Goal: Task Accomplishment & Management: Complete application form

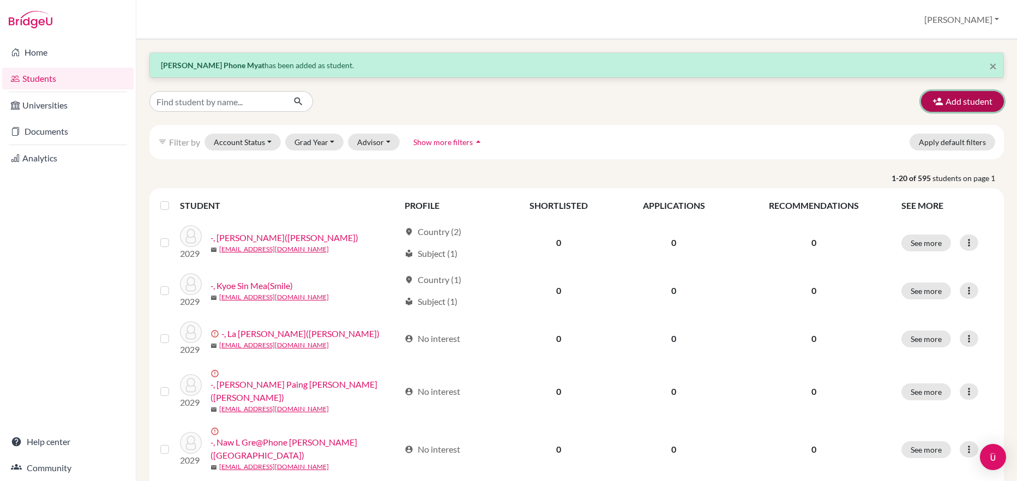
click at [952, 98] on button "Add student" at bounding box center [962, 101] width 83 height 21
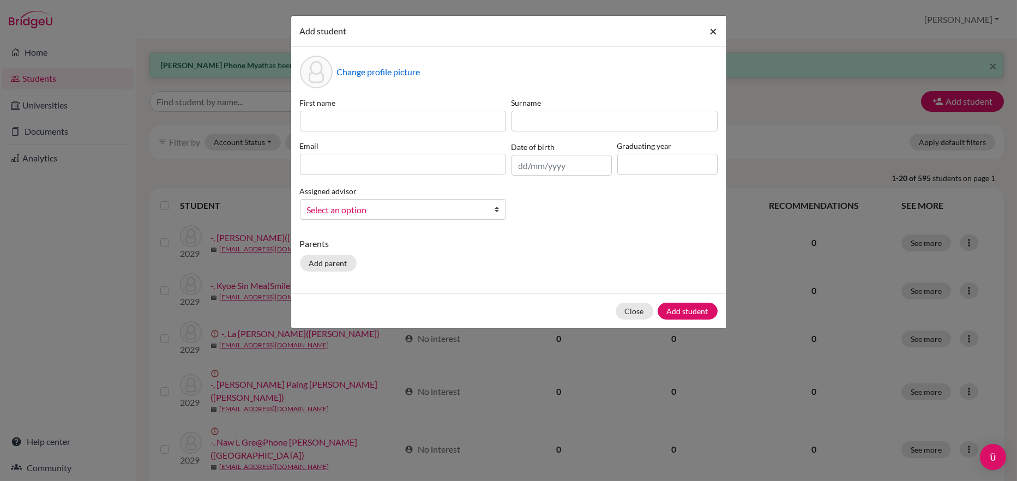
click at [713, 28] on span "×" at bounding box center [714, 31] width 8 height 16
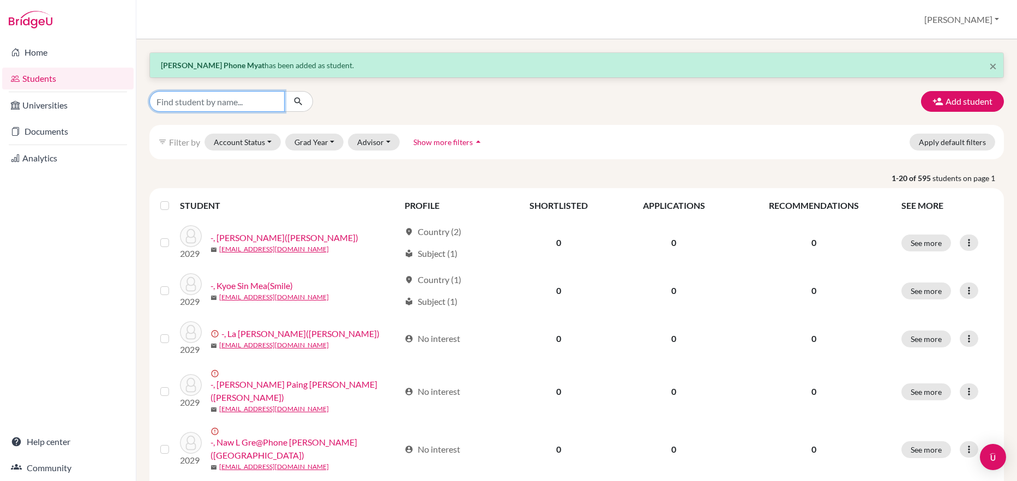
click at [167, 106] on input "Find student by name..." at bounding box center [216, 101] width 135 height 21
type input "250012"
click button "submit" at bounding box center [298, 101] width 29 height 21
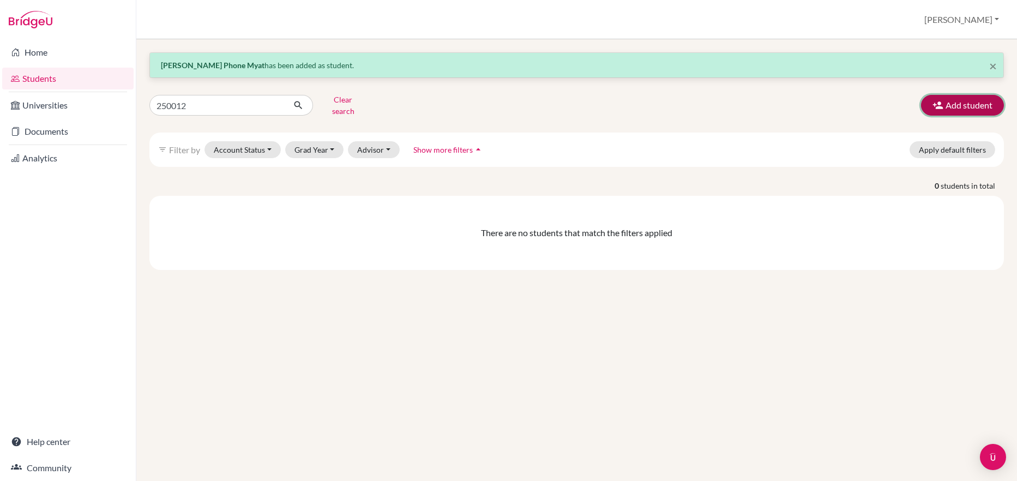
click at [963, 101] on button "Add student" at bounding box center [962, 105] width 83 height 21
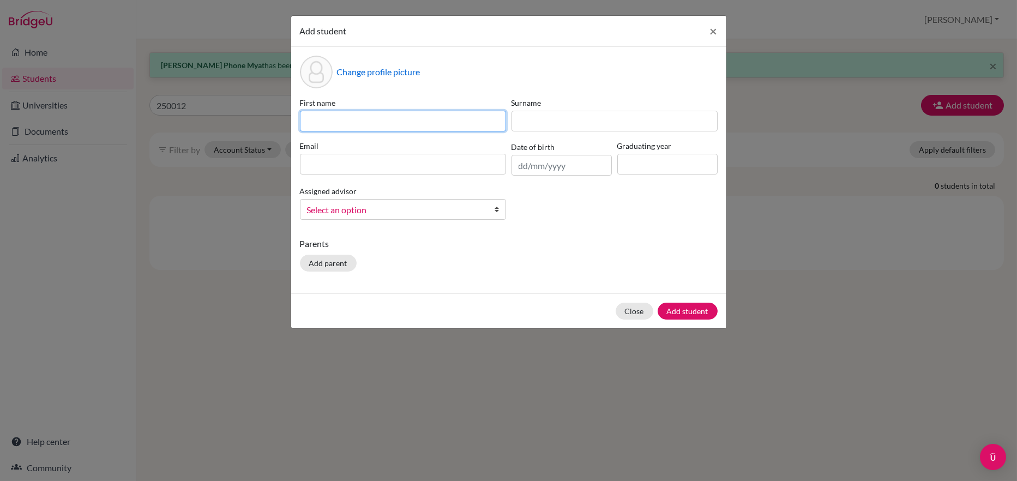
click at [325, 117] on input at bounding box center [403, 121] width 206 height 21
paste input "Thaw Zin [PERSON_NAME] 250012"
drag, startPoint x: 398, startPoint y: 119, endPoint x: 292, endPoint y: 131, distance: 107.4
click at [297, 128] on div "First name [PERSON_NAME] 250012" at bounding box center [402, 114] width 211 height 34
type input "[PERSON_NAME] 250012"
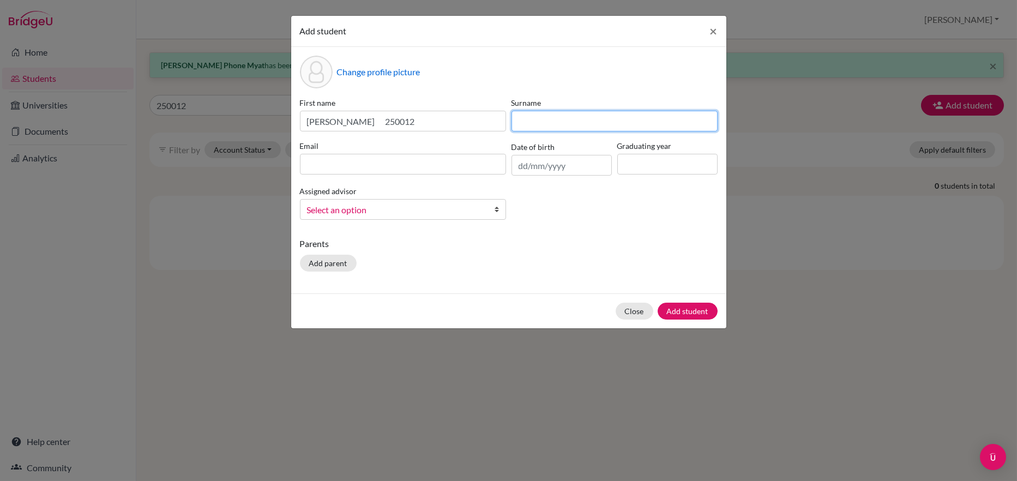
click at [537, 118] on input at bounding box center [614, 121] width 206 height 21
paste input "Thaw Zin [PERSON_NAME] 250012"
drag, startPoint x: 687, startPoint y: 119, endPoint x: 589, endPoint y: 123, distance: 98.2
click at [589, 123] on input "Thaw Zin [PERSON_NAME] 250012" at bounding box center [614, 121] width 206 height 21
type input "Thaw Zin [PERSON_NAME]"
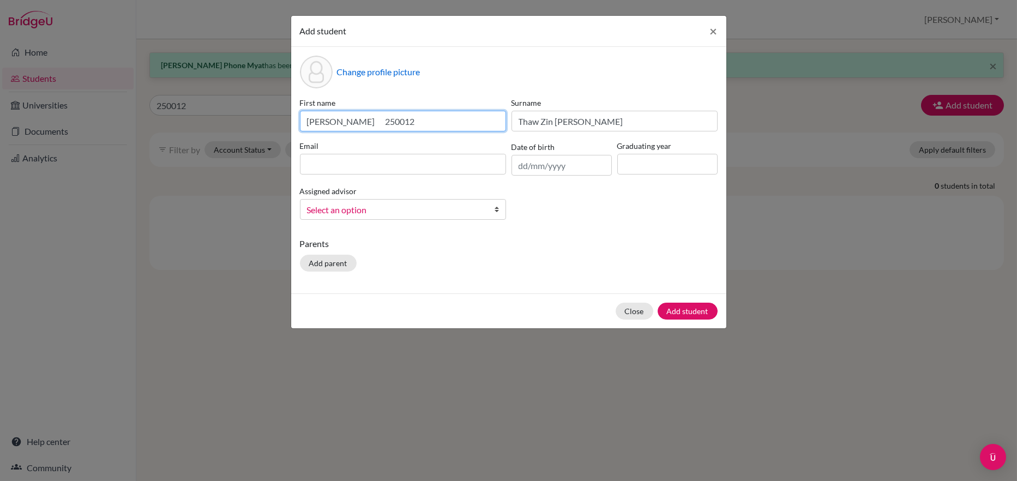
drag, startPoint x: 382, startPoint y: 119, endPoint x: 346, endPoint y: 121, distance: 36.0
click at [346, 121] on input "[PERSON_NAME] 250012" at bounding box center [403, 121] width 206 height 21
type input "[PERSON_NAME]"
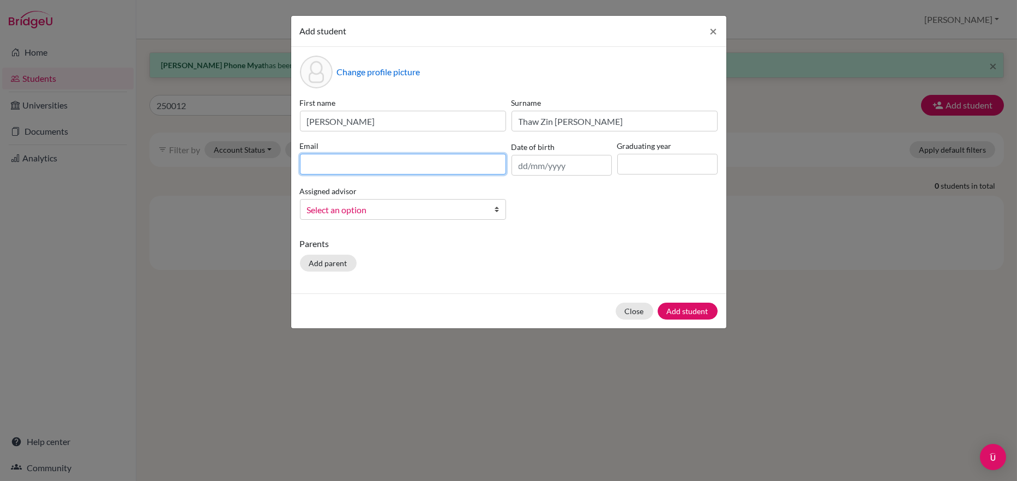
click at [314, 159] on input at bounding box center [403, 164] width 206 height 21
type input "[EMAIL_ADDRESS][DOMAIN_NAME]"
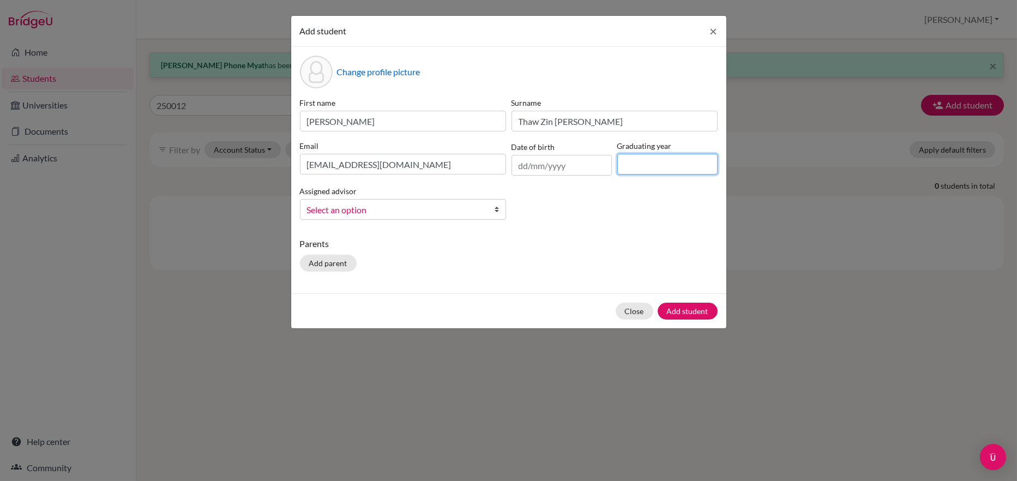
click at [633, 165] on input at bounding box center [667, 164] width 100 height 21
type input "2027"
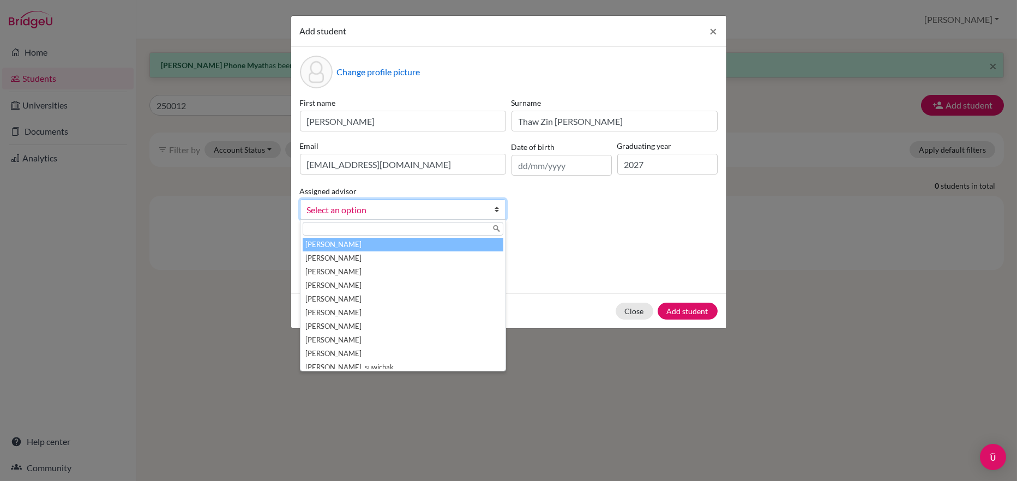
click at [350, 207] on span "Select an option" at bounding box center [396, 210] width 178 height 14
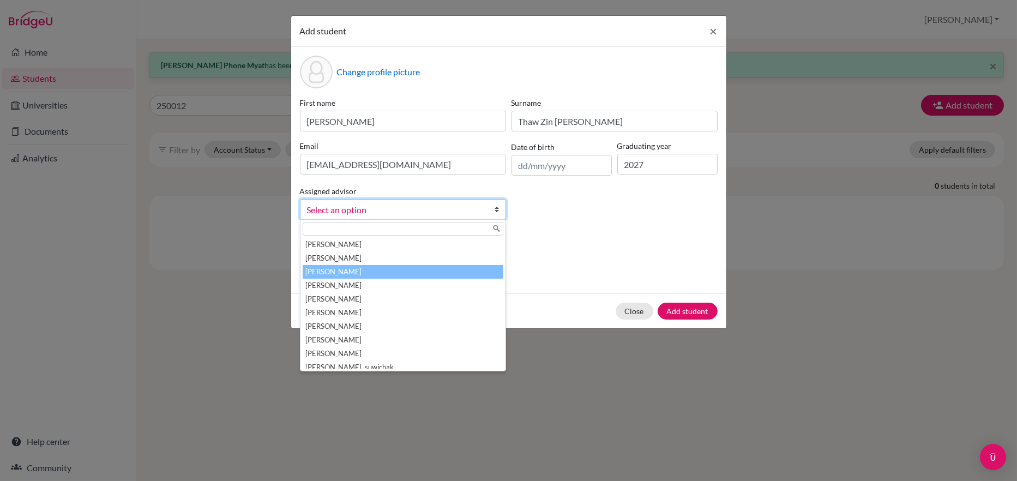
click at [337, 265] on li "[PERSON_NAME]" at bounding box center [402, 272] width 201 height 14
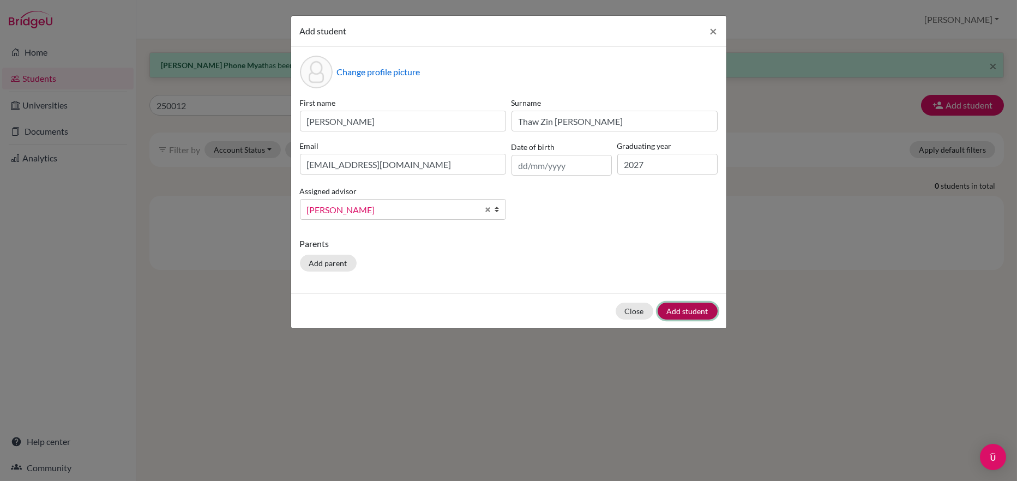
click at [683, 307] on button "Add student" at bounding box center [687, 310] width 60 height 17
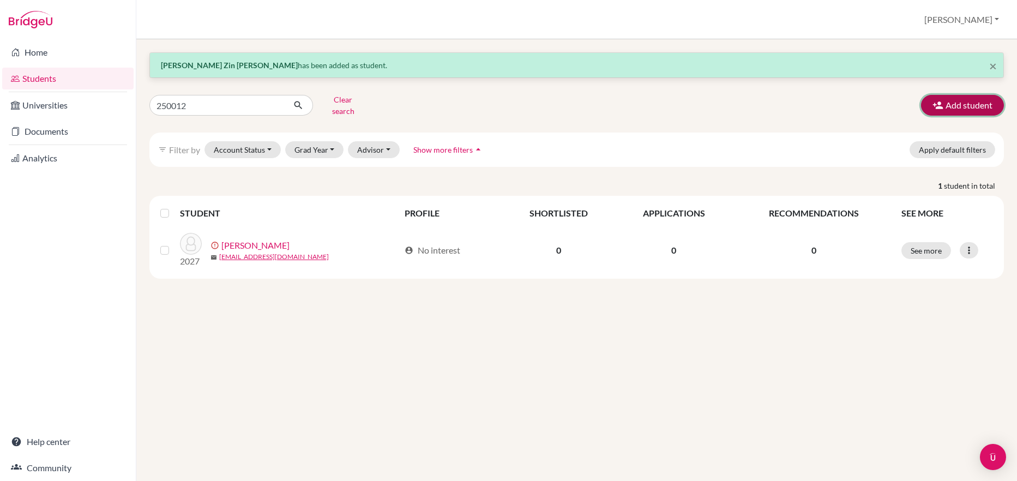
click at [963, 100] on button "Add student" at bounding box center [962, 105] width 83 height 21
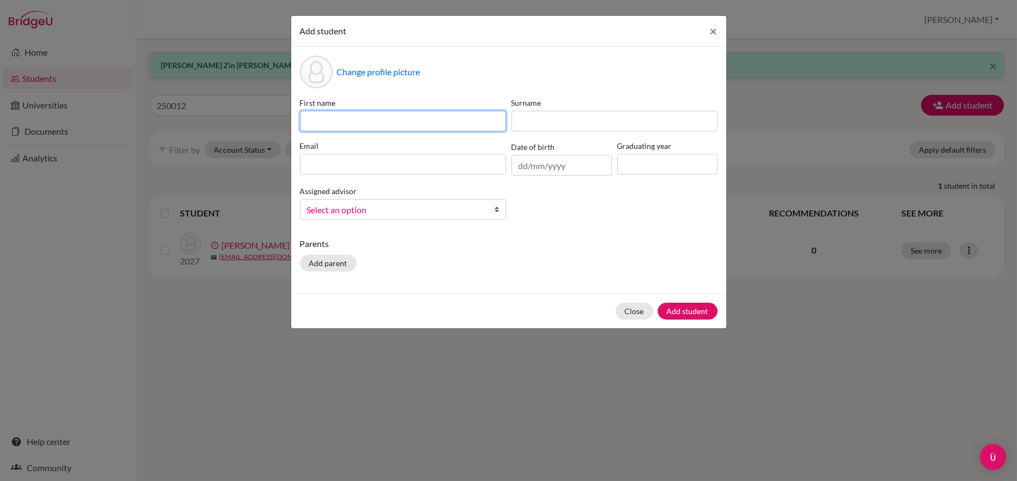
click at [325, 117] on input at bounding box center [403, 121] width 206 height 21
paste input "[PERSON_NAME] [PERSON_NAME] 250010"
drag, startPoint x: 400, startPoint y: 117, endPoint x: 291, endPoint y: 128, distance: 109.6
click at [291, 128] on div "Change profile picture First name [PERSON_NAME] [PERSON_NAME] 250010 Surname Em…" at bounding box center [508, 170] width 435 height 246
type input "[PERSON_NAME] 250010"
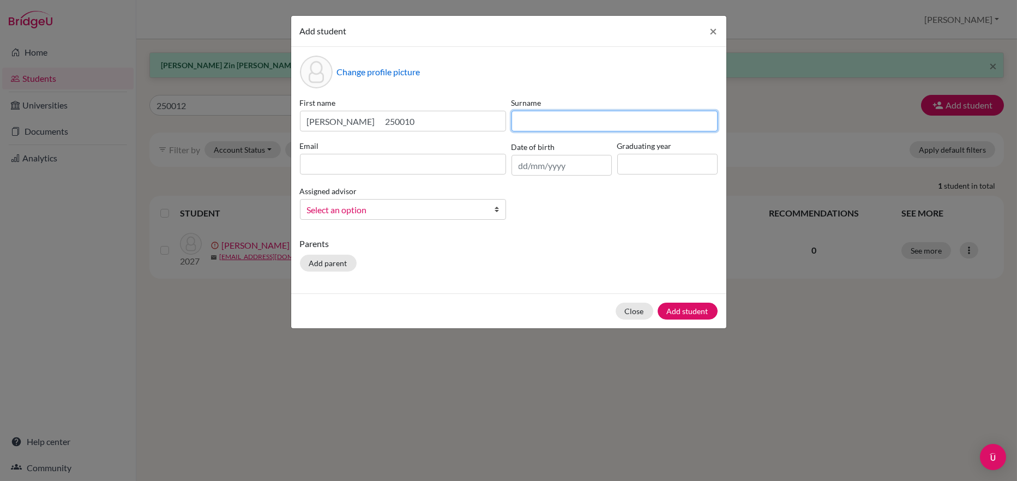
click at [522, 121] on input at bounding box center [614, 121] width 206 height 21
paste input "[PERSON_NAME] [PERSON_NAME] 250010"
drag, startPoint x: 692, startPoint y: 118, endPoint x: 574, endPoint y: 118, distance: 117.2
click at [574, 118] on input "[PERSON_NAME] [PERSON_NAME] 250010" at bounding box center [614, 121] width 206 height 21
type input "[PERSON_NAME] [PERSON_NAME]"
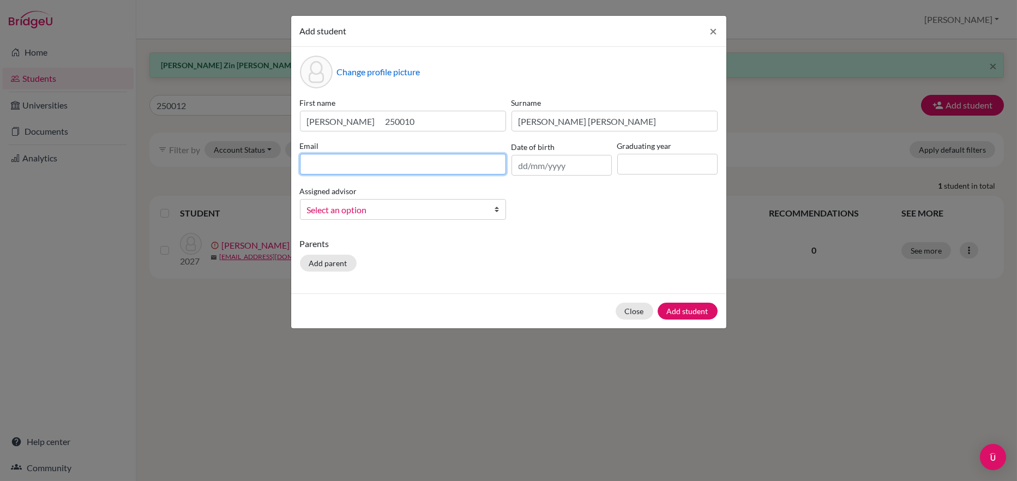
click at [302, 161] on input at bounding box center [403, 164] width 206 height 21
type input "[EMAIL_ADDRESS][DOMAIN_NAME]"
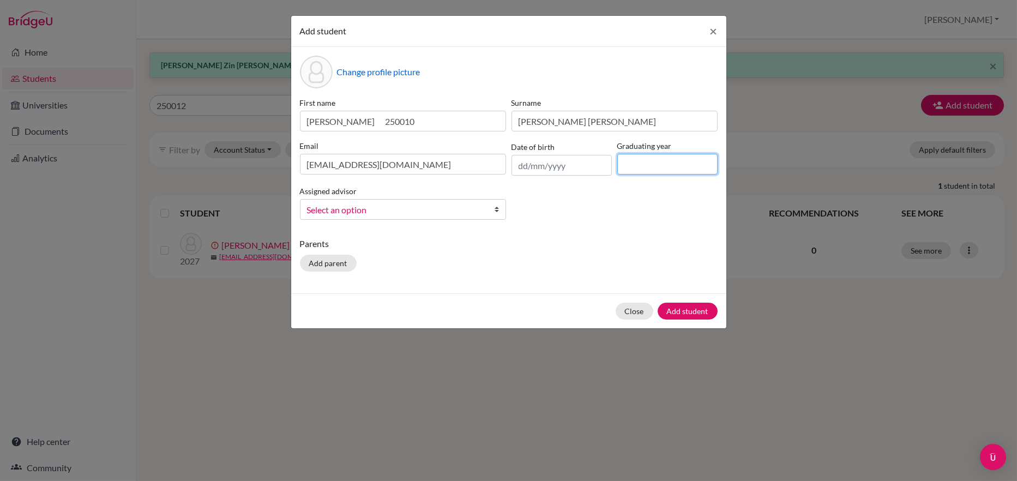
click at [640, 162] on input at bounding box center [667, 164] width 100 height 21
type input "2027"
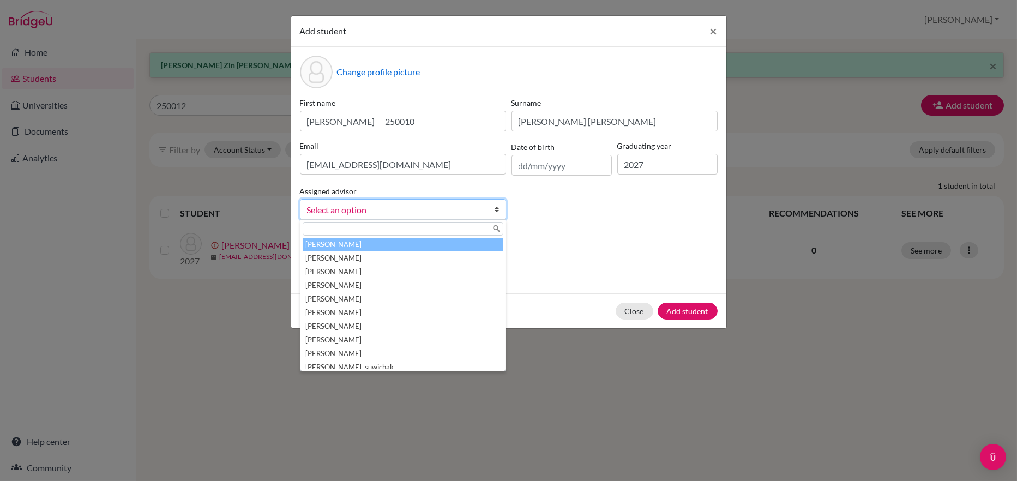
click at [354, 210] on span "Select an option" at bounding box center [396, 210] width 178 height 14
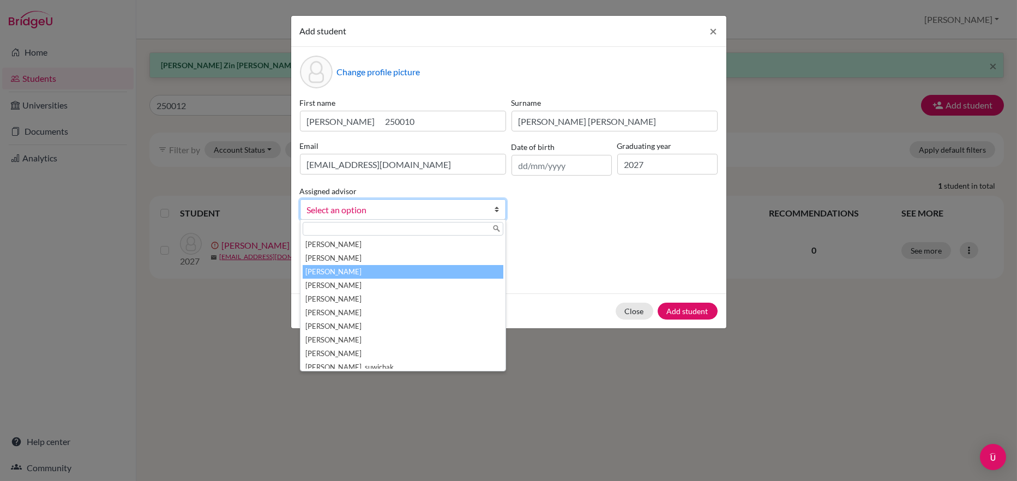
click at [338, 265] on li "[PERSON_NAME]" at bounding box center [402, 272] width 201 height 14
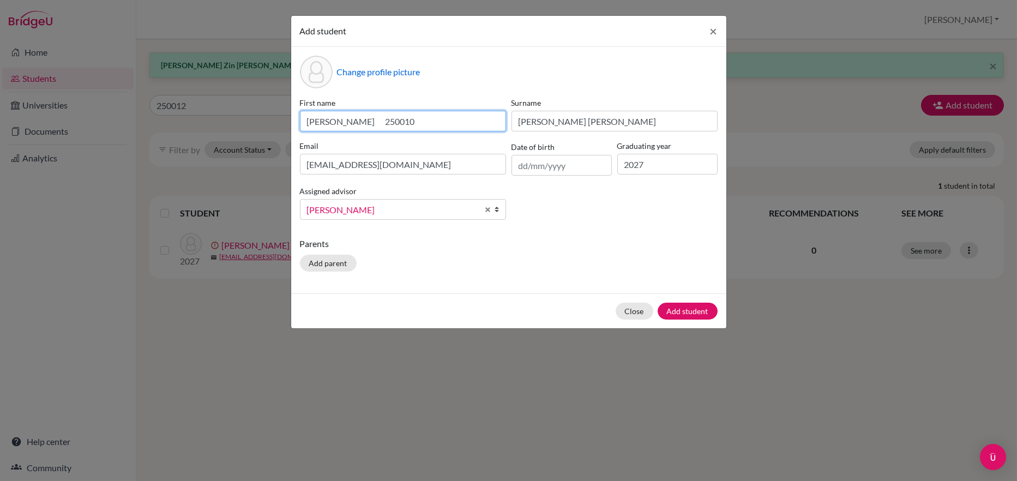
drag, startPoint x: 365, startPoint y: 120, endPoint x: 331, endPoint y: 124, distance: 34.0
click at [331, 124] on input "[PERSON_NAME] 250010" at bounding box center [403, 121] width 206 height 21
type input "[PERSON_NAME]"
click at [713, 312] on button "Add student" at bounding box center [687, 310] width 60 height 17
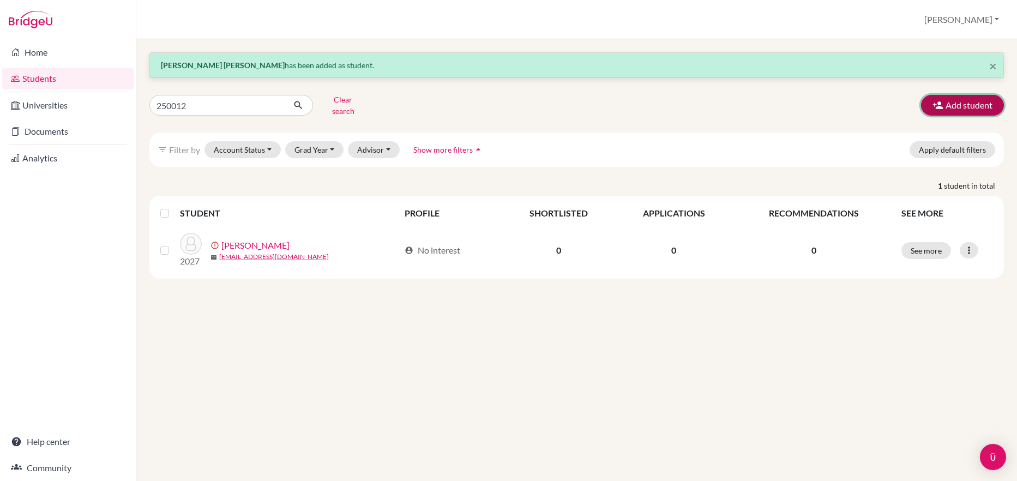
click at [966, 101] on button "Add student" at bounding box center [962, 105] width 83 height 21
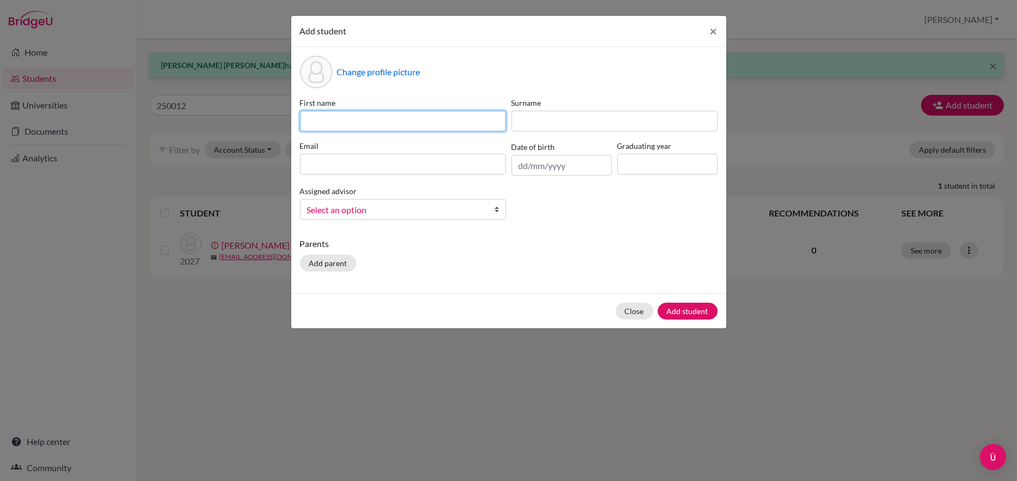
click at [324, 117] on input at bounding box center [403, 121] width 206 height 21
paste input "Myo Myat Thar [PERSON_NAME] 250002"
drag, startPoint x: 490, startPoint y: 120, endPoint x: 456, endPoint y: 120, distance: 34.3
click at [456, 120] on input "Myo Myat Thar [PERSON_NAME] 250002" at bounding box center [403, 121] width 206 height 21
type input "Myo Myat [PERSON_NAME]"
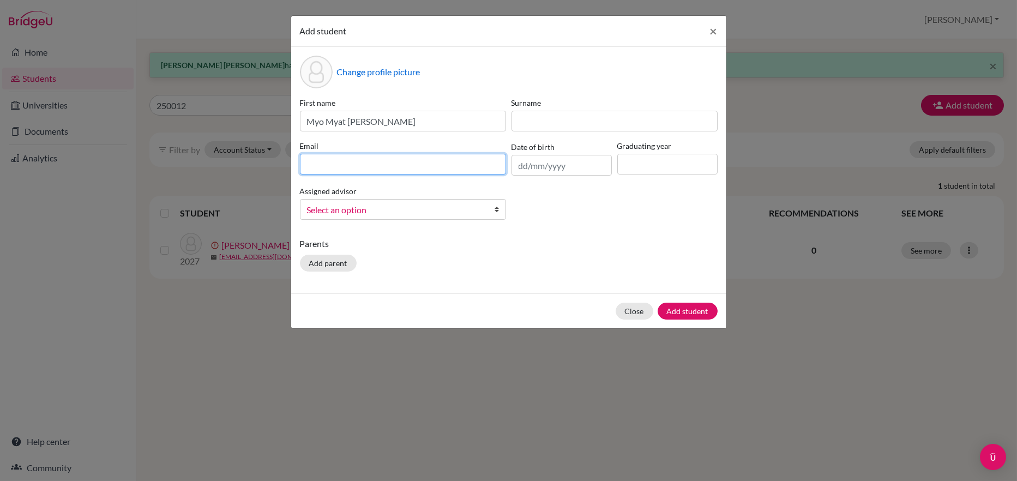
click at [313, 164] on input at bounding box center [403, 164] width 206 height 21
paste input "250002"
type input "[EMAIL_ADDRESS][DOMAIN_NAME]"
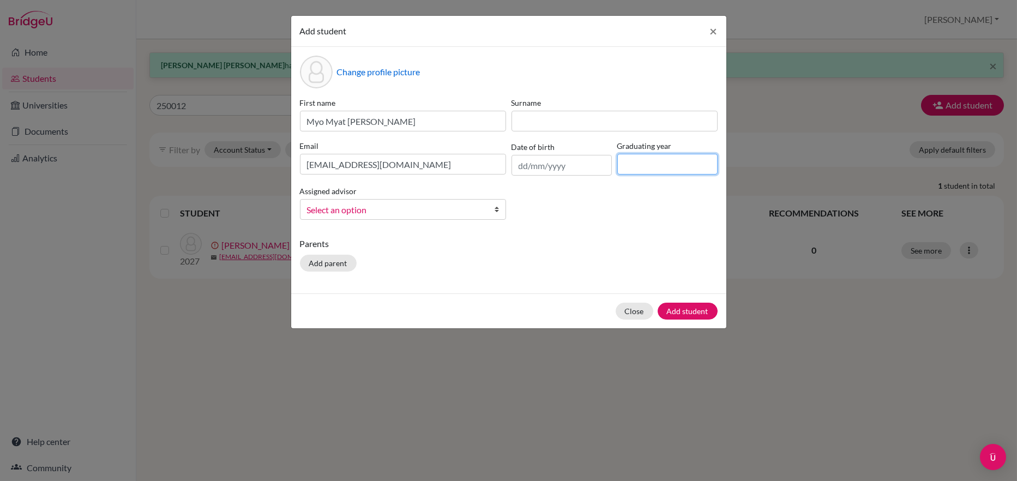
click at [637, 165] on input at bounding box center [667, 164] width 100 height 21
type input "2027"
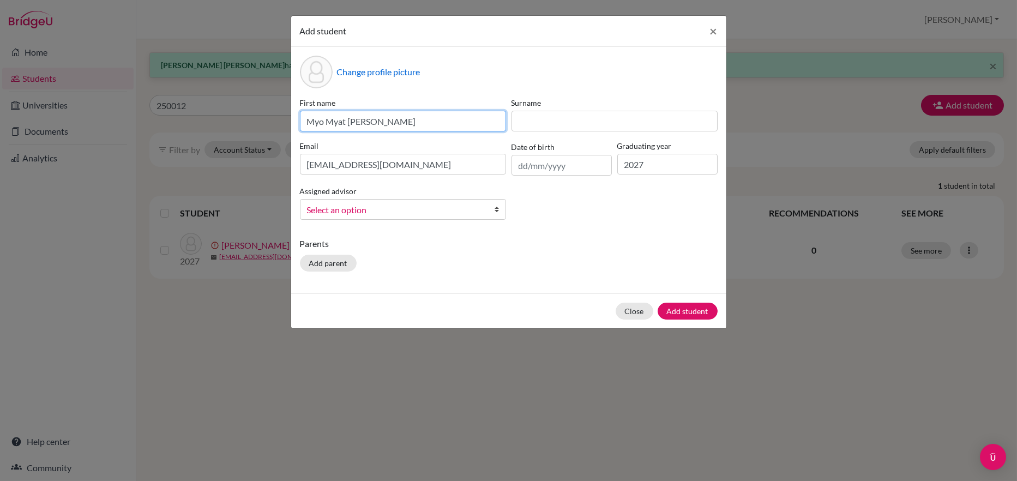
drag, startPoint x: 423, startPoint y: 120, endPoint x: 303, endPoint y: 123, distance: 119.9
click at [303, 123] on input "Myo Myat [PERSON_NAME]" at bounding box center [403, 121] width 206 height 21
type input "[PERSON_NAME]"
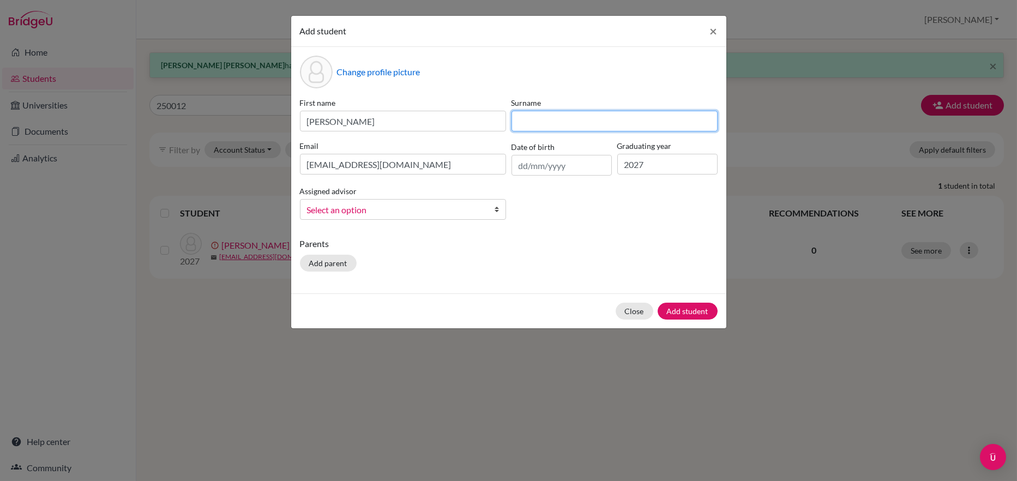
click at [518, 116] on input at bounding box center [614, 121] width 206 height 21
paste input "250002"
type input "250002"
drag, startPoint x: 550, startPoint y: 119, endPoint x: 519, endPoint y: 123, distance: 31.4
click at [519, 123] on input "250002" at bounding box center [614, 121] width 206 height 21
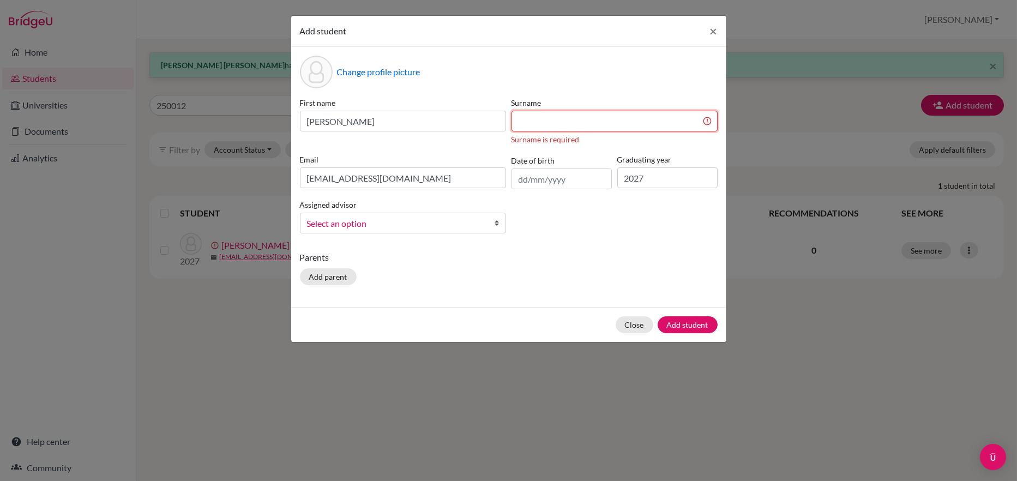
click at [529, 121] on input at bounding box center [614, 121] width 206 height 21
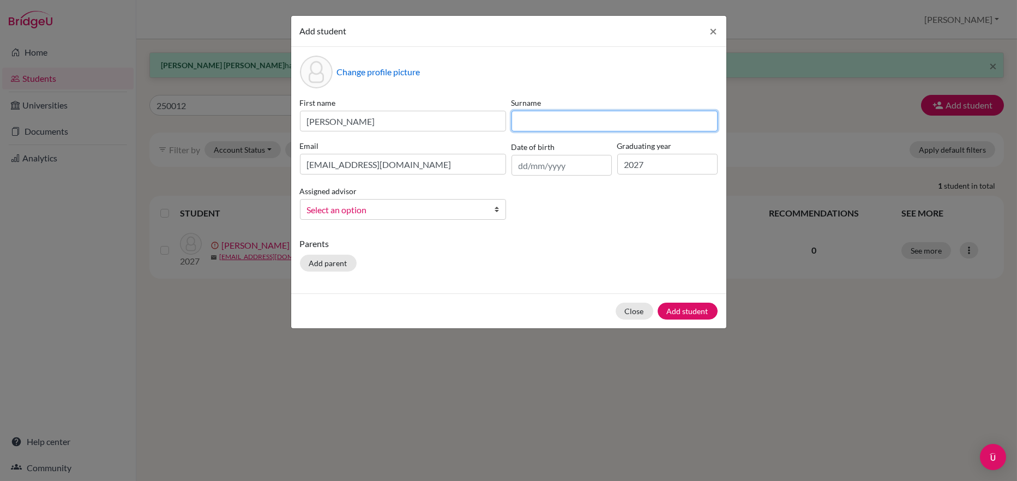
paste input "Myo Myat Thar [PERSON_NAME] 250002"
drag, startPoint x: 698, startPoint y: 118, endPoint x: 615, endPoint y: 119, distance: 82.8
click at [615, 119] on input "Myo Myat Thar [PERSON_NAME] 250002" at bounding box center [614, 121] width 206 height 21
type input "Myo Myat Thar Kyaw"
click at [384, 208] on span "Select an option" at bounding box center [396, 210] width 178 height 14
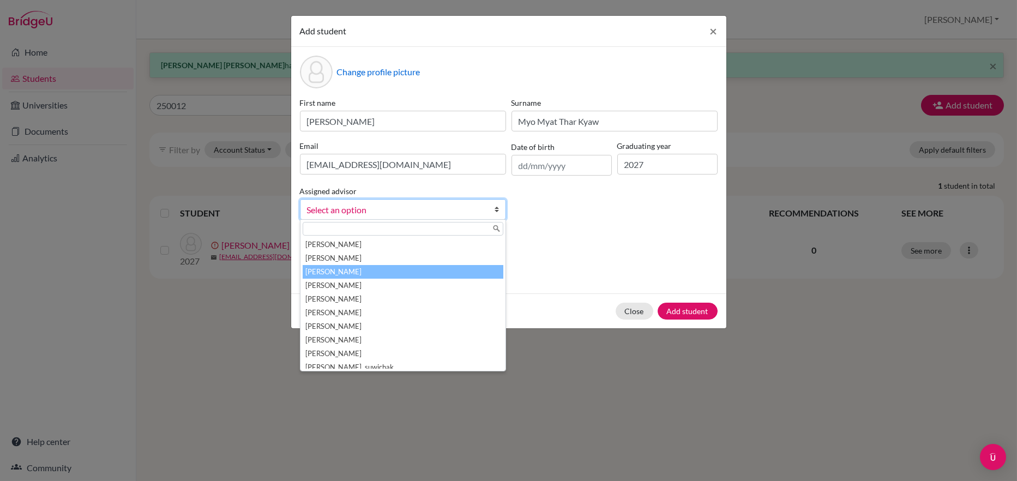
click at [331, 273] on li "[PERSON_NAME]" at bounding box center [402, 272] width 201 height 14
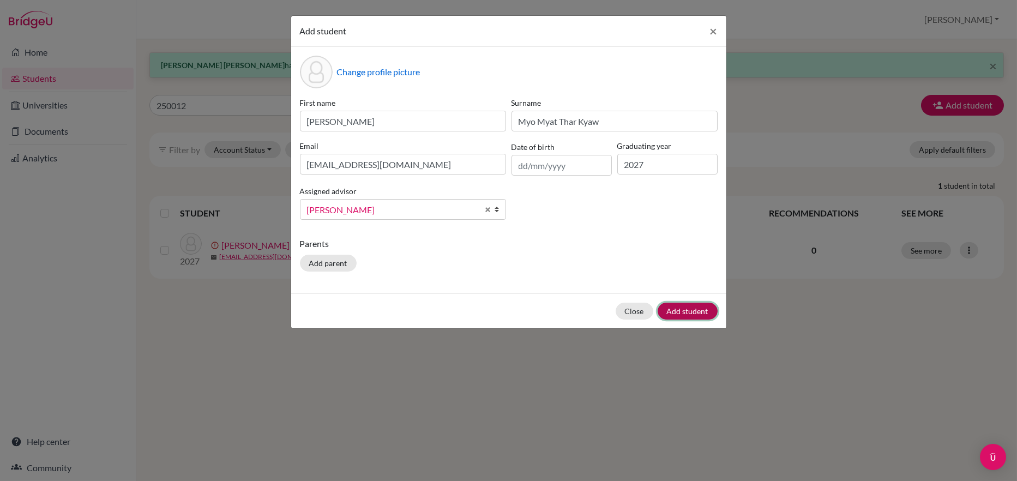
click at [671, 306] on button "Add student" at bounding box center [687, 310] width 60 height 17
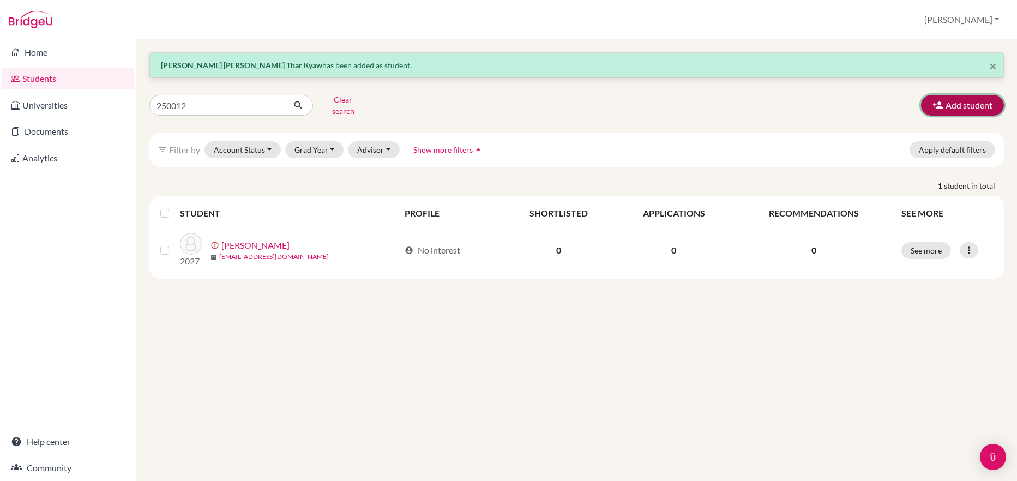
click at [972, 102] on button "Add student" at bounding box center [962, 105] width 83 height 21
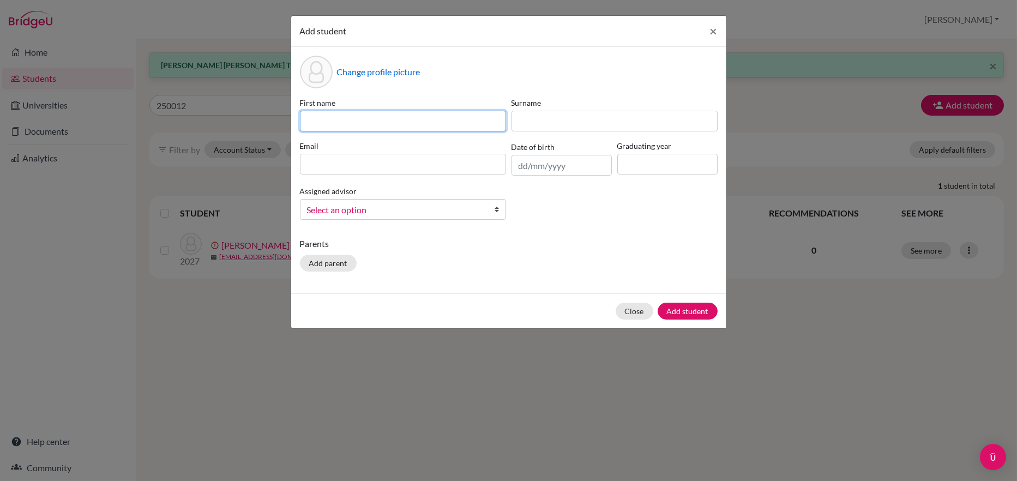
click at [315, 119] on input at bounding box center [403, 121] width 206 height 21
paste input "Soe Aung [PERSON_NAME] 250011"
type input "Soe Aung [PERSON_NAME] 250011"
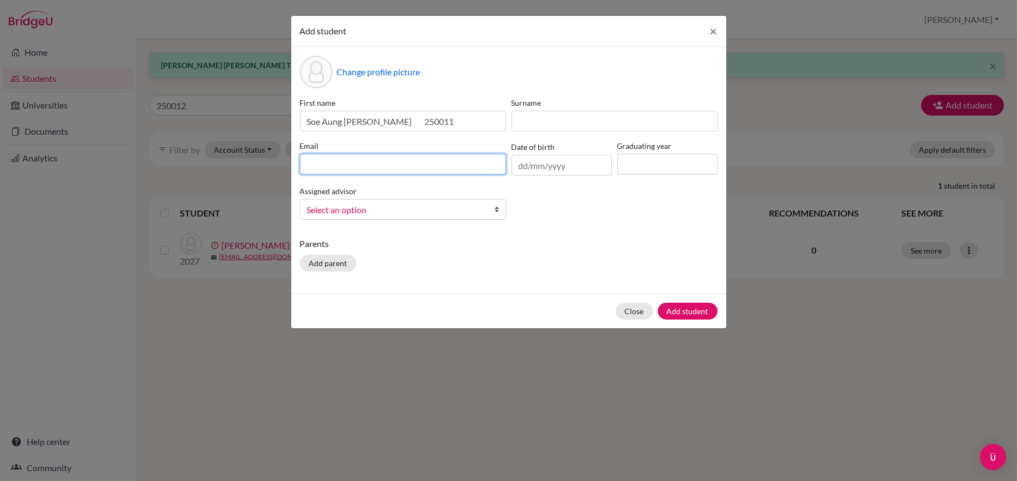
click at [336, 167] on input at bounding box center [403, 164] width 206 height 21
type input "[EMAIL_ADDRESS][DOMAIN_NAME]"
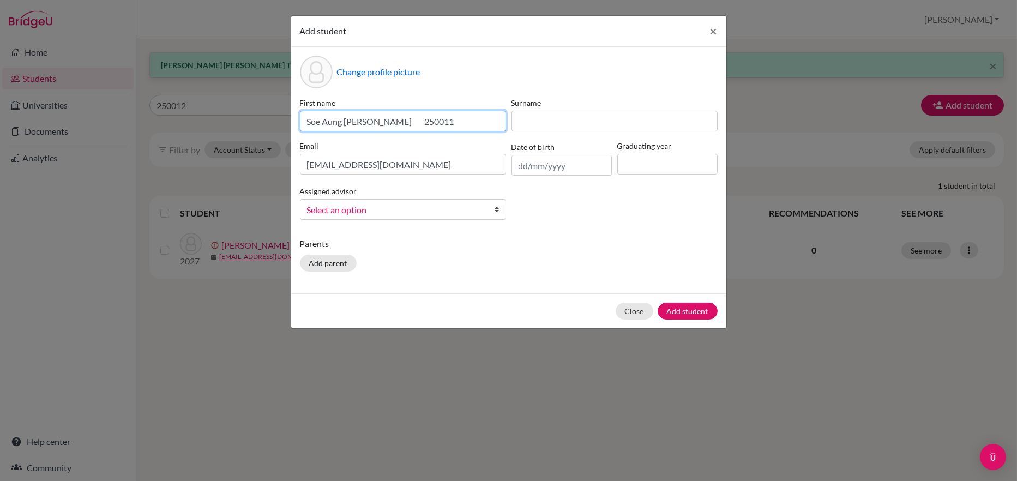
drag, startPoint x: 482, startPoint y: 120, endPoint x: 456, endPoint y: 119, distance: 26.2
click at [456, 119] on input "Soe Aung [PERSON_NAME] 250011" at bounding box center [403, 121] width 206 height 21
drag, startPoint x: 425, startPoint y: 120, endPoint x: 291, endPoint y: 123, distance: 134.1
click at [291, 123] on div "Change profile picture First name [PERSON_NAME] [PERSON_NAME] Surname Email [EM…" at bounding box center [508, 170] width 435 height 246
type input "[PERSON_NAME]"
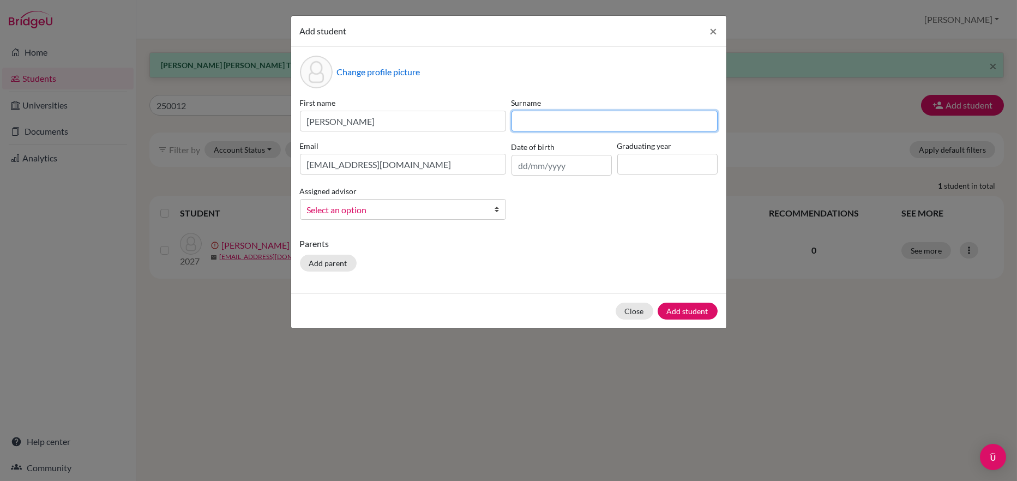
click at [535, 118] on input at bounding box center [614, 121] width 206 height 21
paste input "Soe [PERSON_NAME] Myat -"
click at [636, 121] on input "Soe [PERSON_NAME] Myat -" at bounding box center [614, 121] width 206 height 21
type input "Soe [PERSON_NAME] Myat"
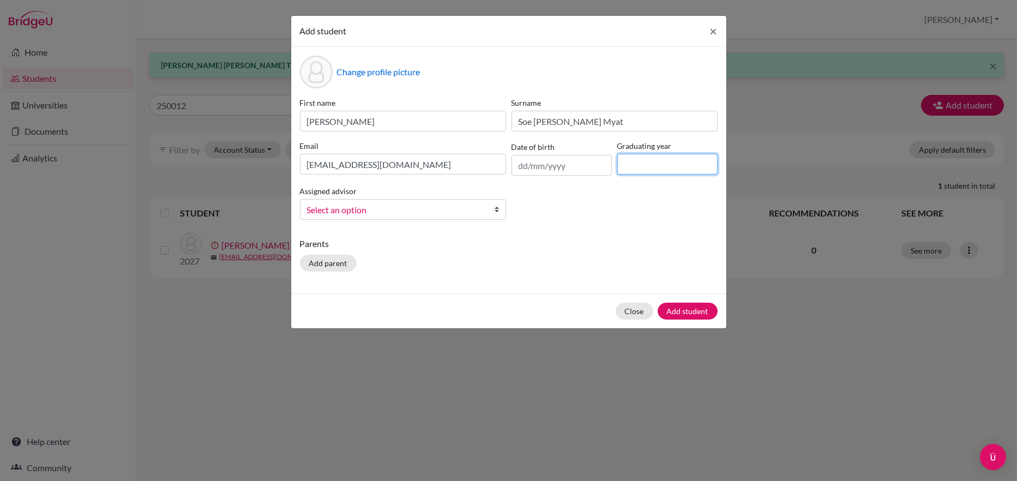
click at [633, 170] on input at bounding box center [667, 164] width 100 height 21
type input "2027"
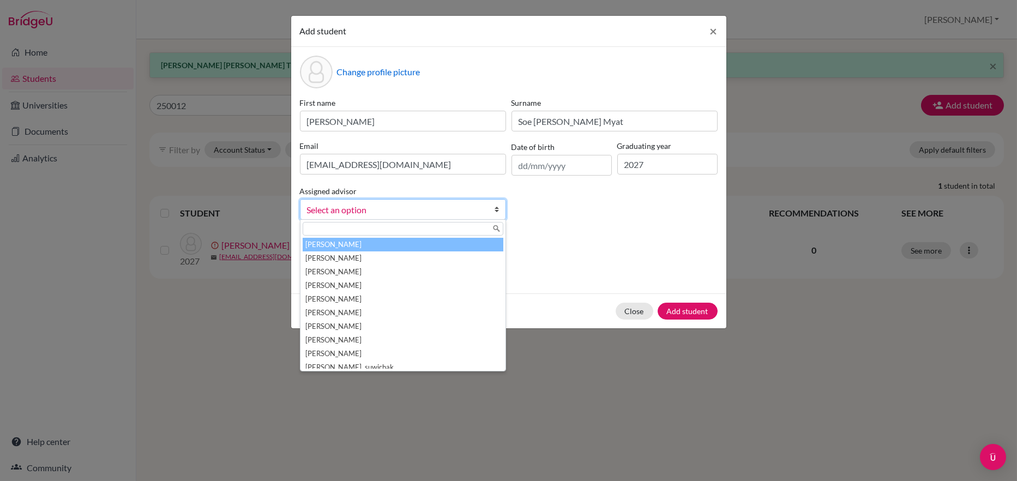
click at [355, 213] on span "Select an option" at bounding box center [396, 210] width 178 height 14
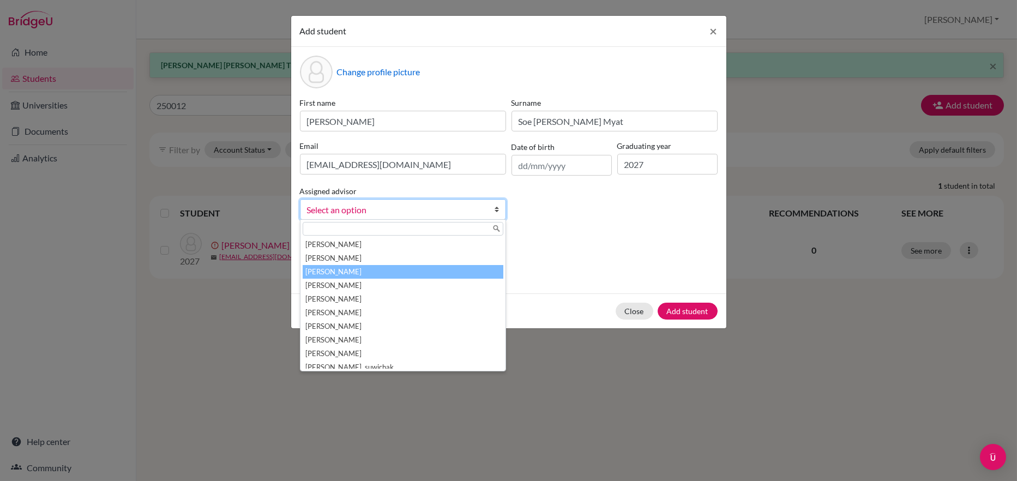
click at [329, 271] on li "[PERSON_NAME]" at bounding box center [402, 272] width 201 height 14
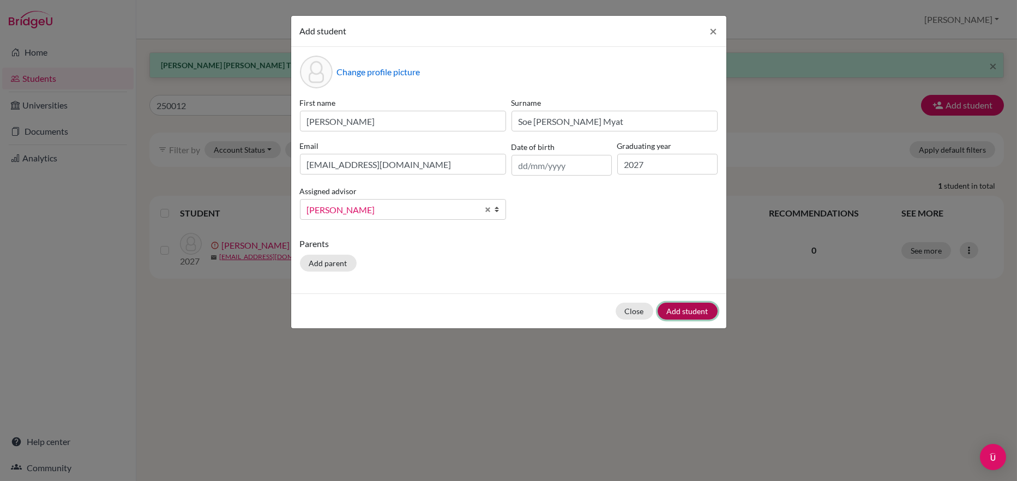
click at [701, 312] on button "Add student" at bounding box center [687, 310] width 60 height 17
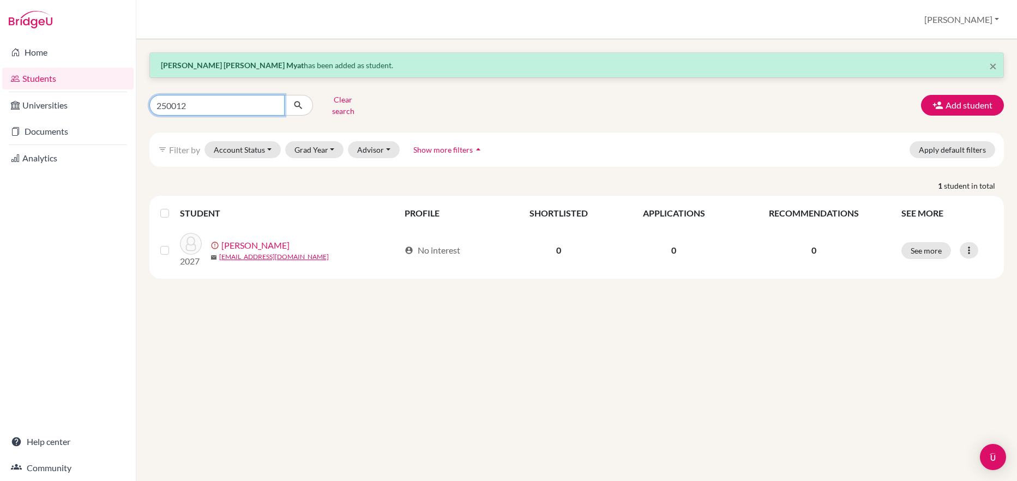
click at [186, 100] on input "250012" at bounding box center [216, 105] width 135 height 21
type input "250011"
click button "submit" at bounding box center [298, 105] width 29 height 21
click at [951, 98] on button "Add student" at bounding box center [962, 105] width 83 height 21
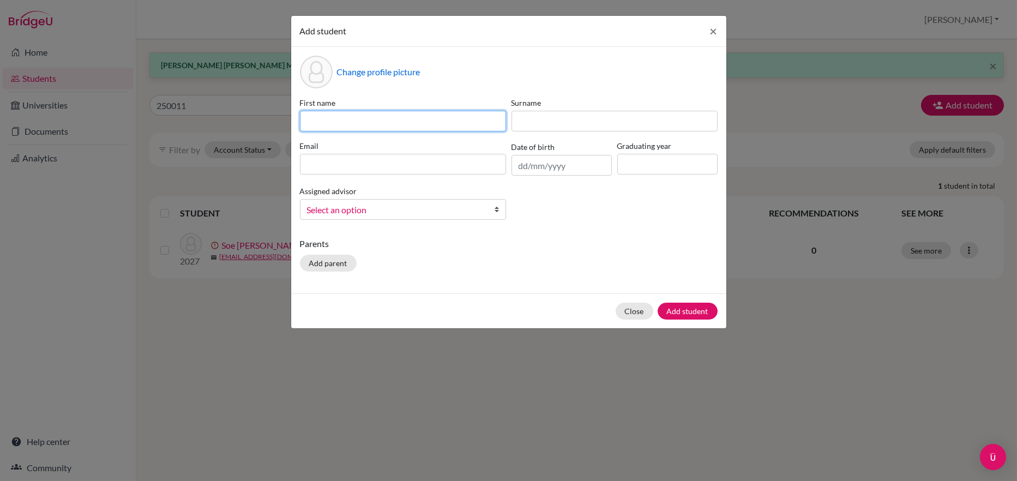
click at [314, 120] on input at bounding box center [403, 121] width 206 height 21
paste input "[PERSON_NAME] [PERSON_NAME] 250014"
drag, startPoint x: 412, startPoint y: 120, endPoint x: 262, endPoint y: 114, distance: 150.5
click at [262, 114] on div "Add student × Change profile picture First name [PERSON_NAME] [PERSON_NAME] 250…" at bounding box center [508, 240] width 1017 height 481
type input "[PERSON_NAME] 250014"
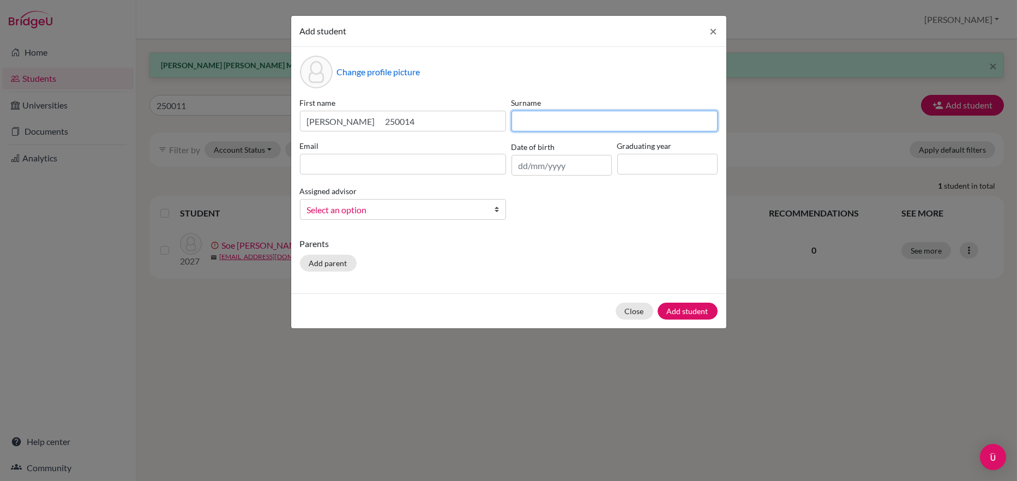
click at [519, 124] on input at bounding box center [614, 121] width 206 height 21
paste input "[PERSON_NAME] [PERSON_NAME] -"
type input "[PERSON_NAME] [PERSON_NAME] -"
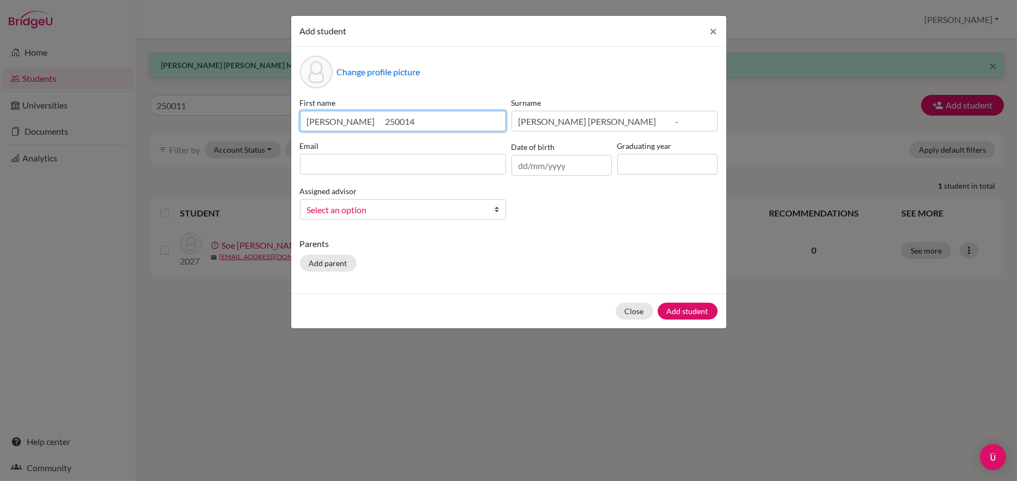
drag, startPoint x: 374, startPoint y: 120, endPoint x: 334, endPoint y: 116, distance: 40.6
click at [334, 116] on input "[PERSON_NAME] 250014" at bounding box center [403, 121] width 206 height 21
type input "[PERSON_NAME]"
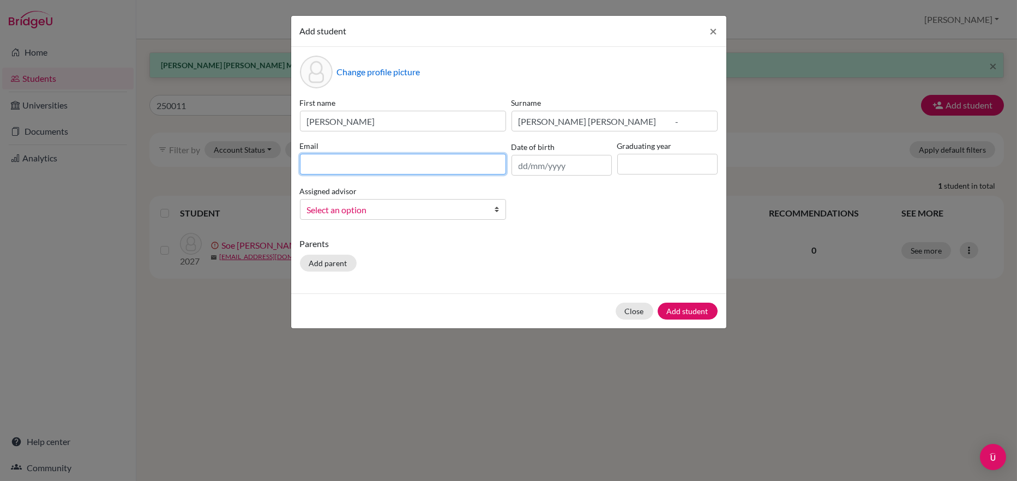
click at [306, 166] on input at bounding box center [403, 164] width 206 height 21
paste input "250014"
type input "[EMAIL_ADDRESS][DOMAIN_NAME]"
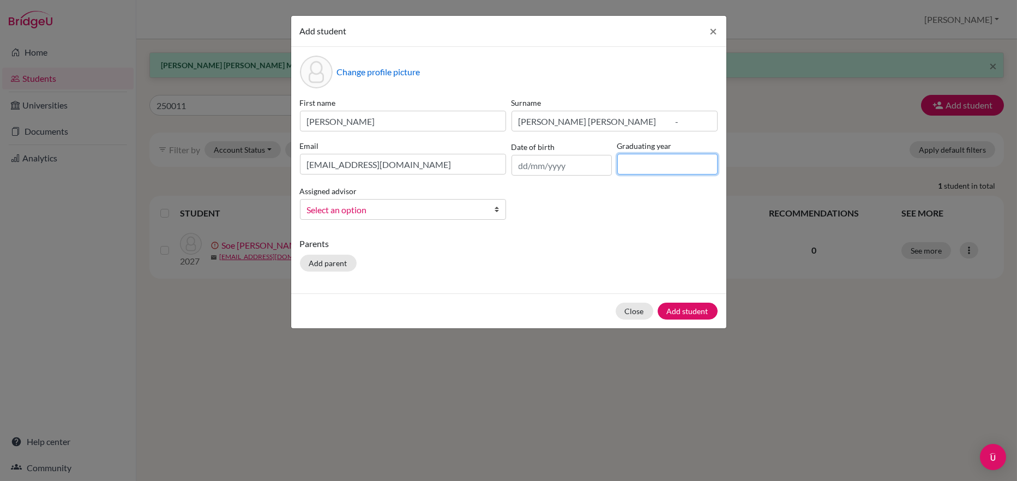
click at [636, 170] on input at bounding box center [667, 164] width 100 height 21
type input "2027"
click at [381, 205] on span "Select an option" at bounding box center [396, 210] width 178 height 14
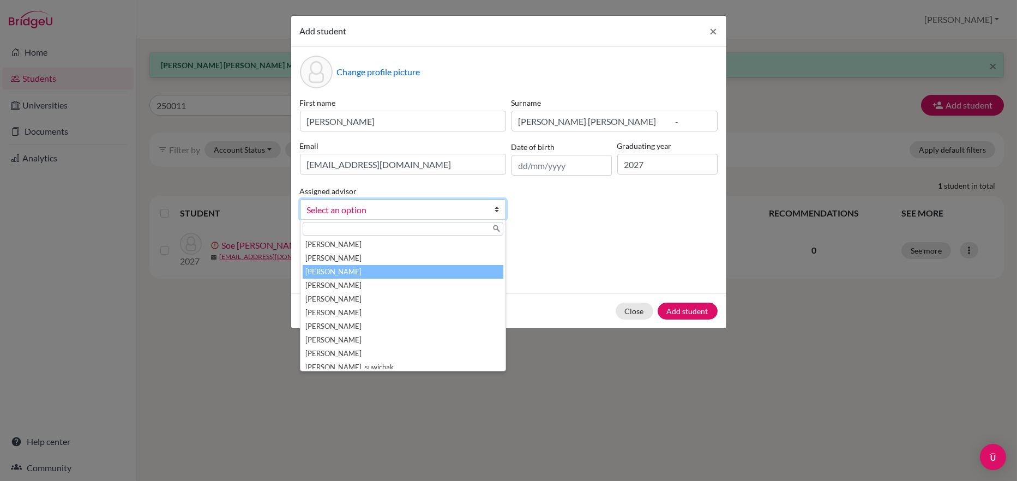
click at [334, 269] on li "[PERSON_NAME]" at bounding box center [402, 272] width 201 height 14
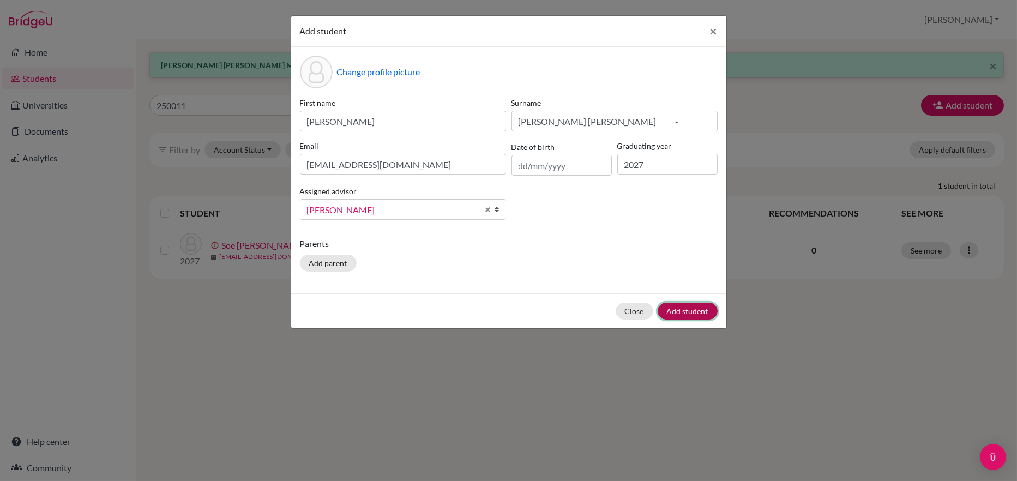
click at [691, 311] on button "Add student" at bounding box center [687, 310] width 60 height 17
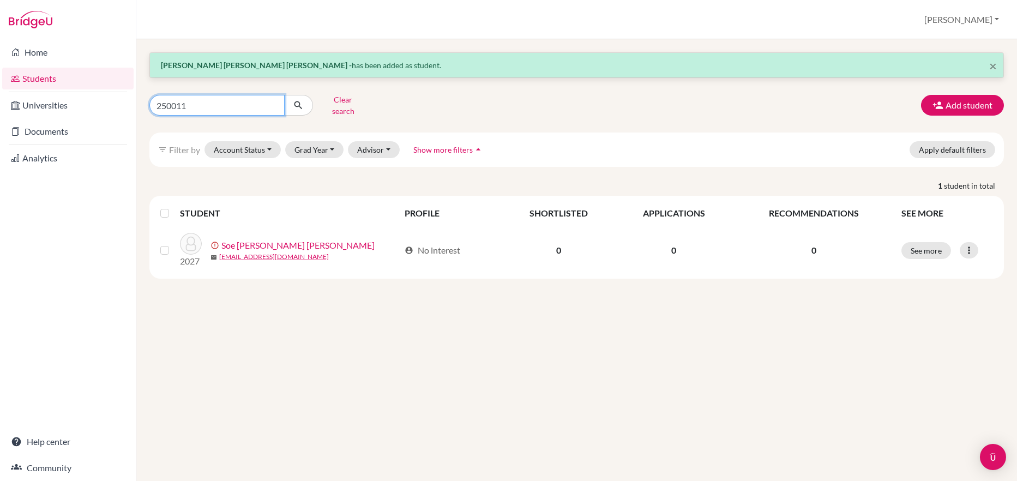
click at [186, 98] on input "250011" at bounding box center [216, 105] width 135 height 21
type input "250005"
click button "submit" at bounding box center [298, 105] width 29 height 21
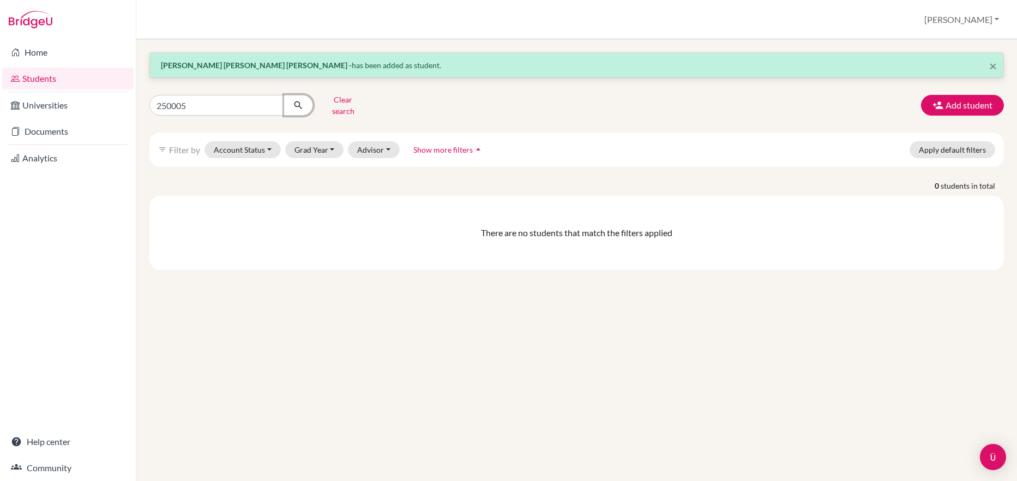
click at [297, 100] on icon "submit" at bounding box center [298, 105] width 11 height 11
click at [942, 101] on icon "button" at bounding box center [937, 105] width 11 height 11
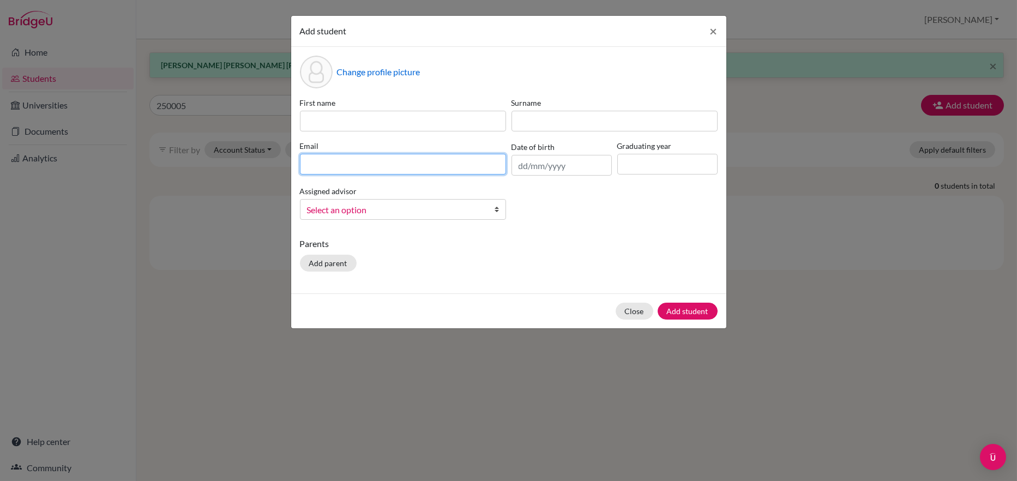
click at [327, 163] on input at bounding box center [403, 164] width 206 height 21
type input "[EMAIL_ADDRESS][DOMAIN_NAME]"
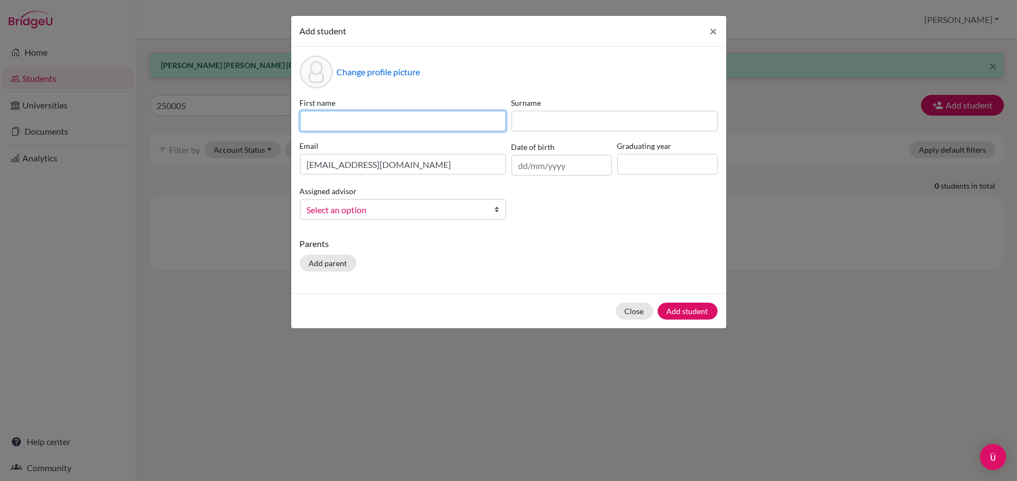
click at [306, 118] on input at bounding box center [403, 121] width 206 height 21
paste input "Kyi Phyu Myo [PERSON_NAME] 250005"
drag, startPoint x: 426, startPoint y: 122, endPoint x: 289, endPoint y: 115, distance: 137.0
click at [289, 115] on div "Add student × Change profile picture First name [PERSON_NAME] 250005 Surname Em…" at bounding box center [508, 240] width 1017 height 481
type input "[PERSON_NAME] 250005"
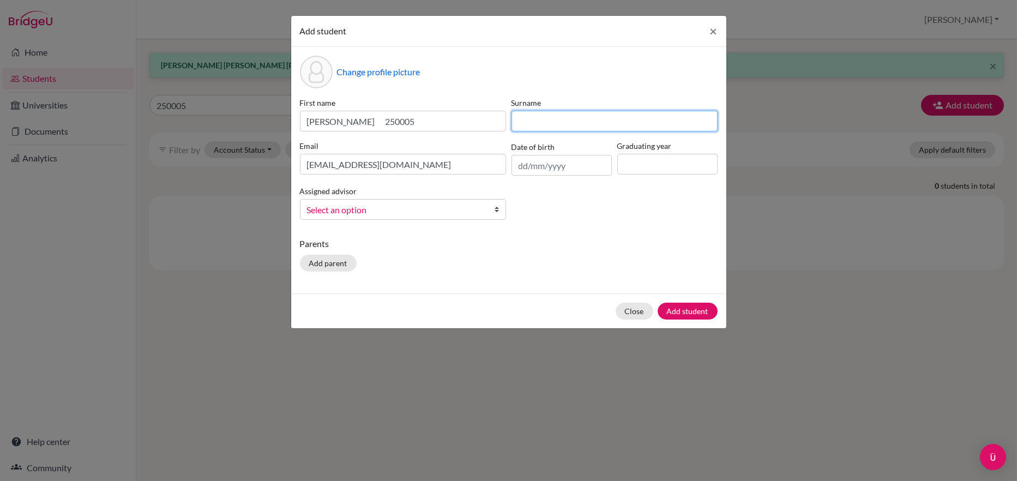
click at [518, 113] on input at bounding box center [614, 121] width 206 height 21
paste input "Kyi Phyu Myo [PERSON_NAME] 250005"
drag, startPoint x: 710, startPoint y: 120, endPoint x: 619, endPoint y: 118, distance: 91.0
click at [619, 118] on input "Kyi Phyu Myo [PERSON_NAME] 250005" at bounding box center [614, 121] width 206 height 21
type input "Kyi Phyu [PERSON_NAME]"
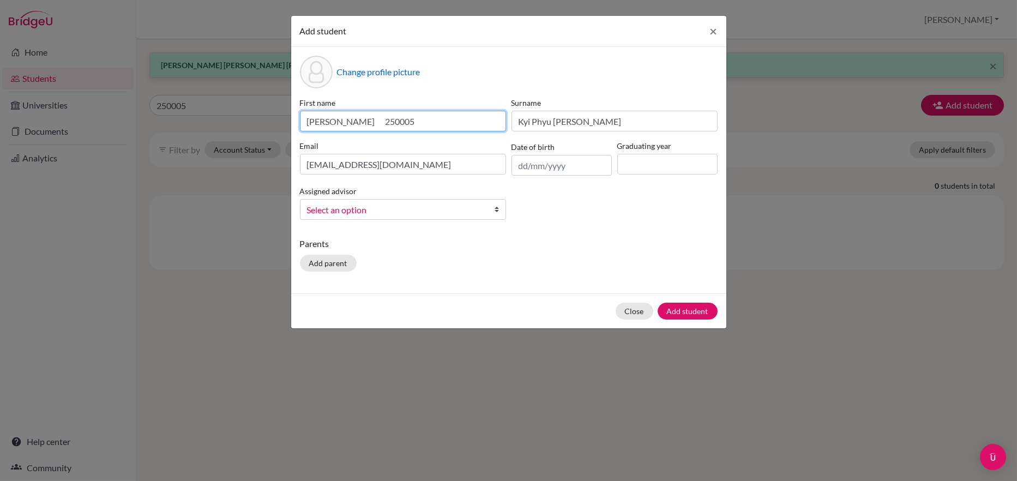
drag, startPoint x: 383, startPoint y: 122, endPoint x: 344, endPoint y: 121, distance: 38.2
click at [344, 121] on input "[PERSON_NAME] 250005" at bounding box center [403, 121] width 206 height 21
type input "[PERSON_NAME]"
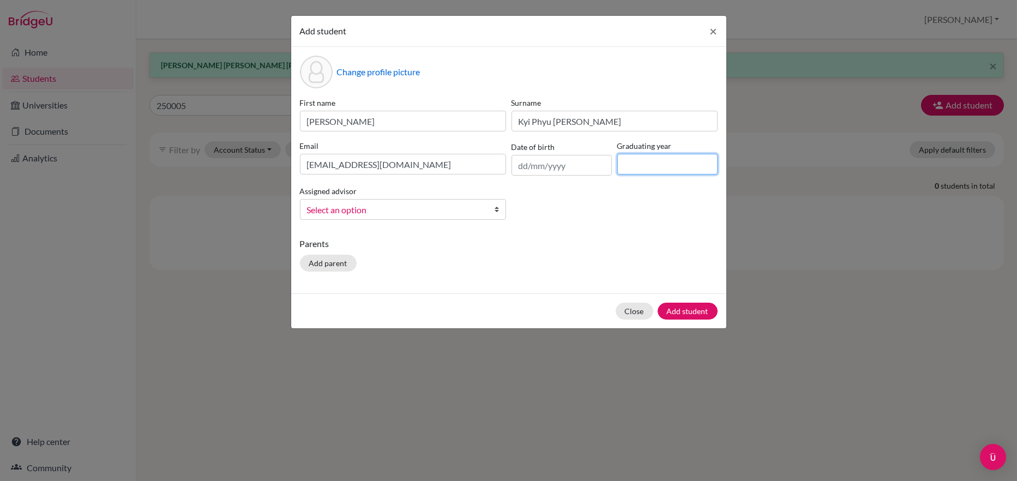
click at [650, 160] on input at bounding box center [667, 164] width 100 height 21
type input "2027"
click at [346, 213] on span "Select an option" at bounding box center [396, 210] width 178 height 14
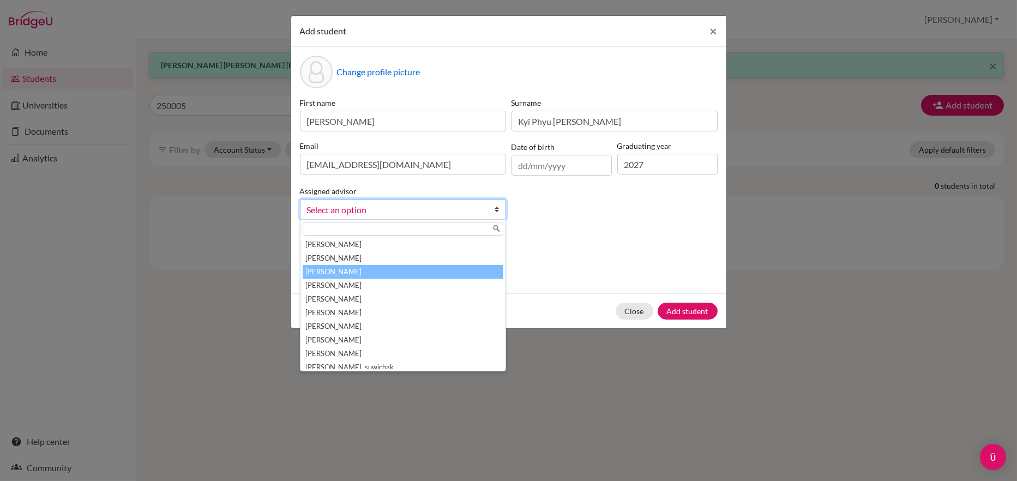
click at [335, 268] on li "[PERSON_NAME]" at bounding box center [402, 272] width 201 height 14
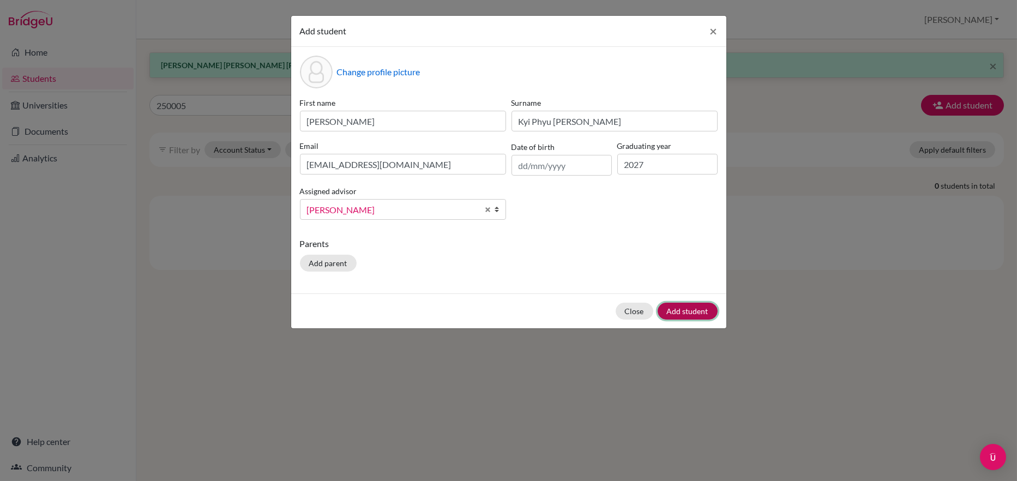
click at [703, 311] on button "Add student" at bounding box center [687, 310] width 60 height 17
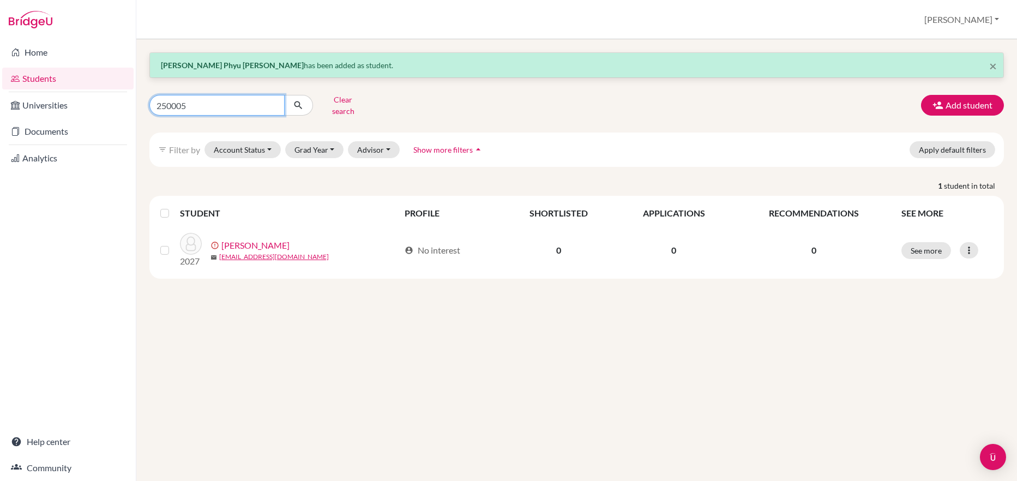
click at [192, 96] on input "250005" at bounding box center [216, 105] width 135 height 21
click button "submit" at bounding box center [298, 105] width 29 height 21
click at [189, 101] on input "250005" at bounding box center [216, 105] width 135 height 21
type input "250003"
click button "submit" at bounding box center [298, 105] width 29 height 21
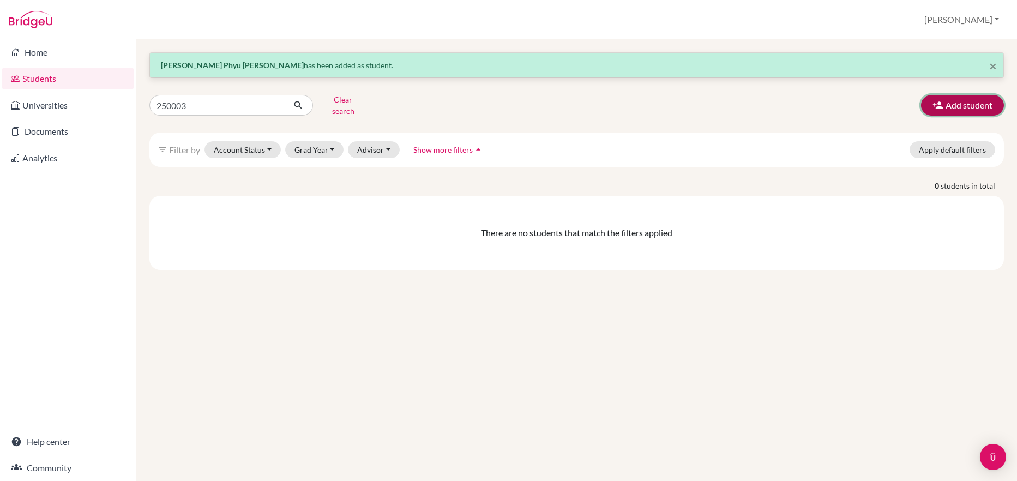
click at [940, 100] on icon "button" at bounding box center [937, 105] width 11 height 11
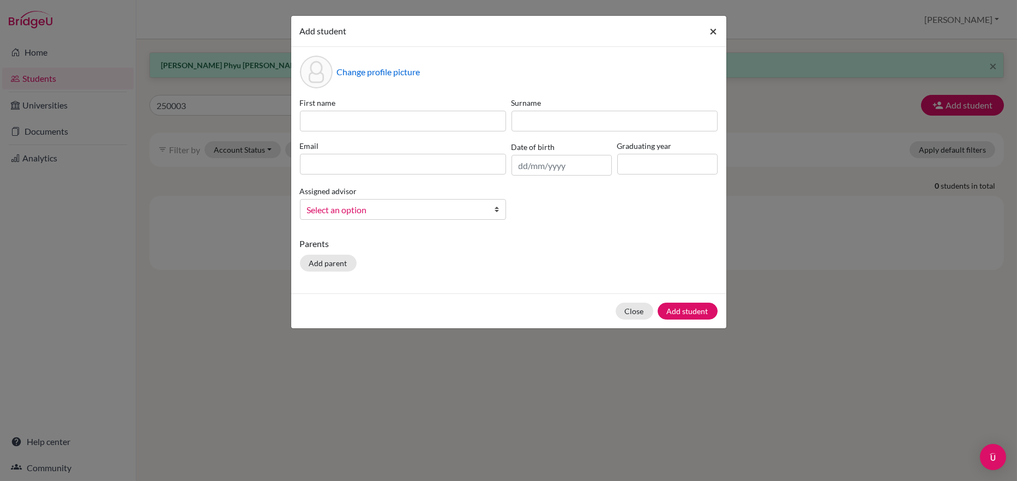
click at [711, 29] on span "×" at bounding box center [714, 31] width 8 height 16
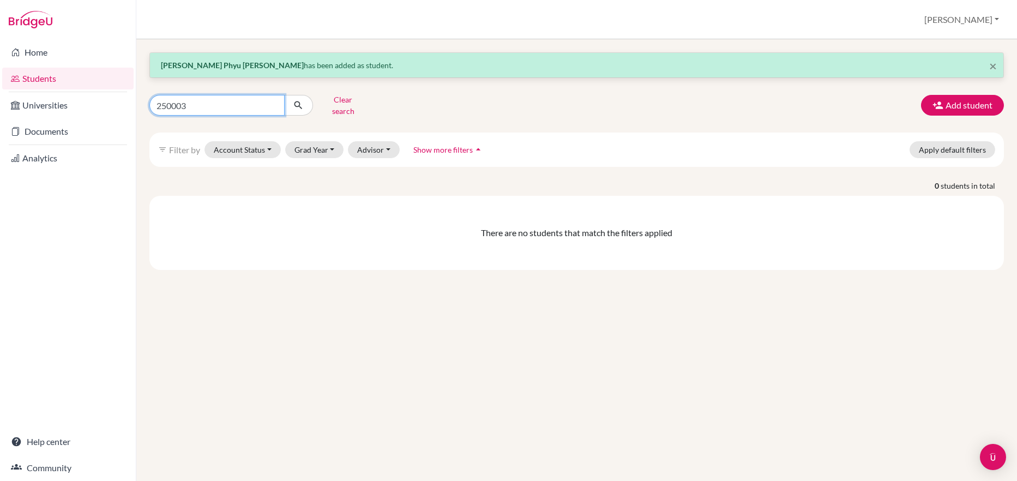
click at [215, 96] on input "250003" at bounding box center [216, 105] width 135 height 21
click button "submit" at bounding box center [298, 105] width 29 height 21
click at [951, 98] on button "Add student" at bounding box center [962, 105] width 83 height 21
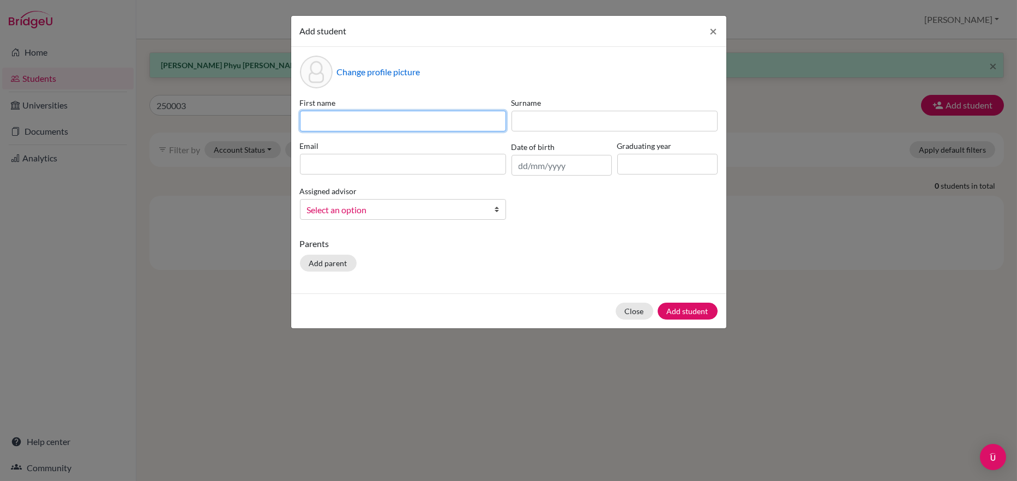
click at [310, 113] on input at bounding box center [403, 121] width 206 height 21
paste input "[PERSON_NAME] Min - [PERSON_NAME] 250003"
click at [439, 123] on input "[PERSON_NAME] Min - [PERSON_NAME] 250003" at bounding box center [403, 121] width 206 height 21
drag, startPoint x: 395, startPoint y: 117, endPoint x: 300, endPoint y: 122, distance: 95.5
click at [300, 122] on input "[PERSON_NAME] Min - [PERSON_NAME] 250003" at bounding box center [403, 121] width 206 height 21
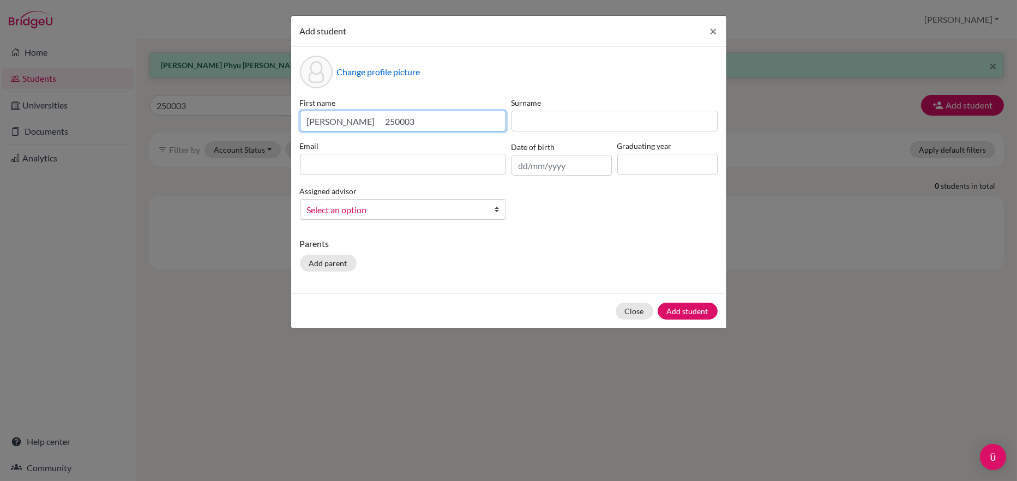
type input "[PERSON_NAME] 250003"
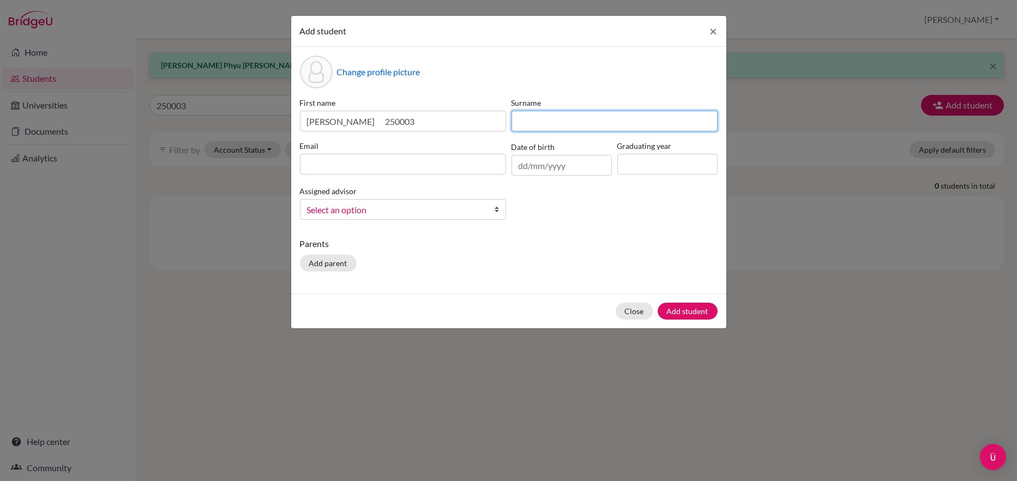
click at [535, 124] on input at bounding box center [614, 121] width 206 height 21
paste input "[PERSON_NAME] Min -"
type input "[PERSON_NAME] Min -"
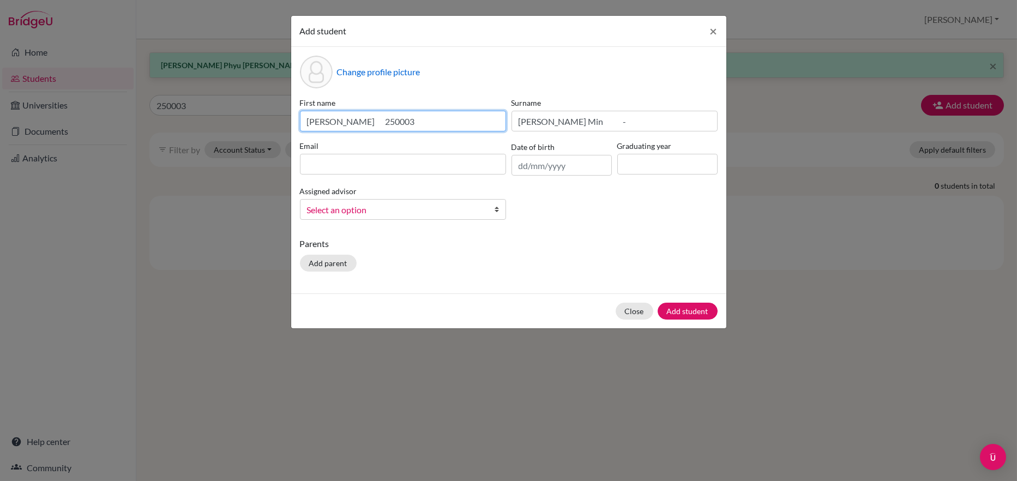
drag, startPoint x: 391, startPoint y: 120, endPoint x: 354, endPoint y: 117, distance: 37.2
click at [354, 117] on input "[PERSON_NAME] 250003" at bounding box center [403, 121] width 206 height 21
type input "[PERSON_NAME]"
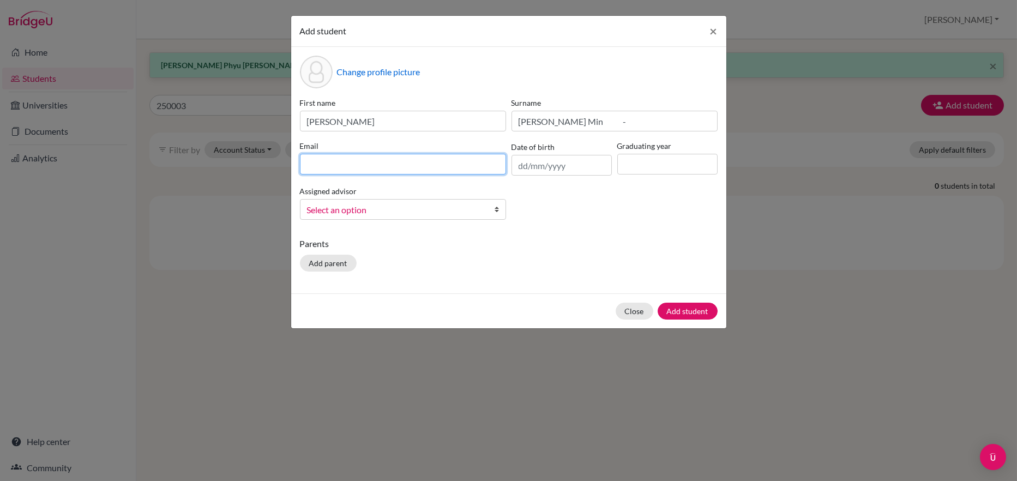
click at [308, 165] on input at bounding box center [403, 164] width 206 height 21
type input "[EMAIL_ADDRESS][DOMAIN_NAME]"
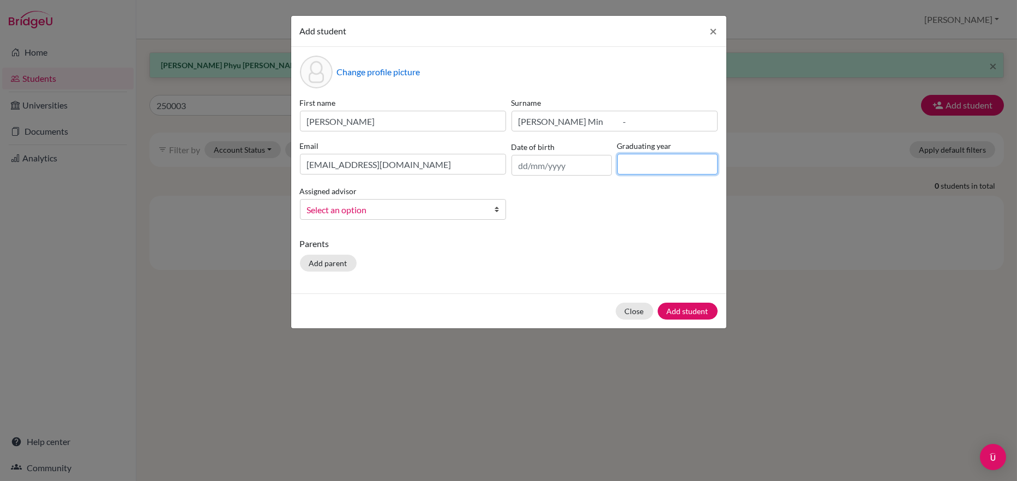
click at [654, 166] on input at bounding box center [667, 164] width 100 height 21
type input "2027"
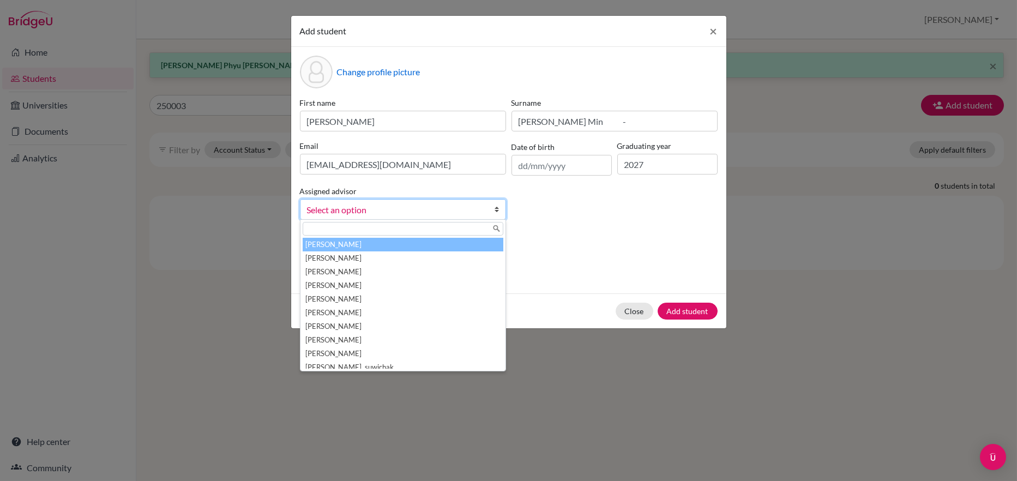
click at [376, 208] on span "Select an option" at bounding box center [396, 210] width 178 height 14
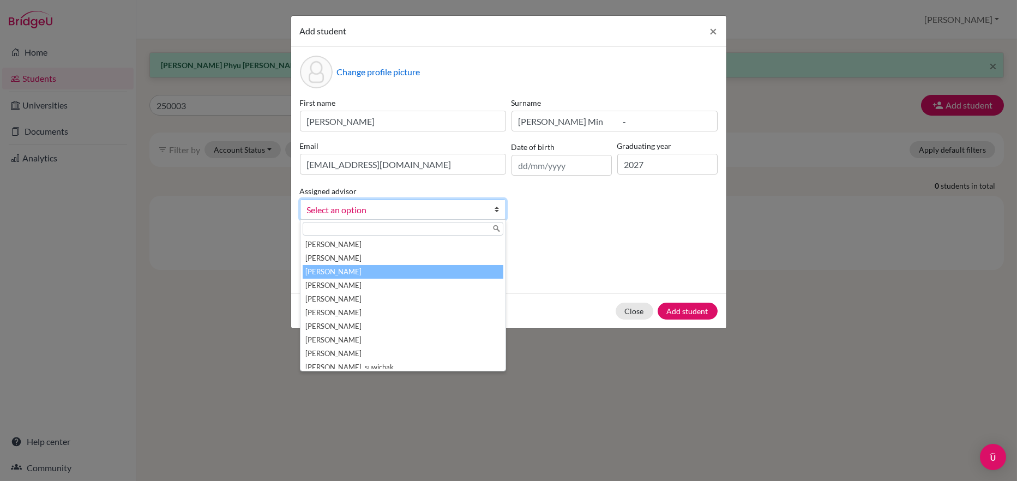
click at [339, 270] on li "[PERSON_NAME]" at bounding box center [402, 272] width 201 height 14
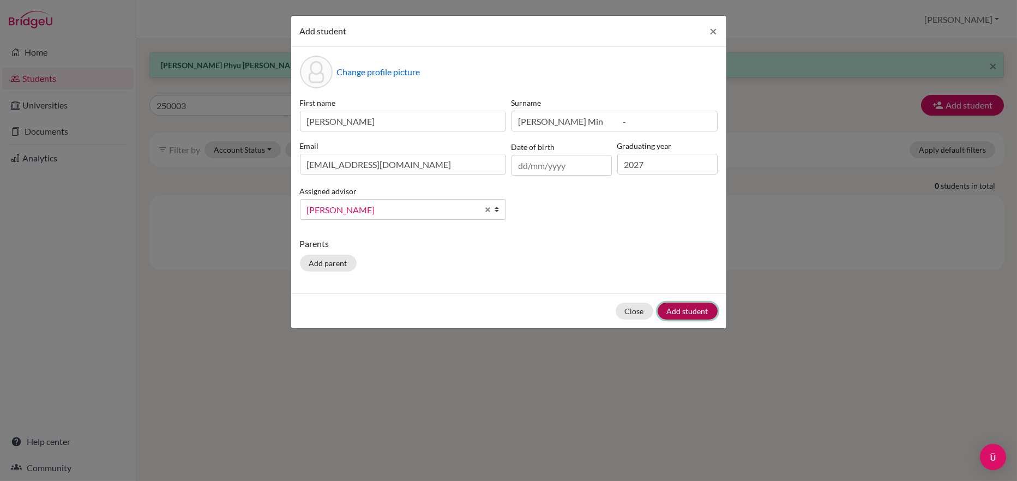
click at [700, 310] on button "Add student" at bounding box center [687, 310] width 60 height 17
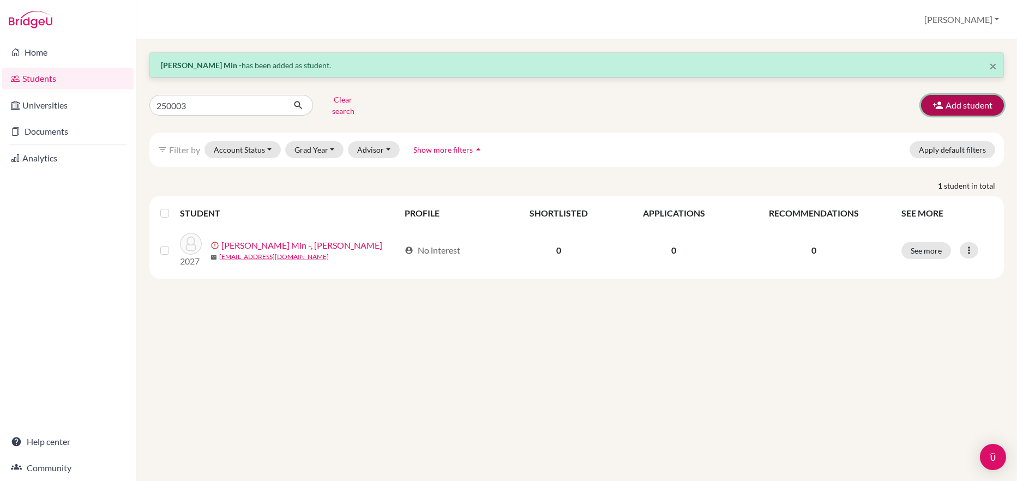
click at [962, 100] on button "Add student" at bounding box center [962, 105] width 83 height 21
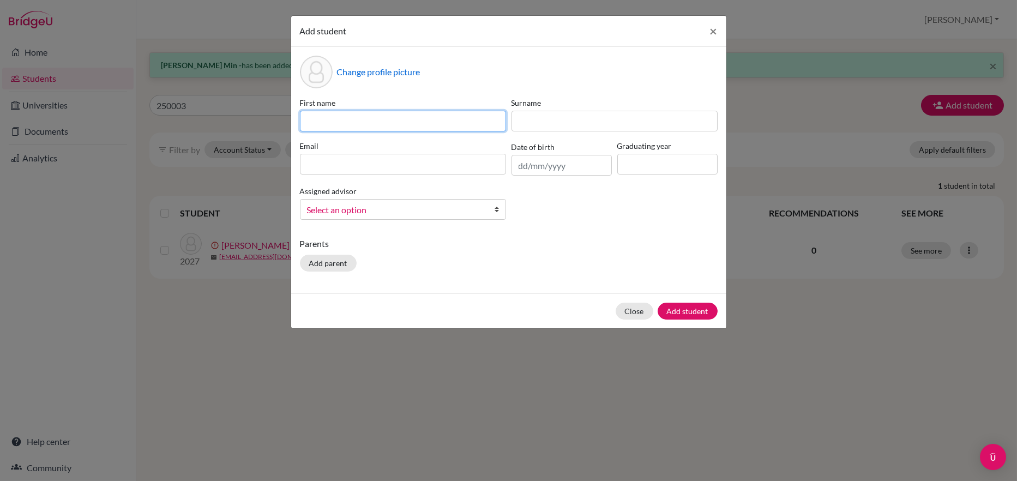
click at [308, 122] on input at bounding box center [403, 121] width 206 height 21
paste input "Khaung Phone [PERSON_NAME] 250009"
type input "Khaung Phone [PERSON_NAME] 250009"
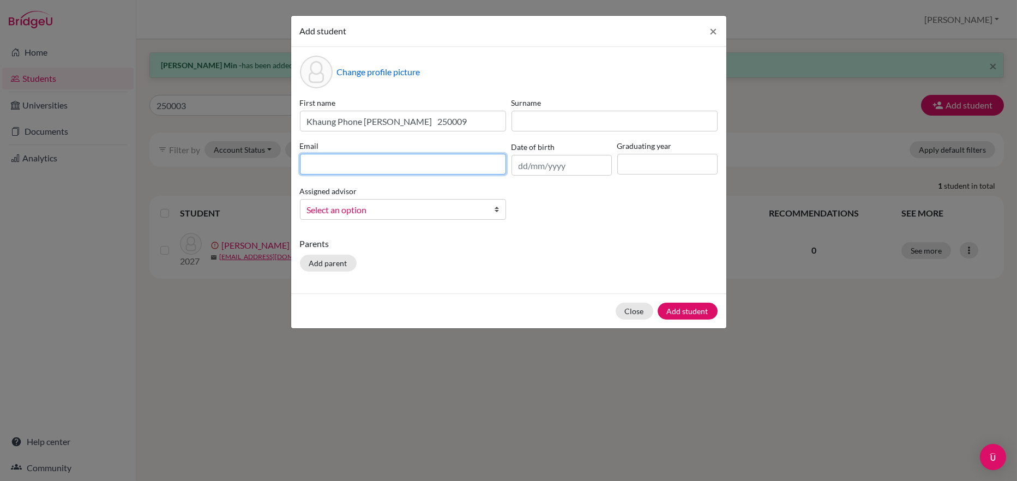
click at [318, 164] on input at bounding box center [403, 164] width 206 height 21
type input "[EMAIL_ADDRESS][DOMAIN_NAME]"
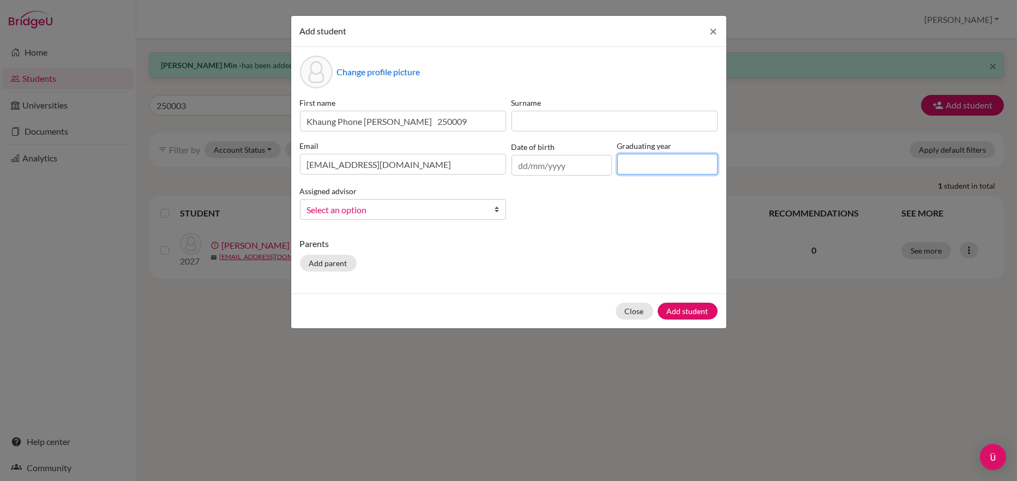
click at [629, 158] on input at bounding box center [667, 164] width 100 height 21
type input "2027"
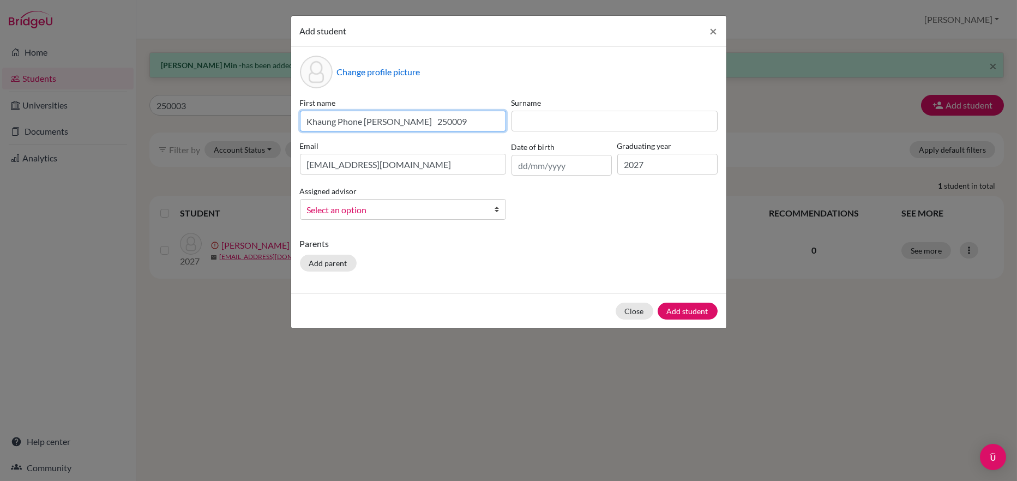
drag, startPoint x: 479, startPoint y: 120, endPoint x: 439, endPoint y: 117, distance: 39.9
click at [439, 117] on input "Khaung Phone [PERSON_NAME] 250009" at bounding box center [403, 121] width 206 height 21
drag, startPoint x: 412, startPoint y: 120, endPoint x: 298, endPoint y: 130, distance: 114.9
click at [298, 130] on div "First name [PERSON_NAME] Phone [PERSON_NAME]" at bounding box center [402, 114] width 211 height 34
type input "[PERSON_NAME]"
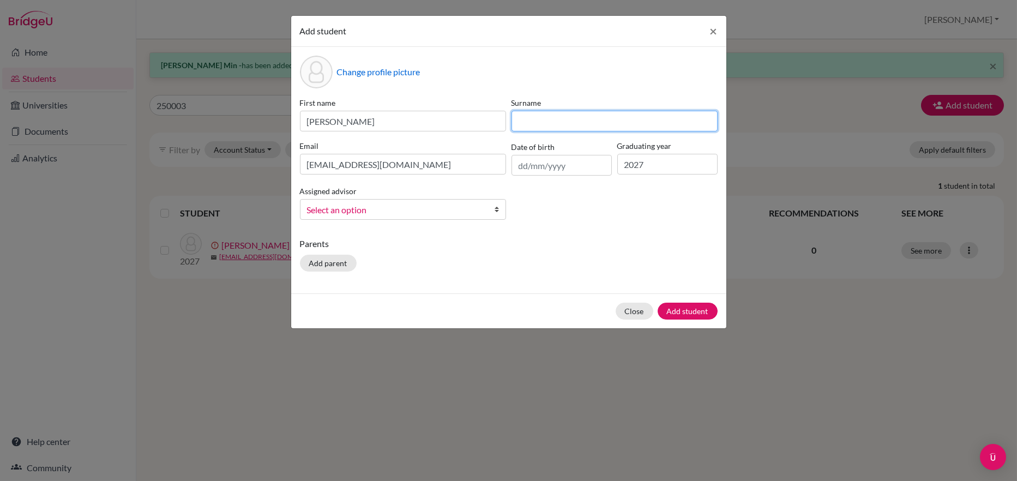
click at [518, 122] on input at bounding box center [614, 121] width 206 height 21
paste input "Khaung Phone [PERSON_NAME] -"
click at [633, 123] on input "Khaung Phone [PERSON_NAME] -" at bounding box center [614, 121] width 206 height 21
type input "Khaung Phone [PERSON_NAME]"
click at [330, 210] on span "Select an option" at bounding box center [396, 210] width 178 height 14
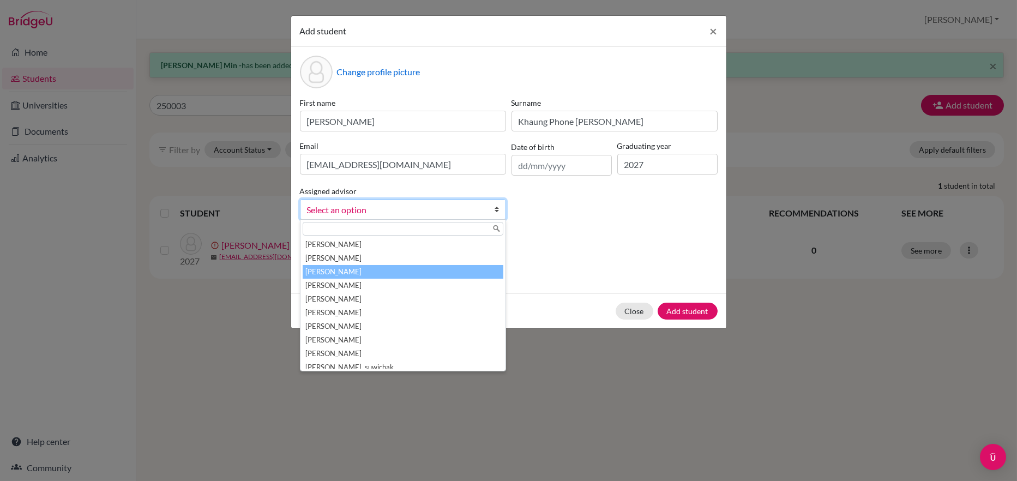
click at [328, 270] on li "[PERSON_NAME]" at bounding box center [402, 272] width 201 height 14
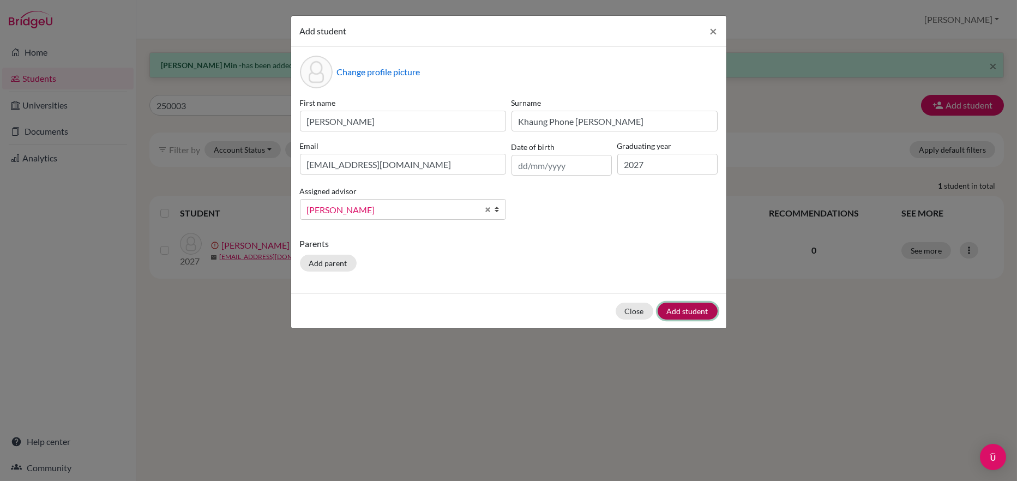
click at [681, 304] on button "Add student" at bounding box center [687, 310] width 60 height 17
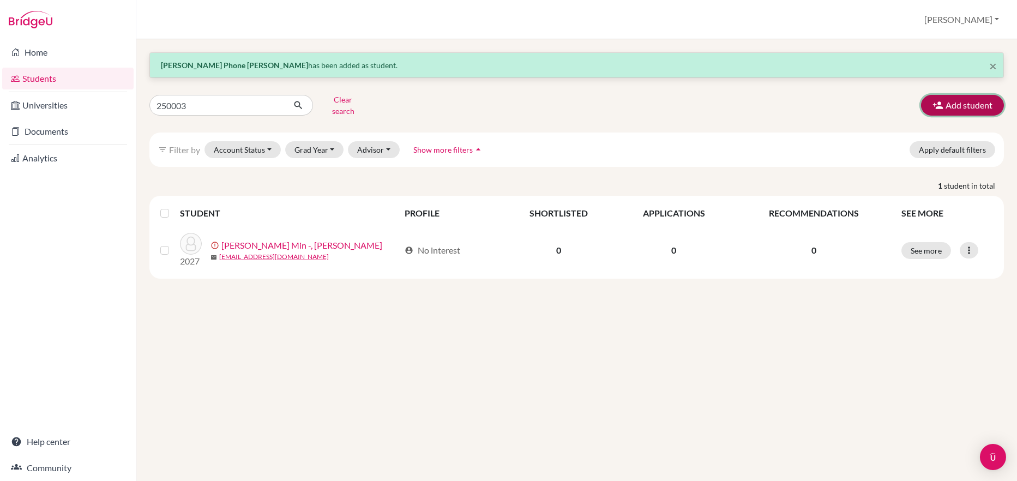
click at [975, 99] on button "Add student" at bounding box center [962, 105] width 83 height 21
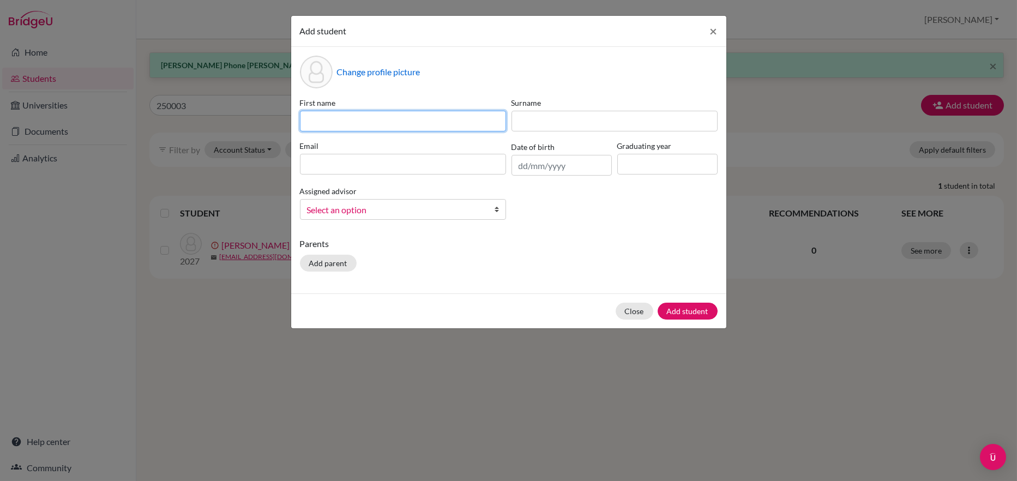
click at [313, 118] on input at bounding box center [403, 121] width 206 height 21
paste input "[PERSON_NAME] 250006"
type input "[PERSON_NAME] 250006"
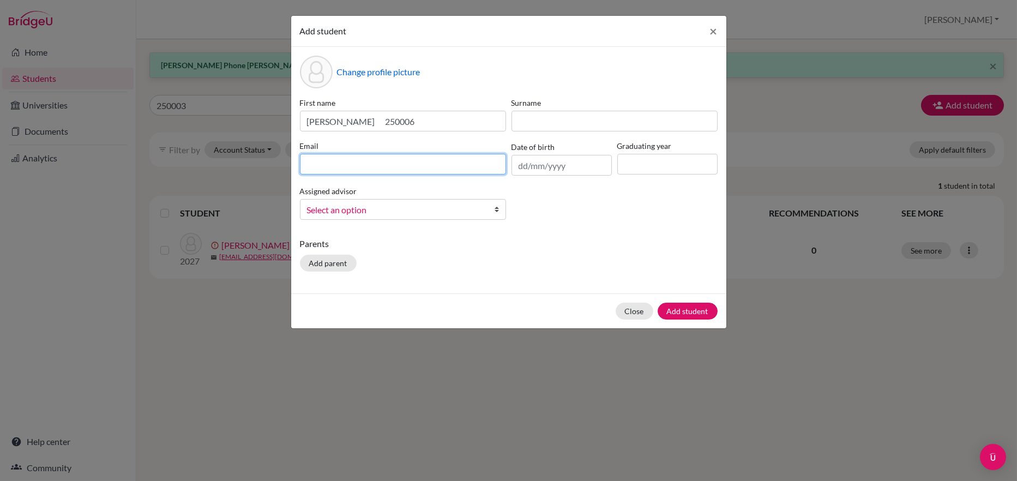
click at [315, 158] on input at bounding box center [403, 164] width 206 height 21
type input "[EMAIL_ADDRESS][DOMAIN_NAME]"
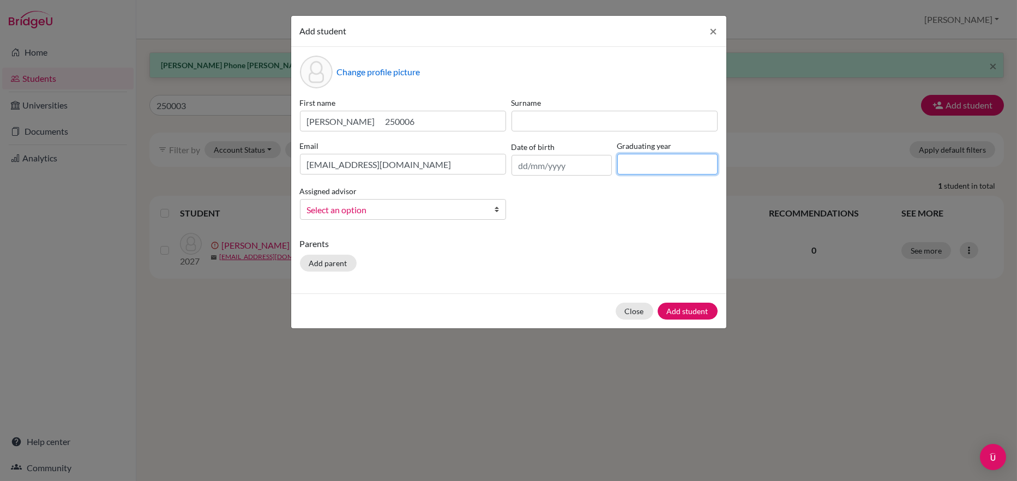
click at [628, 160] on input at bounding box center [667, 164] width 100 height 21
type input "2027"
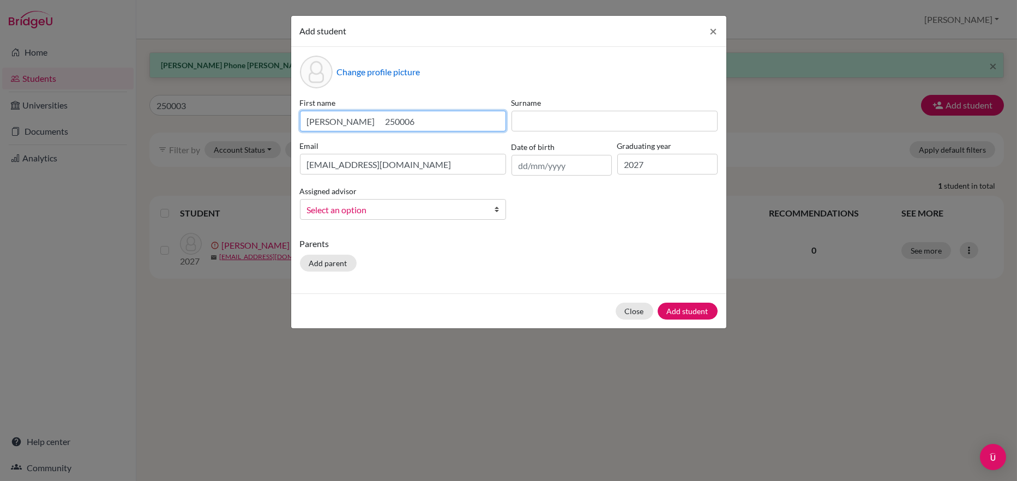
drag, startPoint x: 370, startPoint y: 120, endPoint x: 299, endPoint y: 119, distance: 70.9
click at [301, 119] on input "[PERSON_NAME] 250006" at bounding box center [403, 121] width 206 height 21
type input "Rheinas 250006"
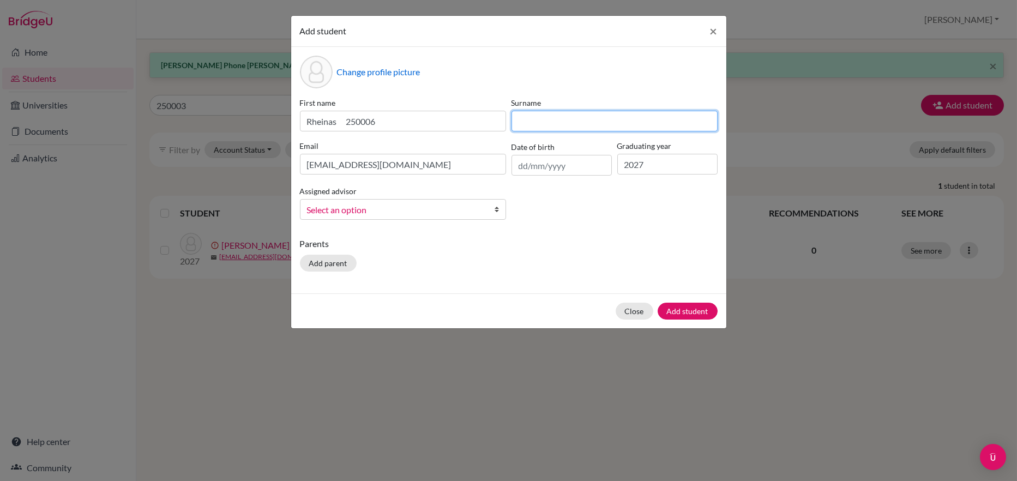
click at [531, 123] on input at bounding box center [614, 121] width 206 height 21
paste input "[PERSON_NAME]"
type input "[PERSON_NAME]"
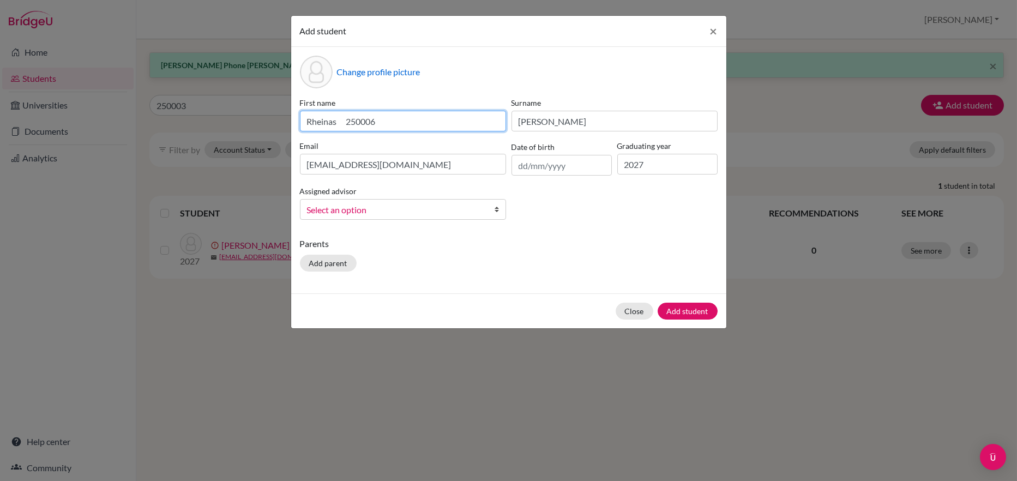
drag, startPoint x: 394, startPoint y: 120, endPoint x: 361, endPoint y: 119, distance: 32.2
click at [361, 119] on input "Rheinas 250006" at bounding box center [403, 121] width 206 height 21
click at [320, 119] on input "Rheinas" at bounding box center [403, 121] width 206 height 21
type input "Rheinas"
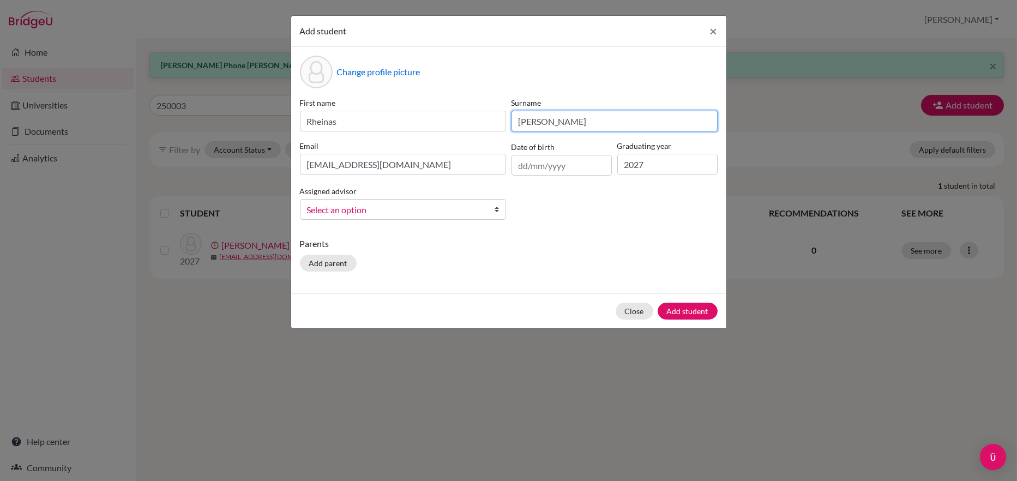
click at [556, 121] on input "[PERSON_NAME]" at bounding box center [614, 121] width 206 height 21
type input "[PERSON_NAME]"
click at [357, 212] on span "Select an option" at bounding box center [396, 210] width 178 height 14
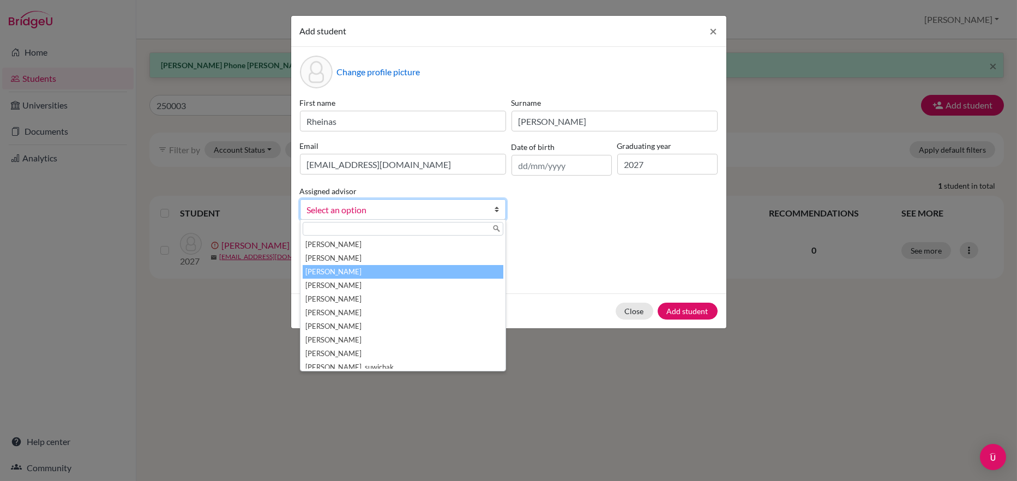
click at [348, 270] on li "[PERSON_NAME]" at bounding box center [402, 272] width 201 height 14
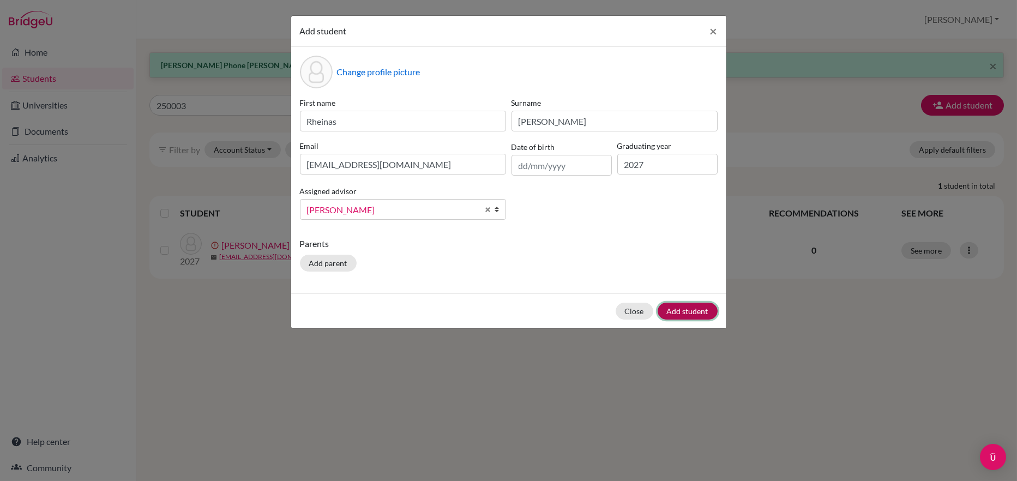
click at [690, 312] on button "Add student" at bounding box center [687, 310] width 60 height 17
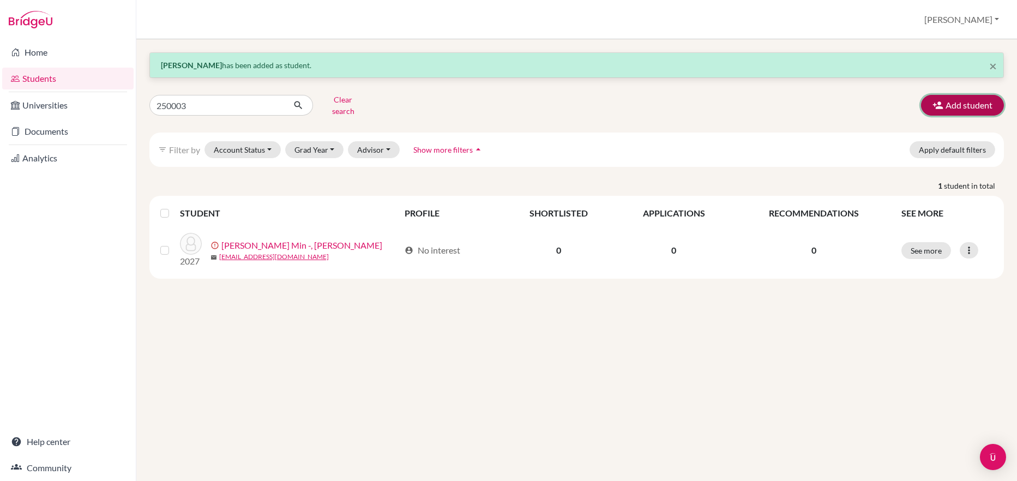
click at [957, 99] on button "Add student" at bounding box center [962, 105] width 83 height 21
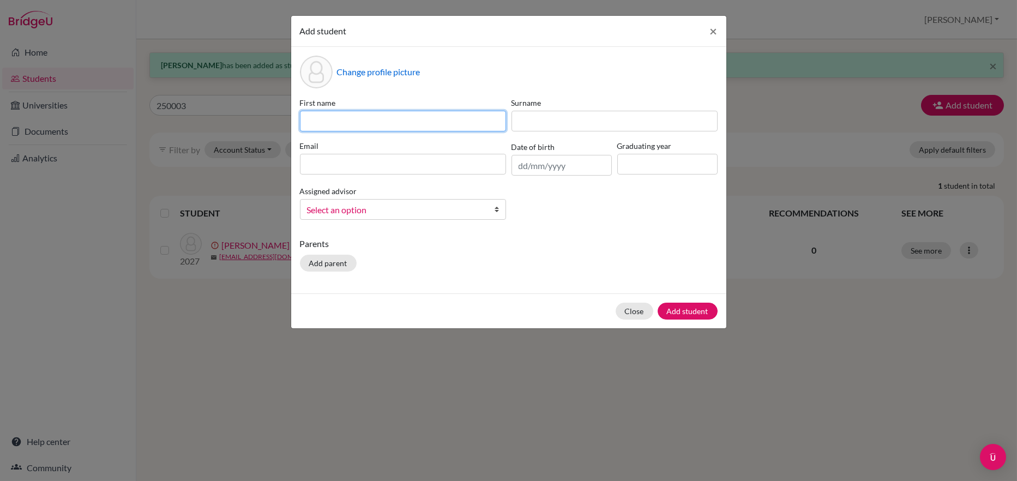
click at [313, 122] on input at bounding box center [403, 121] width 206 height 21
paste input "Mingxuan Du Jarter 250016"
type input "Mingxuan Du Jarter 250016"
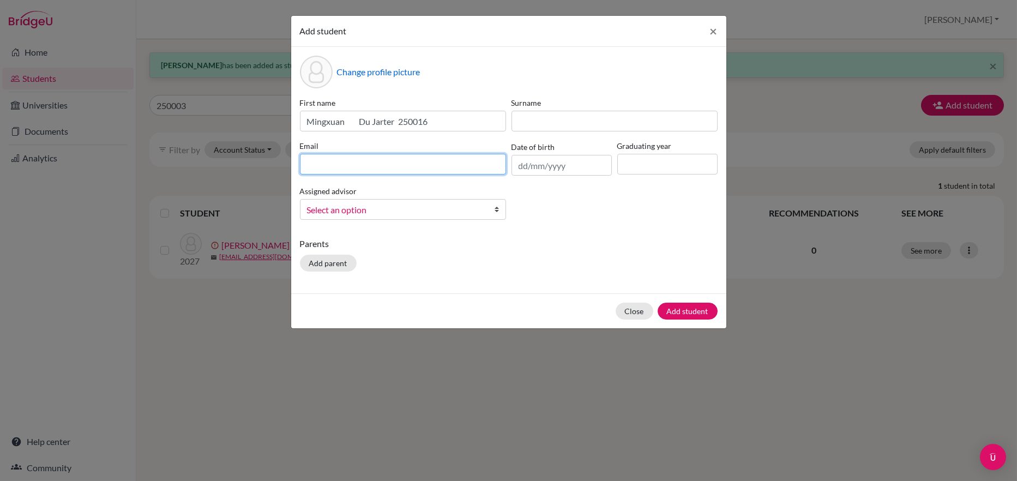
click at [318, 163] on input at bounding box center [403, 164] width 206 height 21
type input "[EMAIL_ADDRESS][DOMAIN_NAME]"
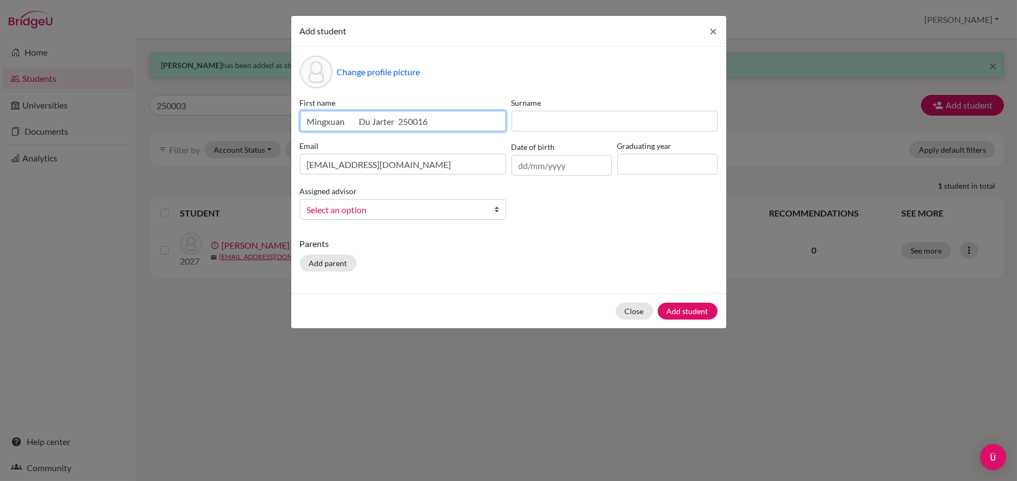
drag, startPoint x: 371, startPoint y: 121, endPoint x: 271, endPoint y: 123, distance: 99.8
click at [271, 123] on div "Add student × Change profile picture First name [PERSON_NAME] 250016 Surname Em…" at bounding box center [508, 240] width 1017 height 481
drag, startPoint x: 329, startPoint y: 125, endPoint x: 353, endPoint y: 114, distance: 26.1
click at [353, 114] on input "Mingxuan Du Jarter 250016" at bounding box center [403, 121] width 206 height 21
click at [355, 124] on input "Mingxuan Du Jarter 250016" at bounding box center [403, 121] width 206 height 21
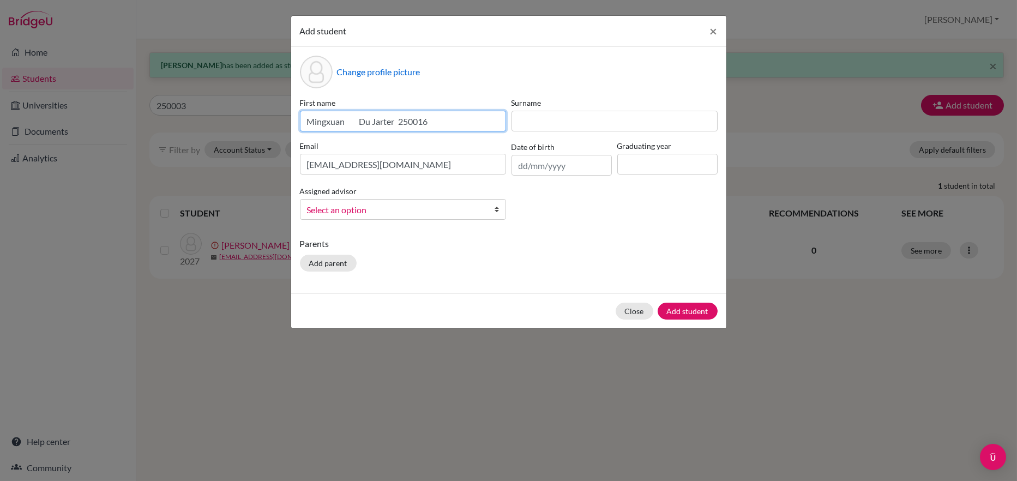
click at [354, 119] on input "Mingxuan Du Jarter 250016" at bounding box center [403, 121] width 206 height 21
drag, startPoint x: 354, startPoint y: 119, endPoint x: 297, endPoint y: 124, distance: 58.0
click at [297, 124] on div "First name [PERSON_NAME] 250016" at bounding box center [402, 114] width 211 height 34
type input "Du Jarter 250016"
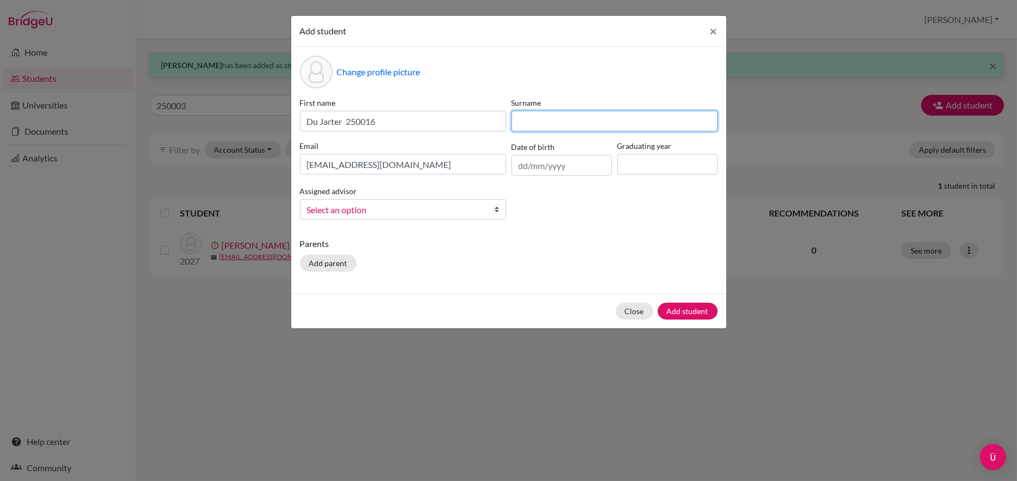
click at [518, 118] on input at bounding box center [614, 121] width 206 height 21
paste input "Mingxuan"
type input "Mingxuan"
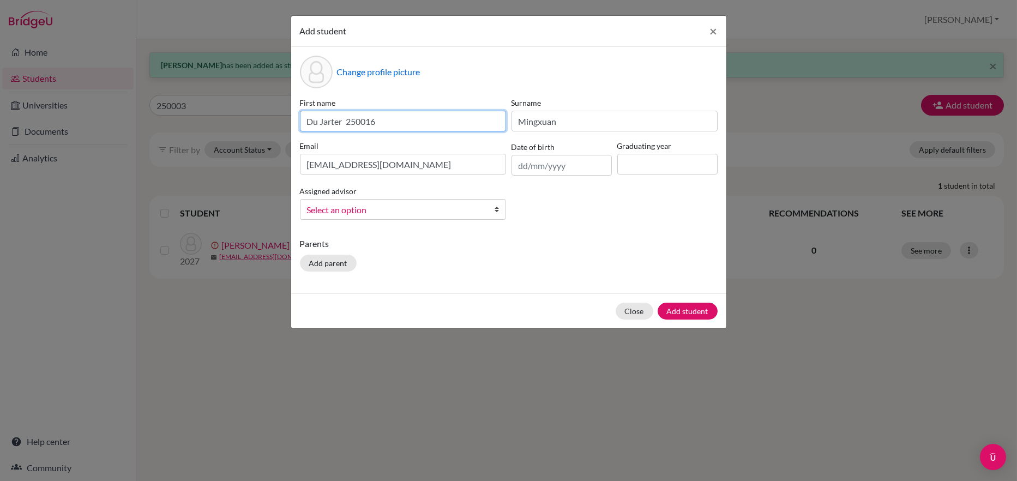
drag, startPoint x: 384, startPoint y: 122, endPoint x: 349, endPoint y: 116, distance: 35.3
click at [349, 116] on input "Du Jarter 250016" at bounding box center [403, 121] width 206 height 21
type input "Du Jarter"
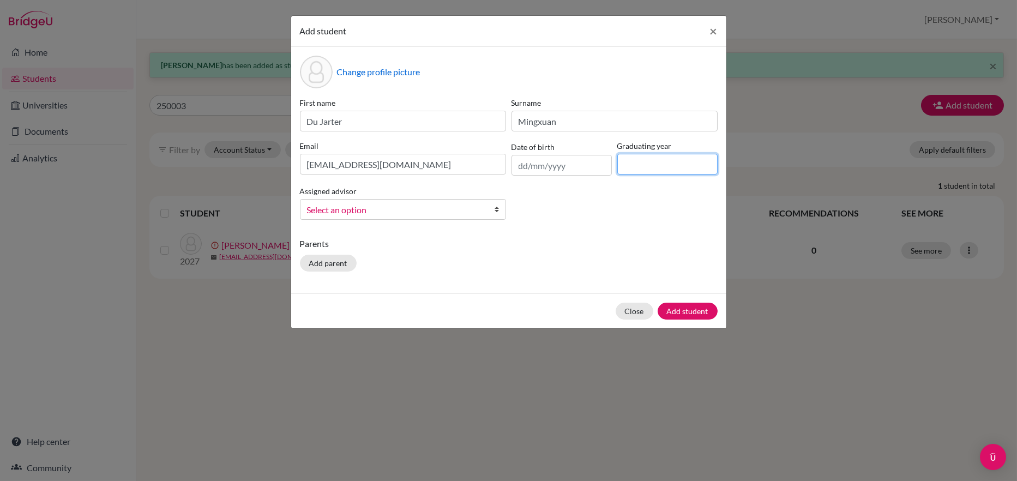
click at [657, 169] on input at bounding box center [667, 164] width 100 height 21
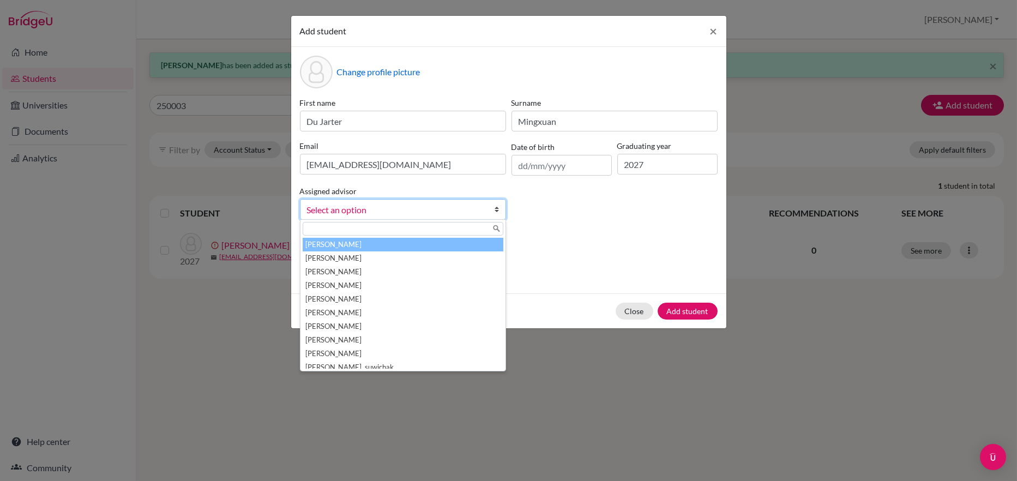
click at [337, 209] on span "Select an option" at bounding box center [396, 210] width 178 height 14
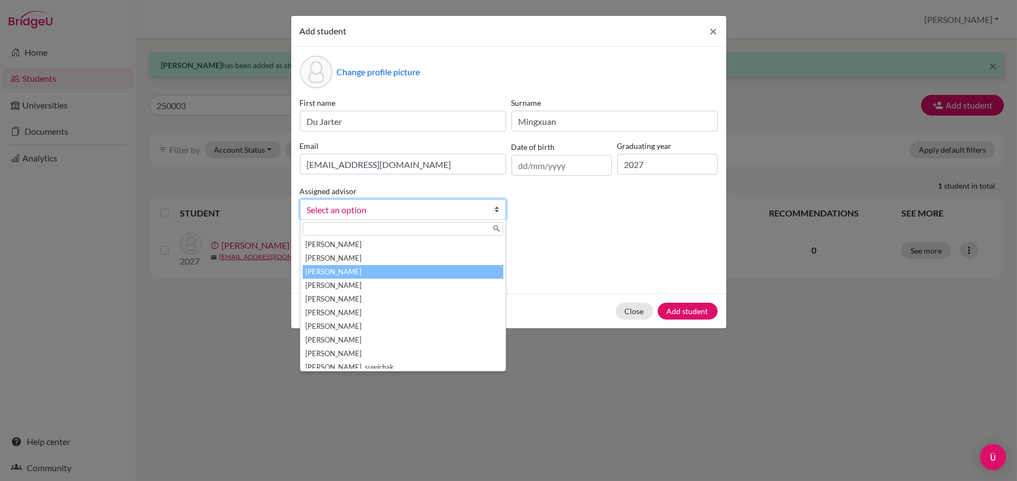
click at [331, 268] on li "[PERSON_NAME]" at bounding box center [402, 272] width 201 height 14
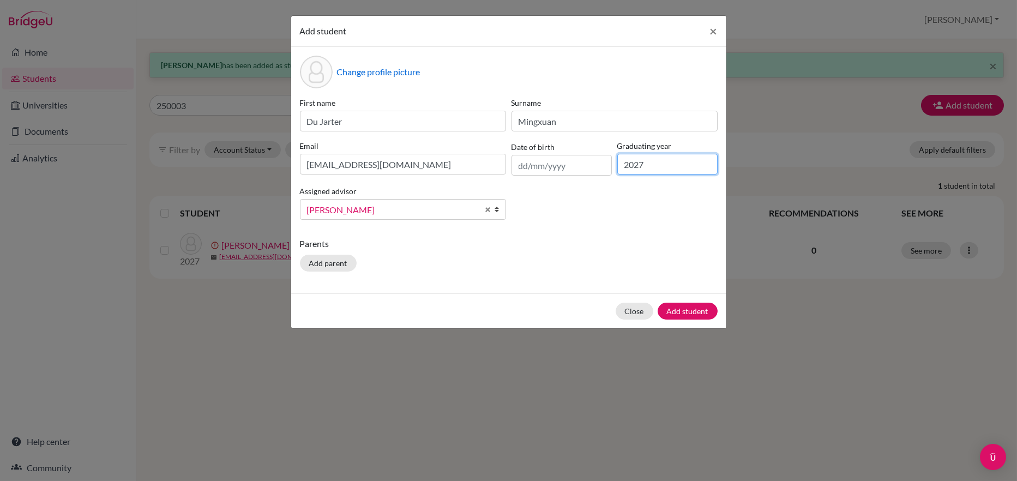
click at [646, 165] on input "2027" at bounding box center [667, 164] width 100 height 21
type input "2028"
click at [687, 310] on button "Add student" at bounding box center [687, 310] width 60 height 17
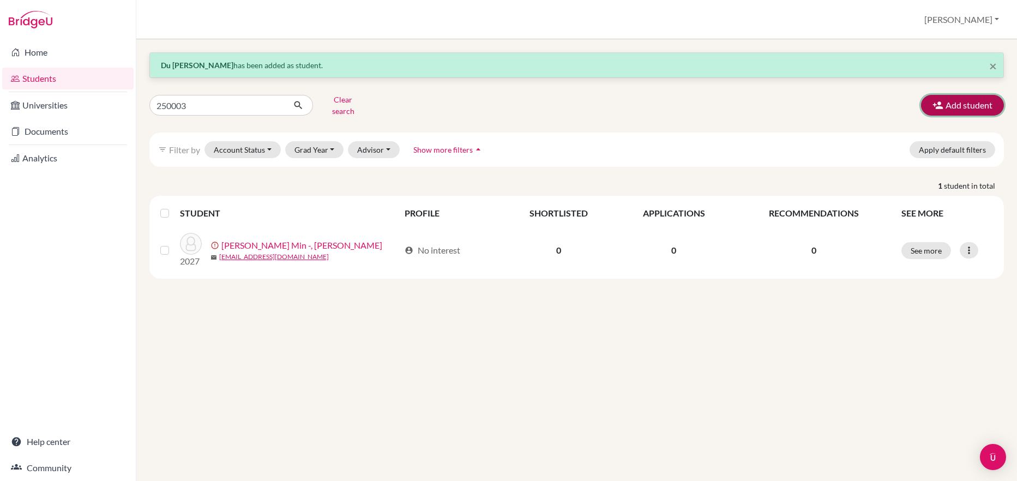
click at [975, 103] on button "Add student" at bounding box center [962, 105] width 83 height 21
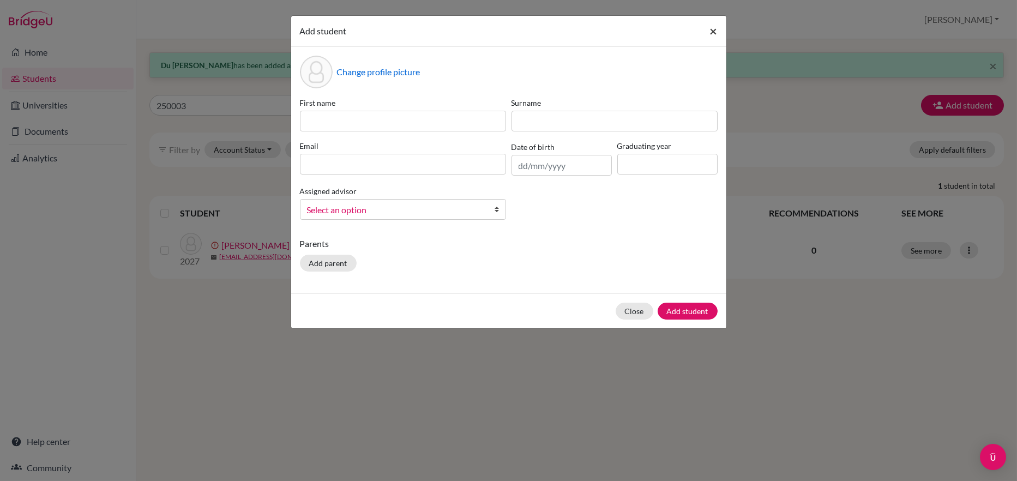
click at [717, 29] on span "×" at bounding box center [714, 31] width 8 height 16
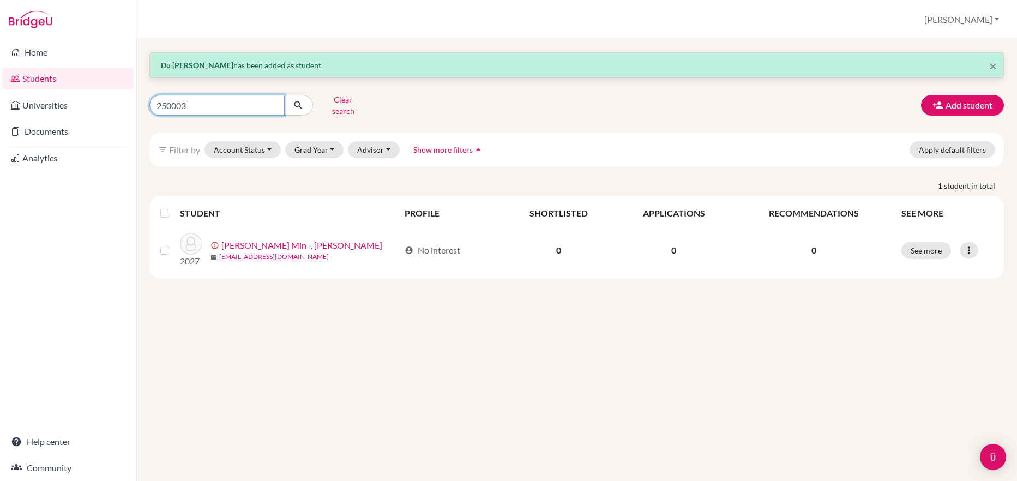
click at [185, 101] on input "250003" at bounding box center [216, 105] width 135 height 21
type input "250025"
click button "submit" at bounding box center [298, 105] width 29 height 21
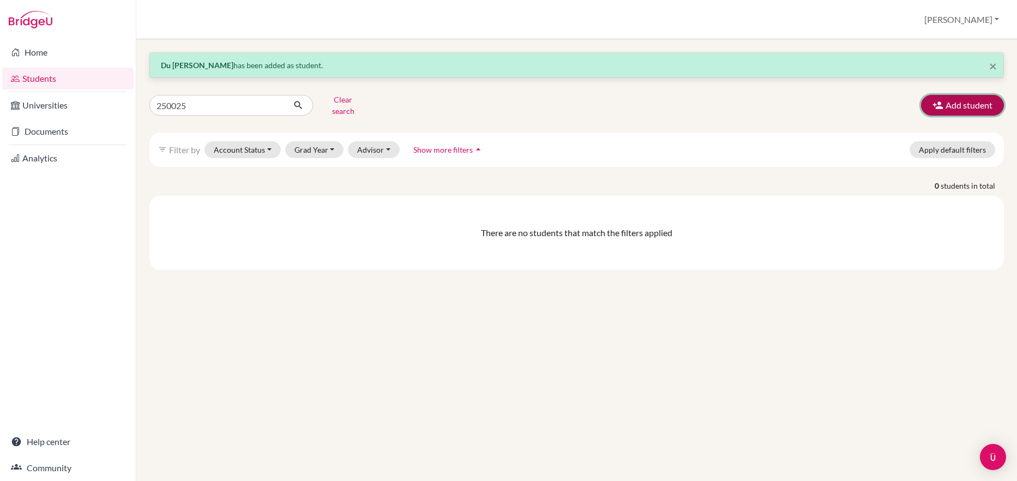
click at [950, 99] on button "Add student" at bounding box center [962, 105] width 83 height 21
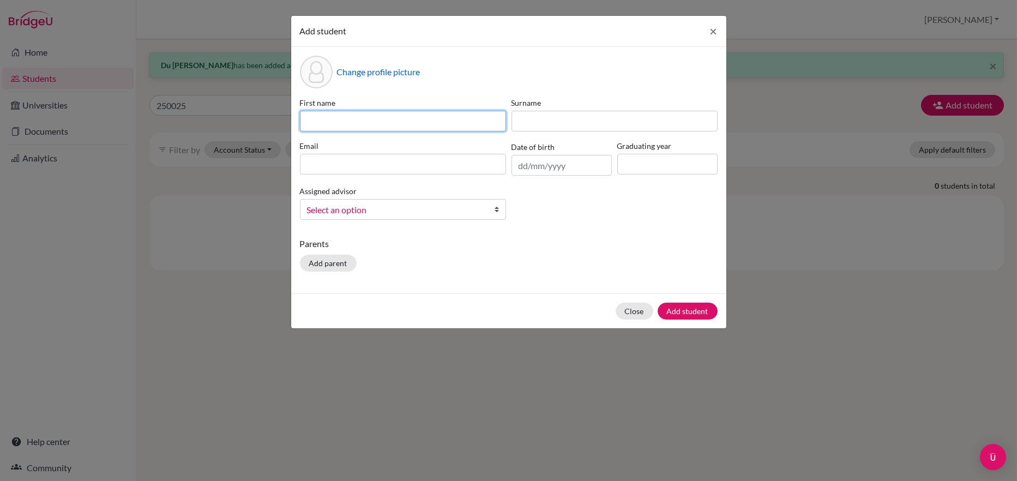
click at [309, 123] on input at bounding box center [403, 121] width 206 height 21
paste input "Nattaphorn Wiratatrakun [PERSON_NAME] 250025"
drag, startPoint x: 427, startPoint y: 121, endPoint x: 304, endPoint y: 116, distance: 122.7
click at [304, 116] on input "Nattaphorn Wiratatrakun [PERSON_NAME] 250025" at bounding box center [403, 121] width 206 height 21
type input "[PERSON_NAME] 250025"
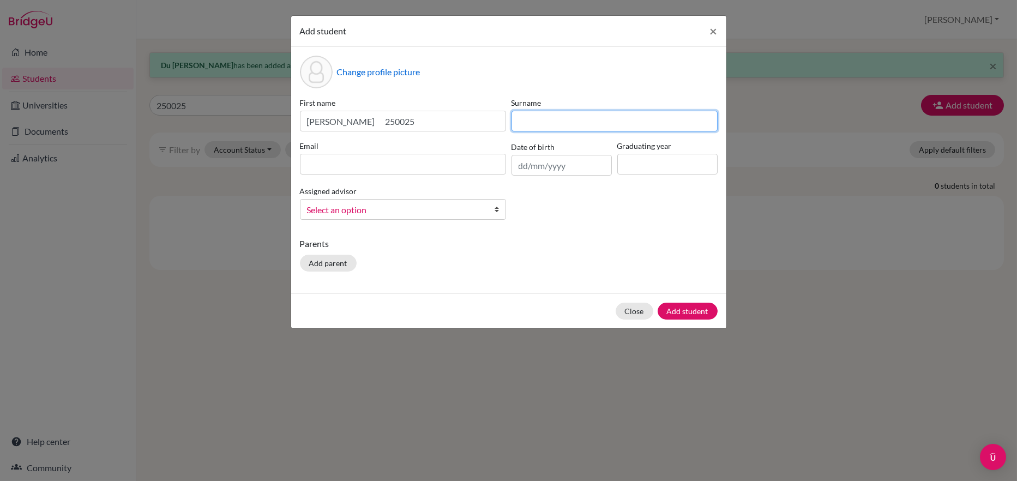
click at [528, 119] on input at bounding box center [614, 121] width 206 height 21
paste input "Nattaphorn Wiratatrakun"
drag, startPoint x: 584, startPoint y: 120, endPoint x: 510, endPoint y: 119, distance: 74.7
click at [510, 119] on div "Surname Nattaphorn Wiratatrakun" at bounding box center [614, 114] width 211 height 34
type input "Wiratatrakun"
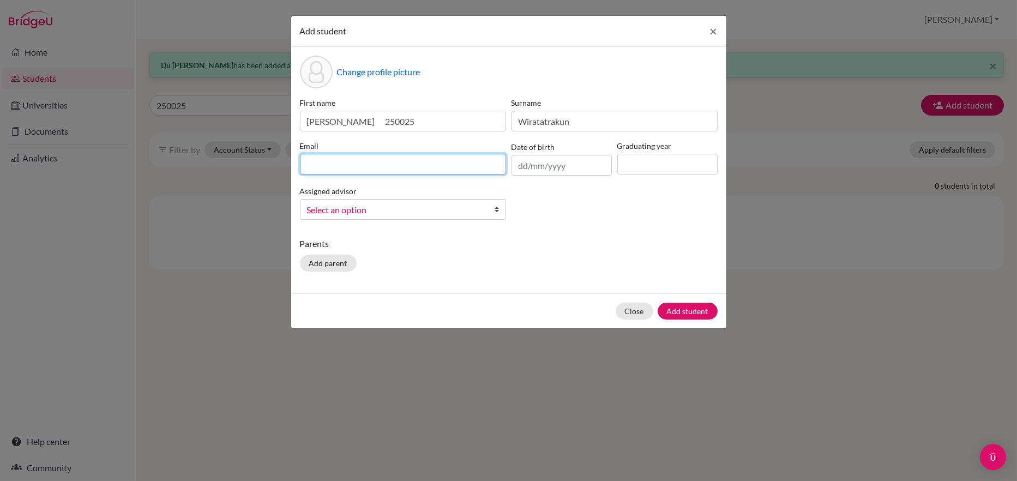
click at [312, 161] on input at bounding box center [403, 164] width 206 height 21
type input "[EMAIL_ADDRESS][DOMAIN_NAME]"
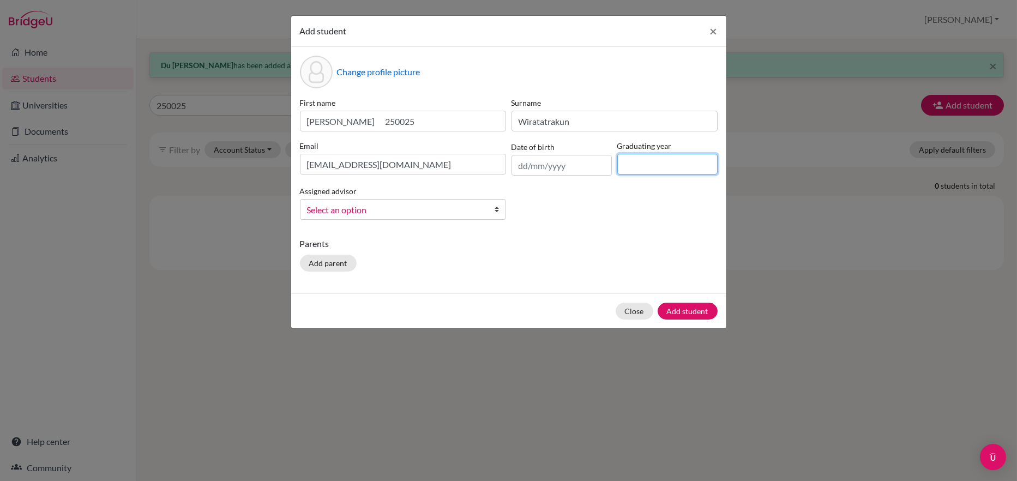
click at [630, 161] on input at bounding box center [667, 164] width 100 height 21
type input "2028"
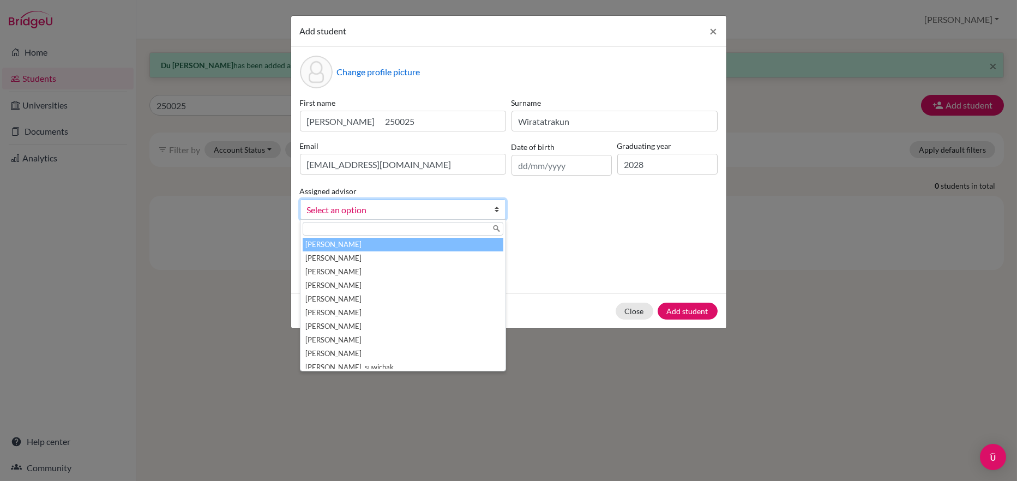
click at [396, 210] on span "Select an option" at bounding box center [396, 210] width 178 height 14
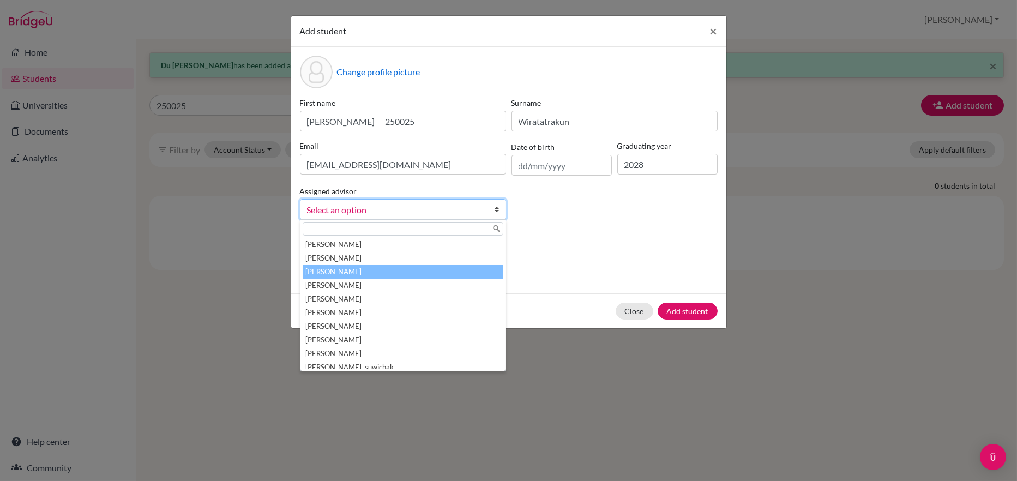
click at [337, 268] on li "[PERSON_NAME]" at bounding box center [402, 272] width 201 height 14
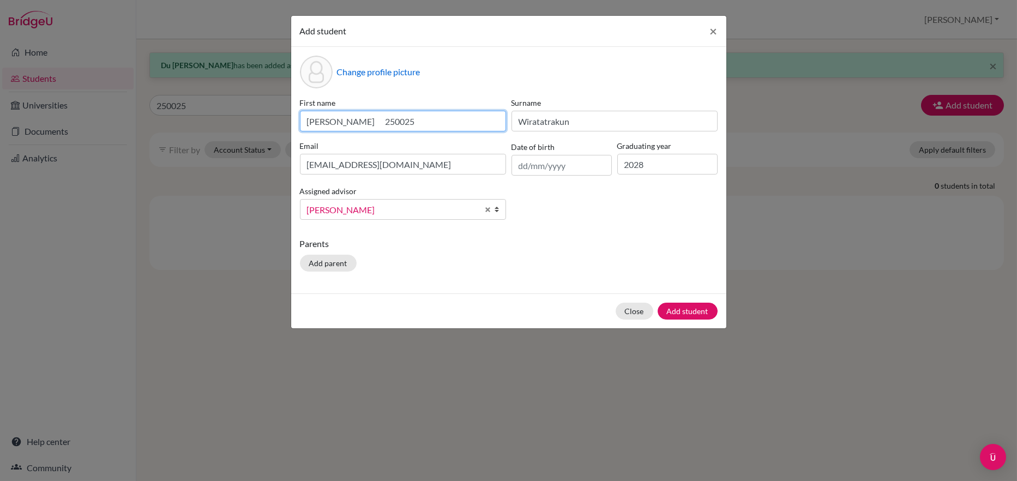
drag, startPoint x: 377, startPoint y: 118, endPoint x: 348, endPoint y: 119, distance: 28.9
click at [348, 119] on input "[PERSON_NAME] 250025" at bounding box center [403, 121] width 206 height 21
type input "[PERSON_NAME]"
click button "Add student" at bounding box center [687, 310] width 60 height 17
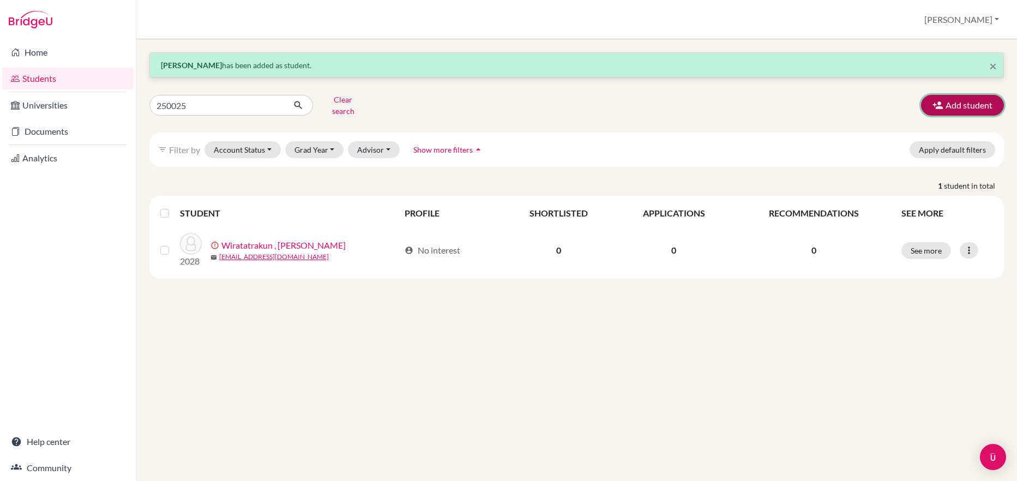
click at [978, 104] on button "Add student" at bounding box center [962, 105] width 83 height 21
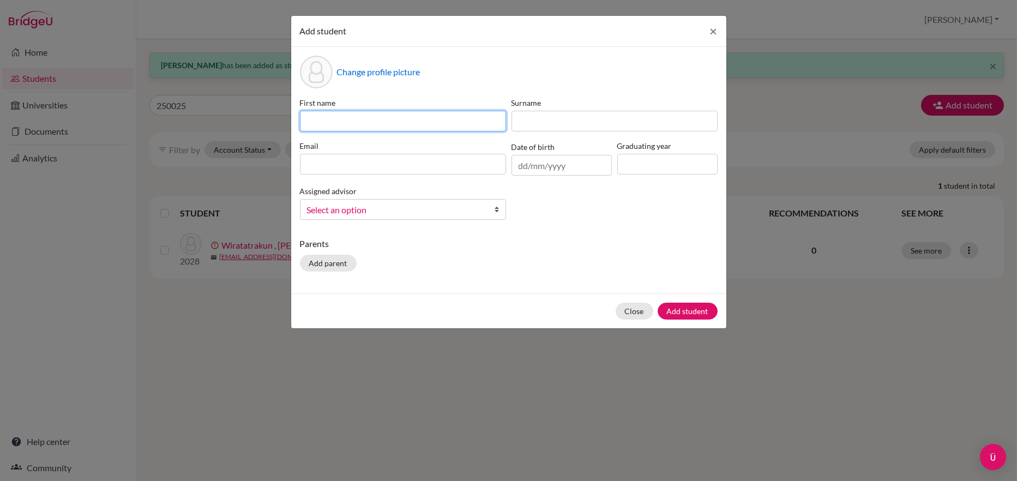
click at [318, 119] on input at bounding box center [403, 121] width 206 height 21
paste input "Su Myat Mon - Kiwi 250018"
drag, startPoint x: 385, startPoint y: 118, endPoint x: 271, endPoint y: 118, distance: 113.9
click at [271, 119] on div "Add student × Change profile picture First name [PERSON_NAME] 250018 Surname Em…" at bounding box center [508, 240] width 1017 height 481
type input "Kiwi 250018"
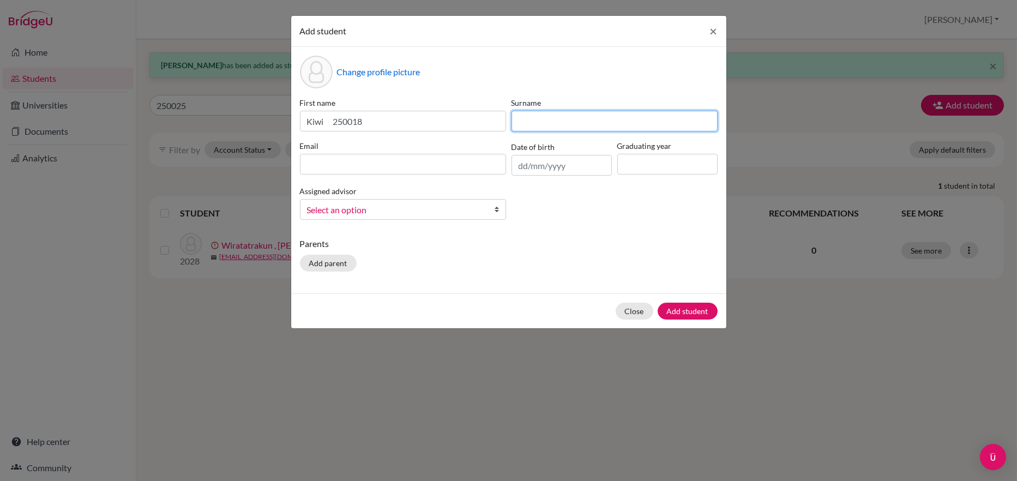
click at [527, 116] on input at bounding box center [614, 121] width 206 height 21
paste input "Su Myat Mon - Kiwi 250018"
drag, startPoint x: 662, startPoint y: 122, endPoint x: 579, endPoint y: 119, distance: 82.3
click at [579, 119] on input "Su Myat Mon - Kiwi 250018" at bounding box center [614, 121] width 206 height 21
type input "Su Myat Mon"
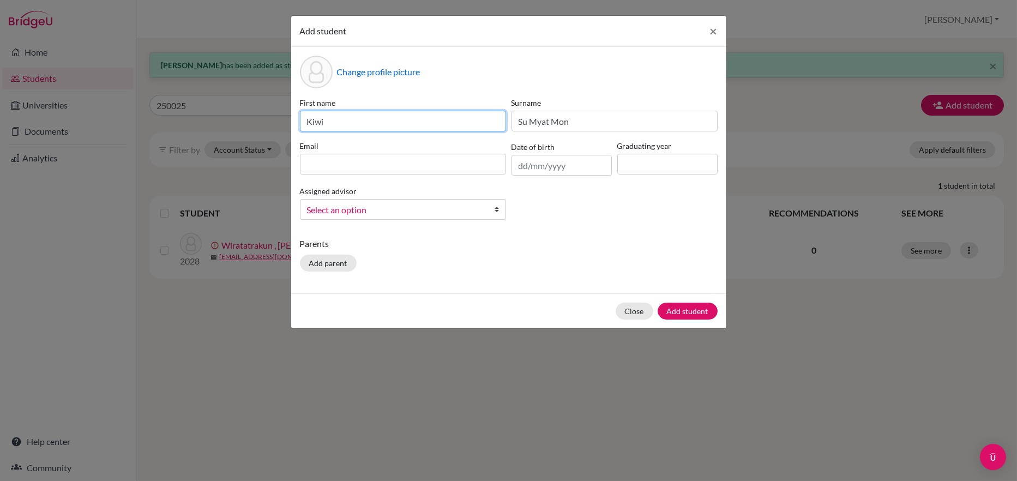
drag, startPoint x: 370, startPoint y: 120, endPoint x: 331, endPoint y: 118, distance: 38.8
click at [331, 118] on input "Kiwi" at bounding box center [403, 121] width 206 height 21
type input "Kiwi"
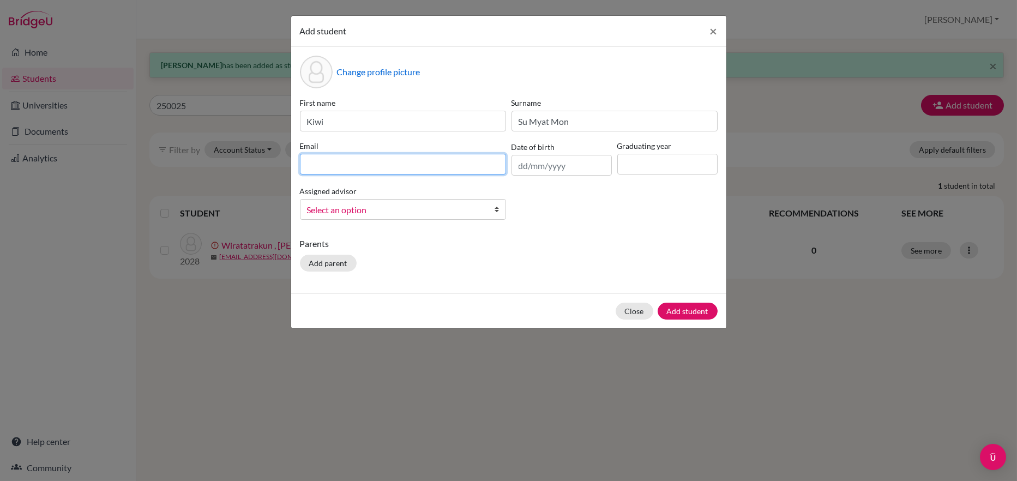
click at [319, 166] on input at bounding box center [403, 164] width 206 height 21
type input "[EMAIL_ADDRESS][DOMAIN_NAME]"
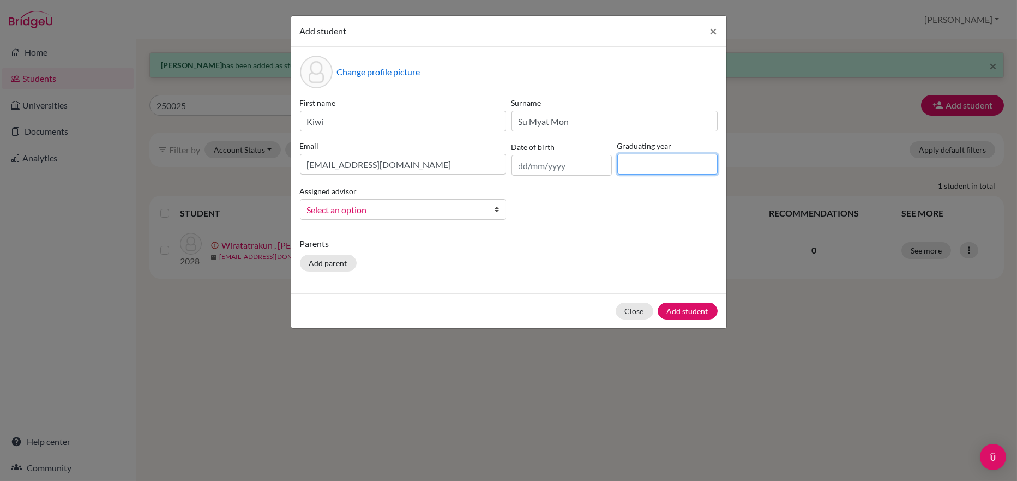
click at [630, 167] on input at bounding box center [667, 164] width 100 height 21
type input "2028"
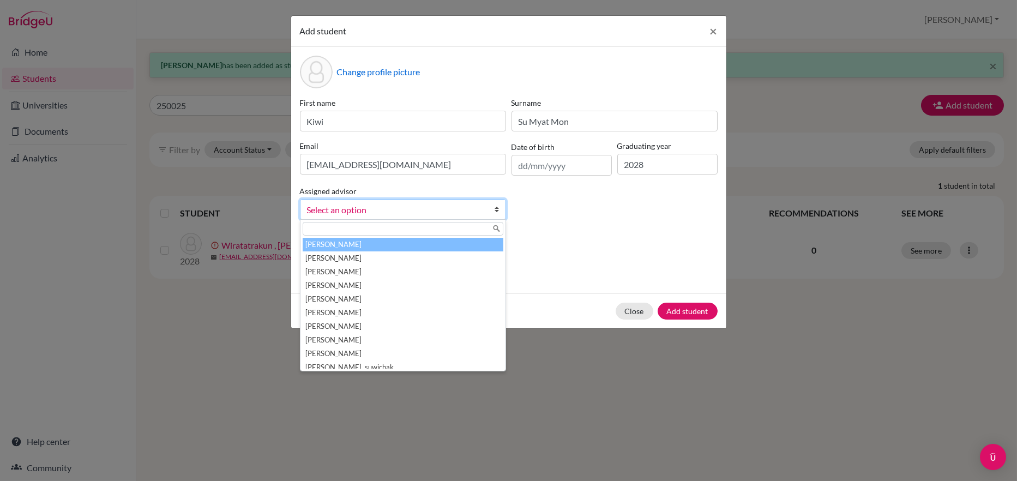
click at [394, 205] on span "Select an option" at bounding box center [396, 210] width 178 height 14
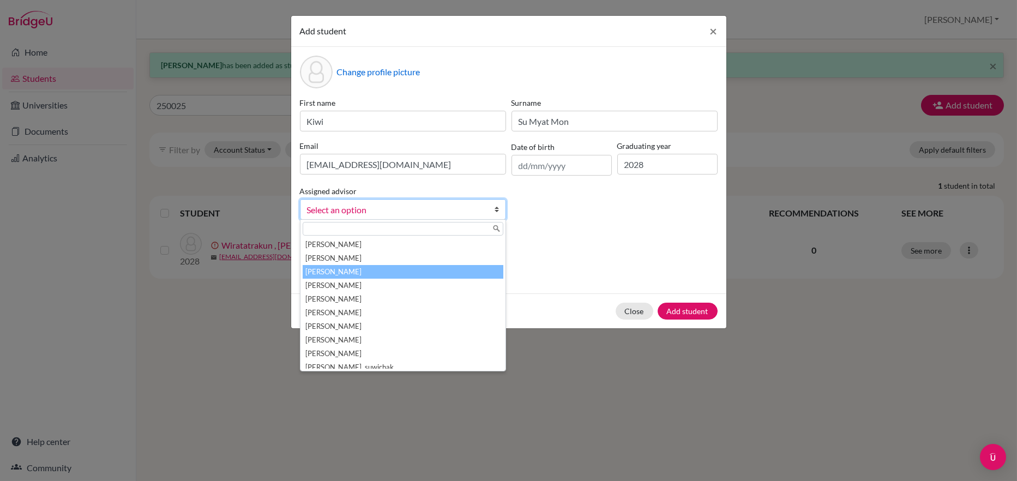
click at [342, 268] on li "[PERSON_NAME]" at bounding box center [402, 272] width 201 height 14
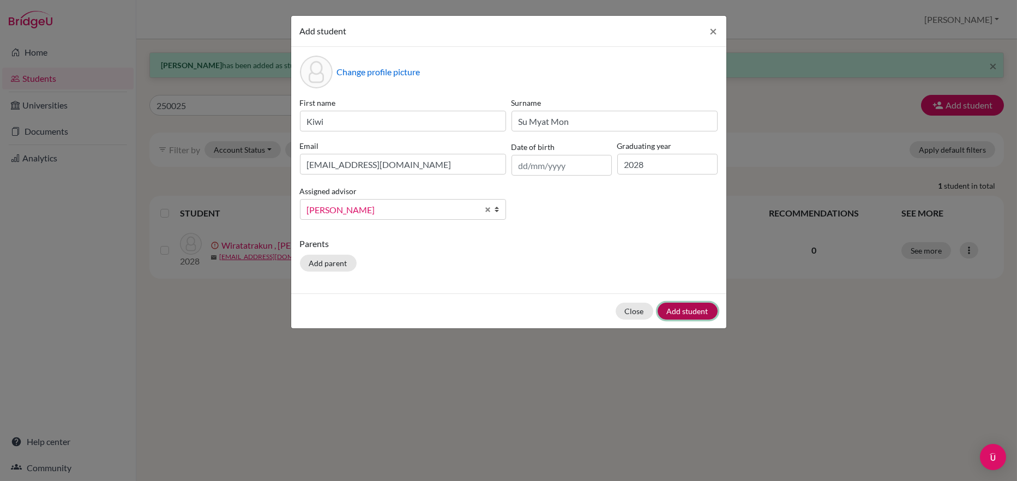
click at [687, 312] on button "Add student" at bounding box center [687, 310] width 60 height 17
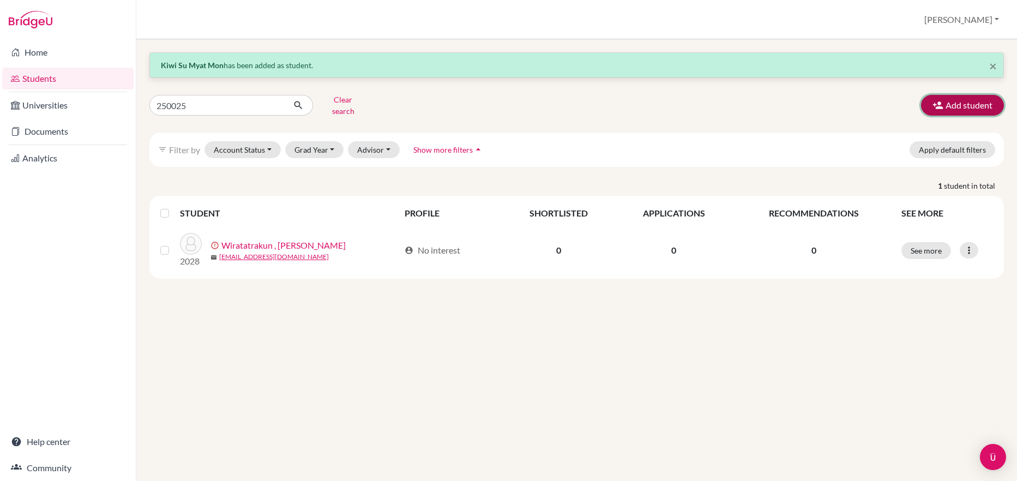
click at [953, 99] on button "Add student" at bounding box center [962, 105] width 83 height 21
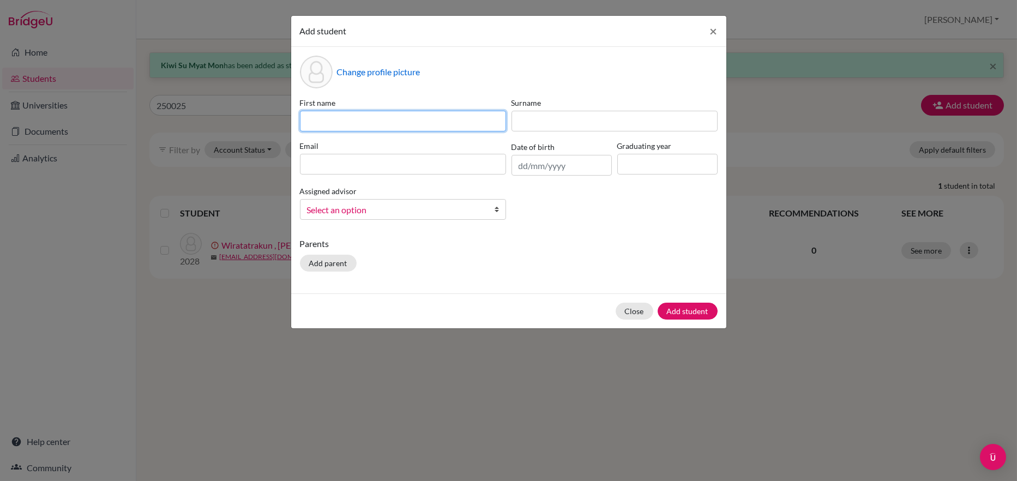
click at [322, 117] on input at bounding box center [403, 121] width 206 height 21
paste input "Su Myat Mon - Kiwi 250018"
type input "Su Myat Mon - Kiwi 250018"
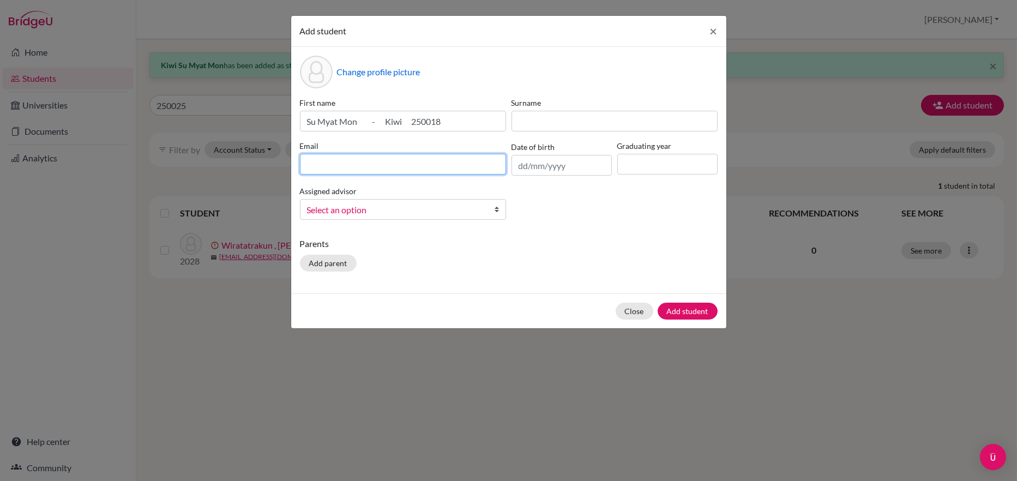
click at [331, 164] on input at bounding box center [403, 164] width 206 height 21
click at [331, 164] on input "2500018" at bounding box center [403, 164] width 206 height 21
click at [339, 167] on input "250018" at bounding box center [403, 164] width 206 height 21
type input "250018"
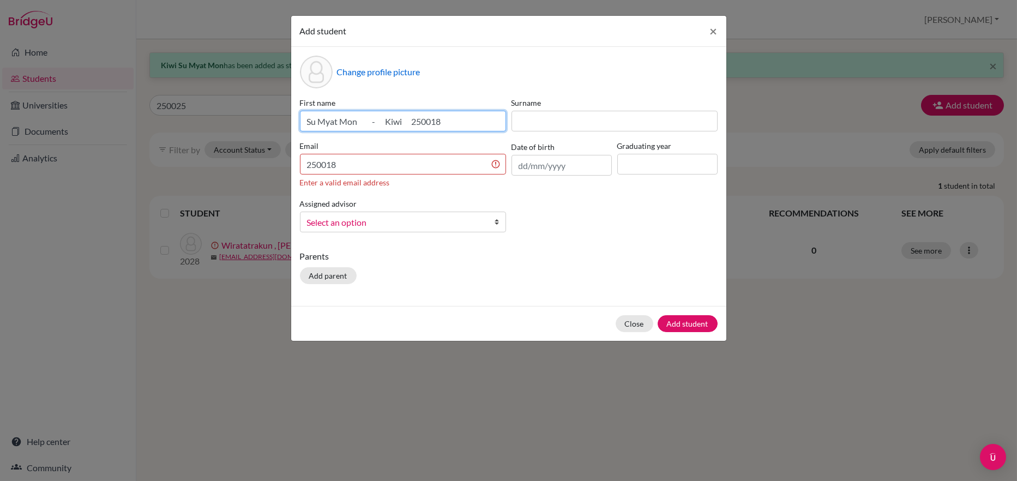
drag, startPoint x: 447, startPoint y: 118, endPoint x: 277, endPoint y: 116, distance: 170.1
click at [277, 116] on div "Add student × Change profile picture First name Su Myat Mon - Kiwi 250018 Surna…" at bounding box center [508, 240] width 1017 height 481
paste input "[PERSON_NAME] [PERSON_NAME] 250023"
drag, startPoint x: 388, startPoint y: 123, endPoint x: 276, endPoint y: 123, distance: 111.7
click at [276, 123] on div "Add student × Change profile picture First name [PERSON_NAME] [PERSON_NAME] 250…" at bounding box center [508, 240] width 1017 height 481
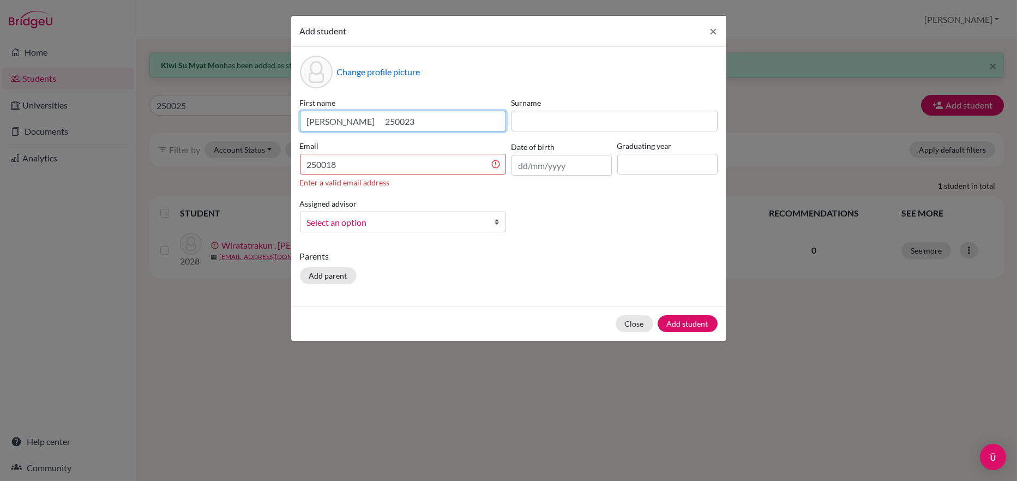
type input "[PERSON_NAME] 250023"
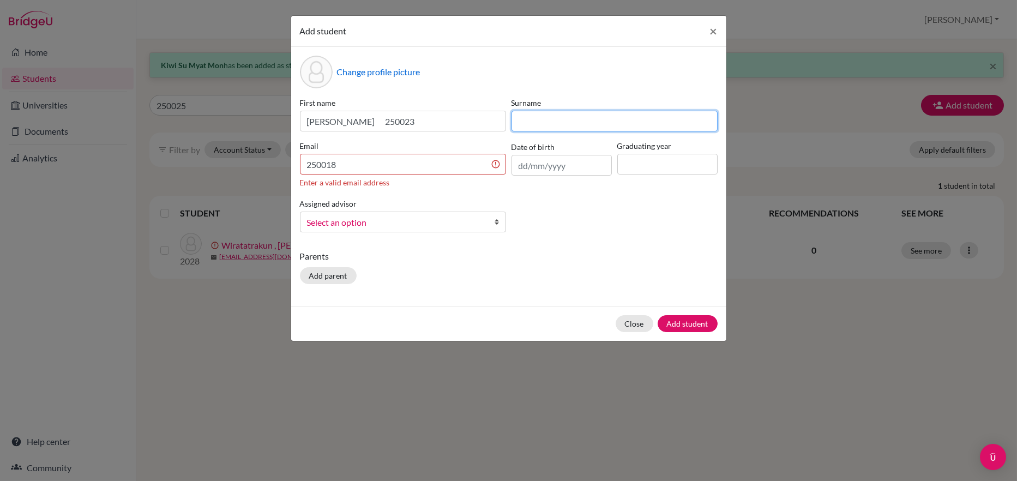
click at [529, 120] on input at bounding box center [614, 121] width 206 height 21
paste input "[PERSON_NAME] [PERSON_NAME] 250023"
drag, startPoint x: 656, startPoint y: 118, endPoint x: 598, endPoint y: 118, distance: 57.2
click at [598, 118] on input "[PERSON_NAME] [PERSON_NAME] 250023" at bounding box center [614, 121] width 206 height 21
drag, startPoint x: 571, startPoint y: 123, endPoint x: 508, endPoint y: 124, distance: 63.2
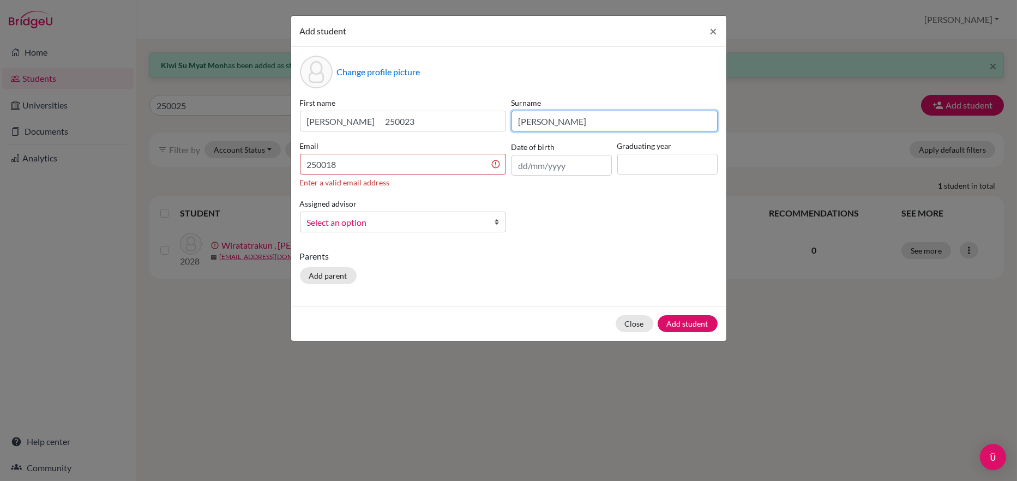
click at [509, 124] on div "Surname [PERSON_NAME]" at bounding box center [614, 114] width 211 height 34
type input "[PERSON_NAME]"
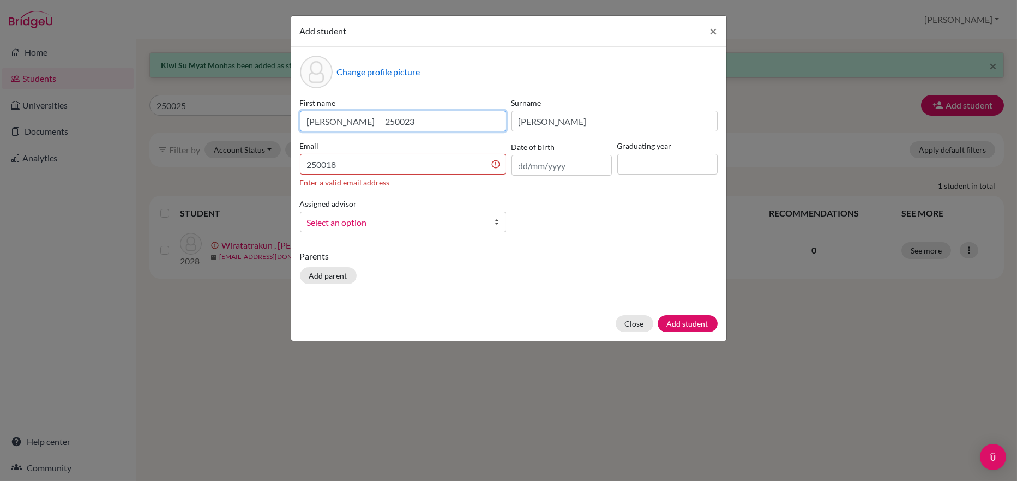
drag, startPoint x: 364, startPoint y: 124, endPoint x: 333, endPoint y: 119, distance: 31.5
click at [333, 119] on input "[PERSON_NAME] 250023" at bounding box center [403, 121] width 206 height 21
type input "[PERSON_NAME]"
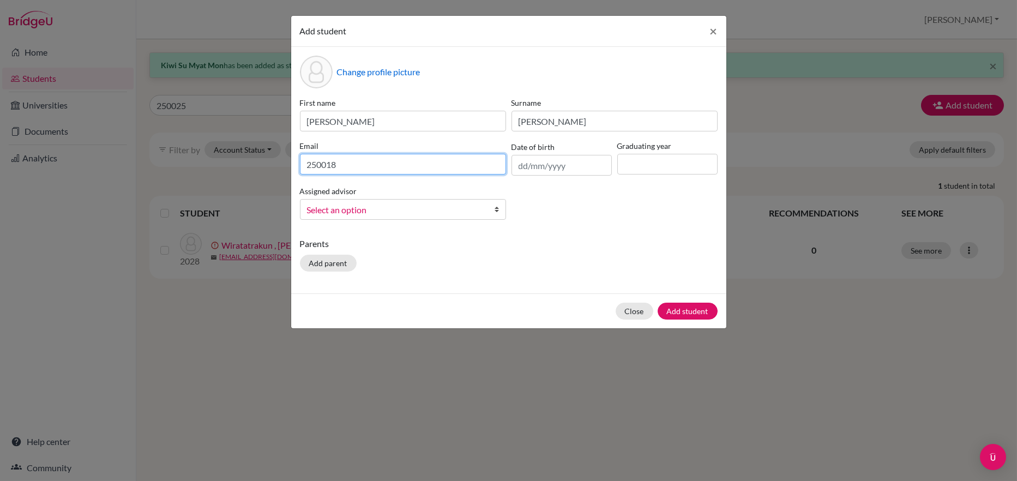
drag, startPoint x: 338, startPoint y: 166, endPoint x: 299, endPoint y: 167, distance: 38.7
click at [300, 167] on input "250018" at bounding box center [403, 164] width 206 height 21
paste input "[PERSON_NAME] [PERSON_NAME] 250023"
drag, startPoint x: 414, startPoint y: 162, endPoint x: 283, endPoint y: 170, distance: 131.5
click at [292, 179] on div "Change profile picture First name [PERSON_NAME] Surname [PERSON_NAME] Email [PE…" at bounding box center [508, 170] width 435 height 246
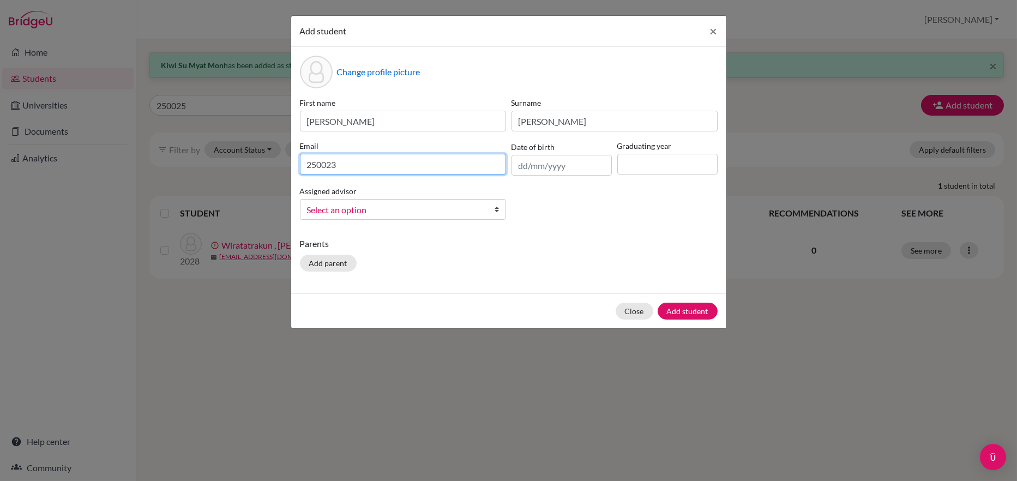
click at [339, 164] on input "250023" at bounding box center [403, 164] width 206 height 21
type input "[EMAIL_ADDRESS][DOMAIN_NAME]"
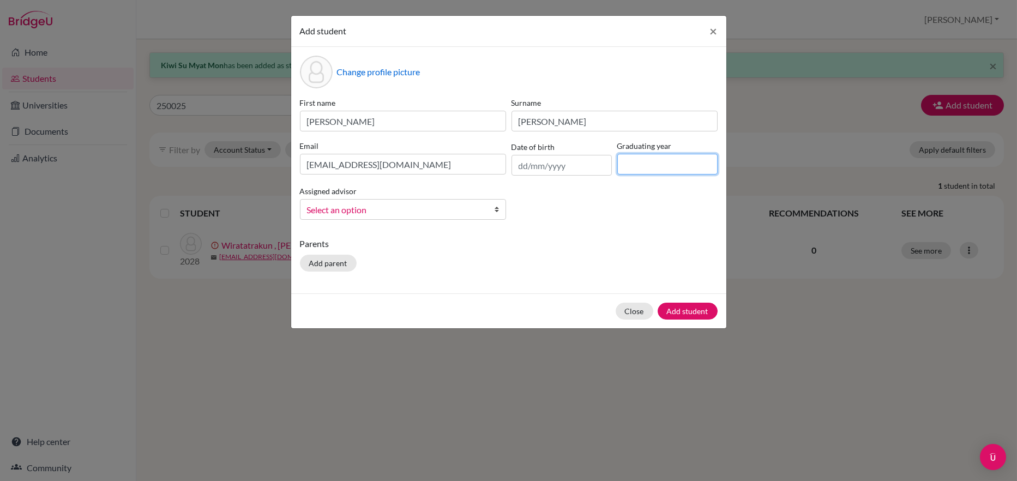
click at [619, 167] on input at bounding box center [667, 164] width 100 height 21
type input "2028"
click at [370, 214] on span "Select an option" at bounding box center [396, 210] width 178 height 14
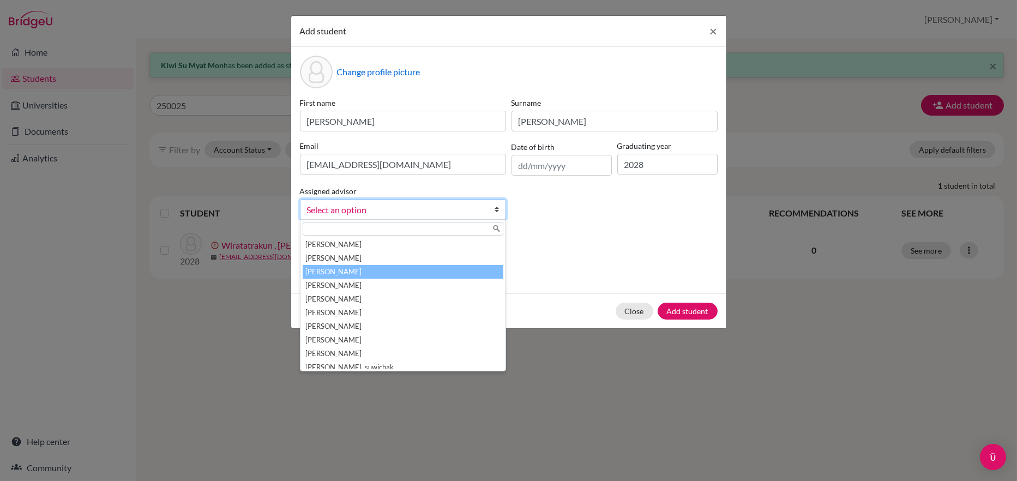
click at [336, 265] on li "[PERSON_NAME]" at bounding box center [402, 272] width 201 height 14
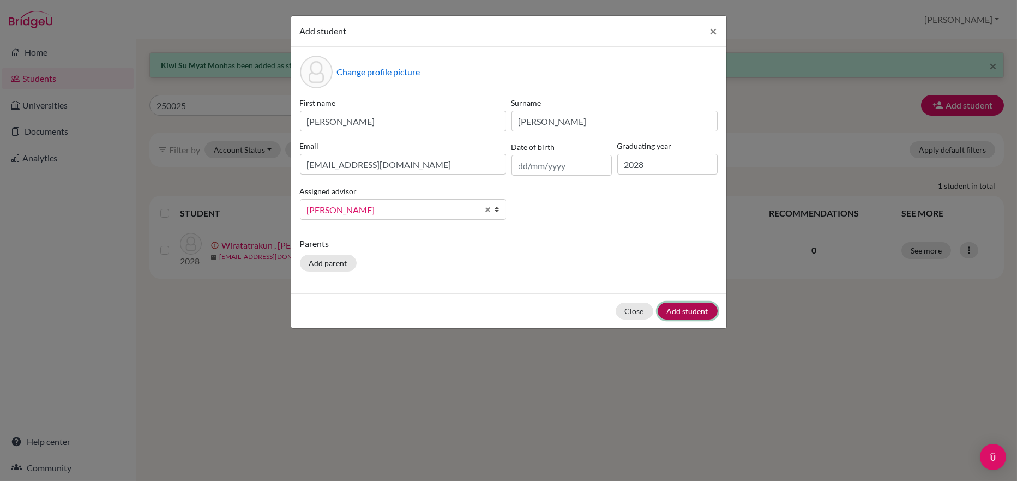
click at [699, 306] on button "Add student" at bounding box center [687, 310] width 60 height 17
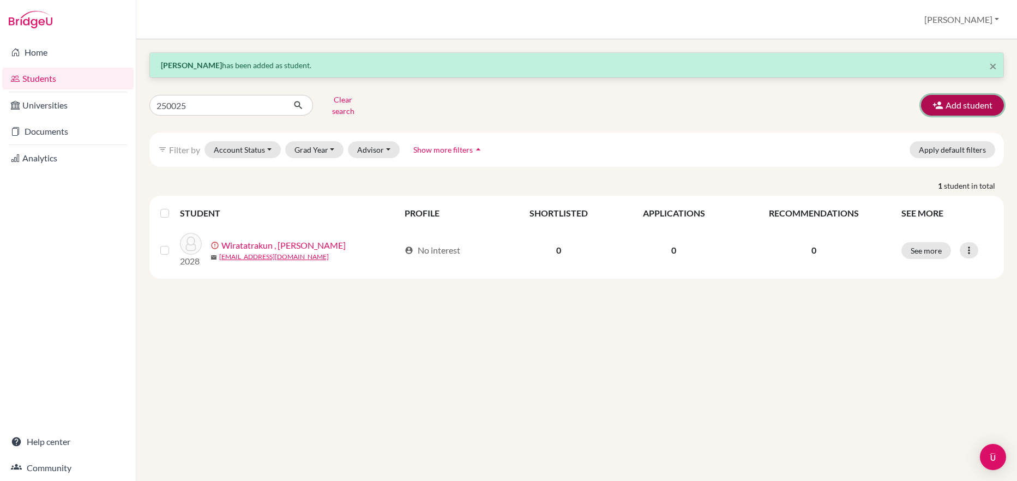
click at [969, 99] on button "Add student" at bounding box center [962, 105] width 83 height 21
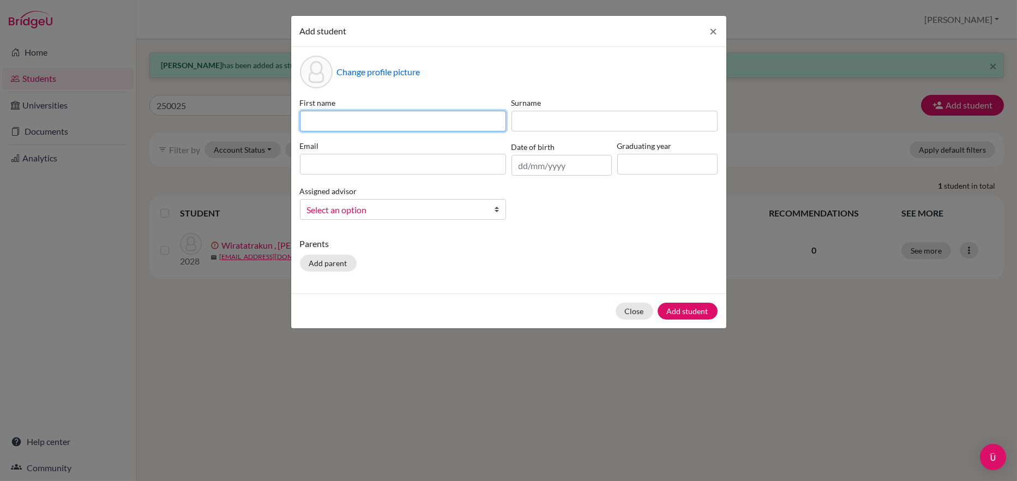
click at [319, 117] on input at bounding box center [403, 121] width 206 height 21
paste input "Kirimaya [PERSON_NAME] 250024"
drag, startPoint x: 415, startPoint y: 122, endPoint x: 261, endPoint y: 127, distance: 153.8
click at [261, 127] on div "Add student × Change profile picture First name [PERSON_NAME] 250024 Surname Em…" at bounding box center [508, 240] width 1017 height 481
type input "Kiri 250024"
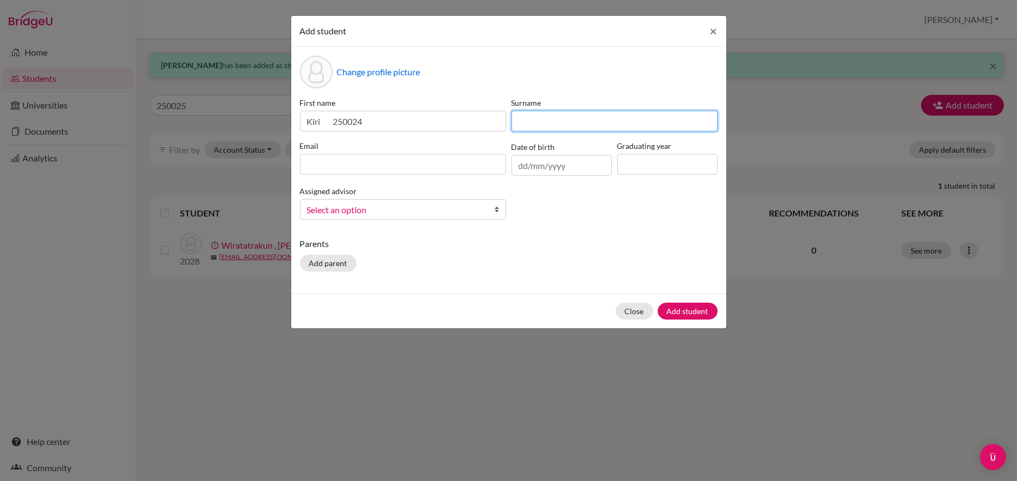
click at [531, 124] on input at bounding box center [614, 121] width 206 height 21
paste input "Kirimaya [PERSON_NAME] 250024"
drag, startPoint x: 571, startPoint y: 119, endPoint x: 505, endPoint y: 122, distance: 66.0
click at [505, 122] on div "First name Kiri 250024 Surname [PERSON_NAME] 250024 Email Date of birth Graduat…" at bounding box center [508, 162] width 423 height 131
drag, startPoint x: 648, startPoint y: 120, endPoint x: 568, endPoint y: 120, distance: 79.0
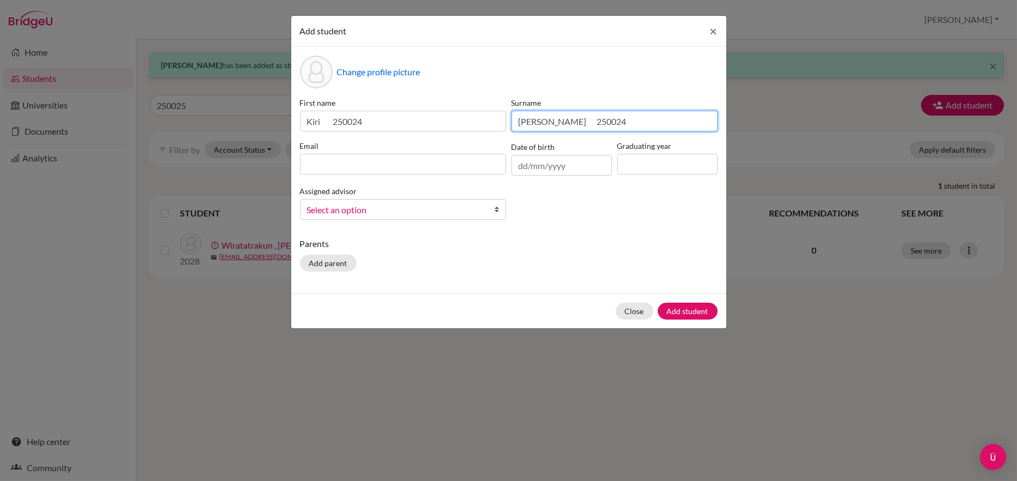
click at [568, 120] on input "[PERSON_NAME] 250024" at bounding box center [614, 121] width 206 height 21
type input "Pemberton"
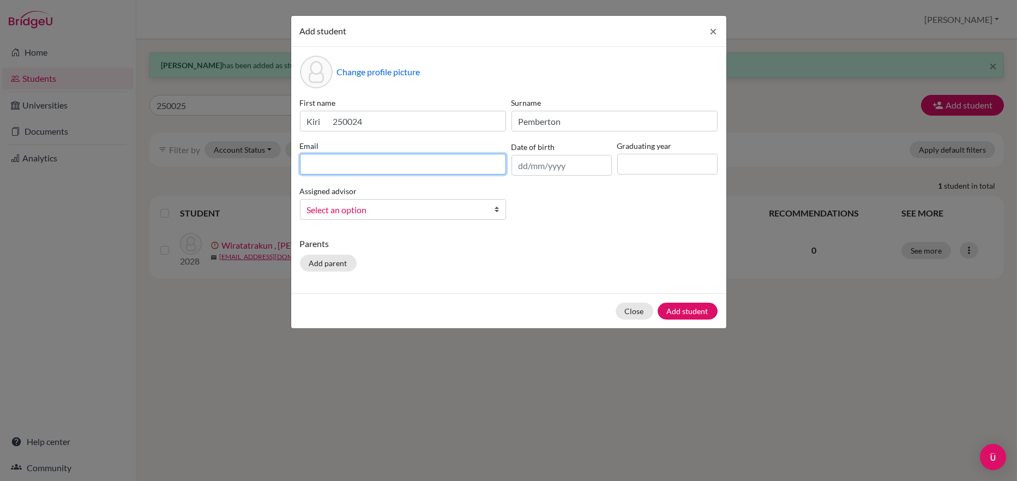
click at [316, 166] on input at bounding box center [403, 164] width 206 height 21
type input "[EMAIL_ADDRESS][DOMAIN_NAME]"
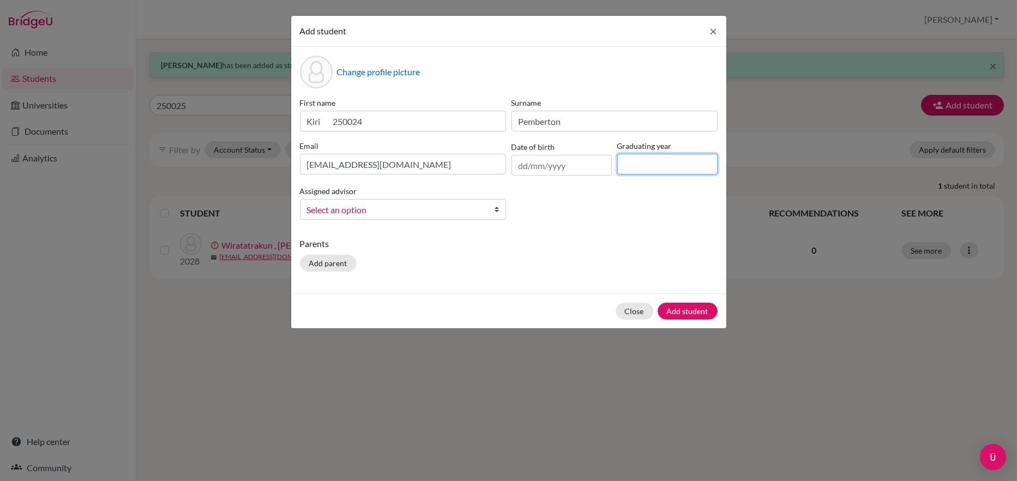
click at [649, 165] on input at bounding box center [667, 164] width 100 height 21
type input "2028"
click at [347, 210] on span "Select an option" at bounding box center [396, 210] width 178 height 14
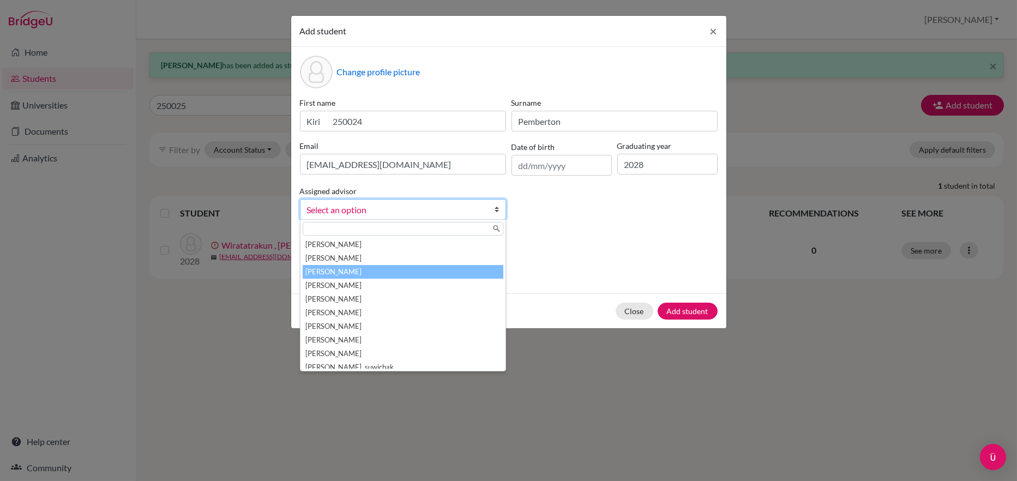
click at [343, 269] on li "[PERSON_NAME]" at bounding box center [402, 272] width 201 height 14
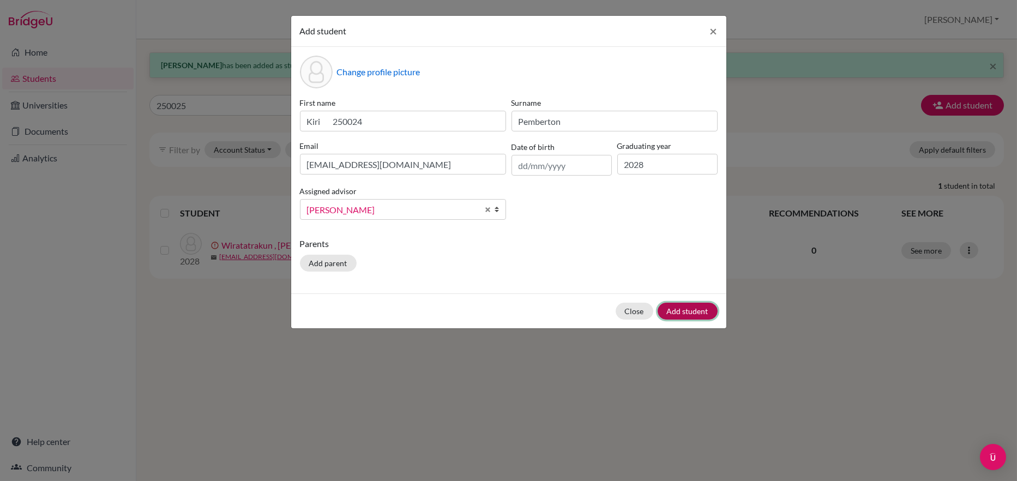
click at [675, 314] on button "Add student" at bounding box center [687, 310] width 60 height 17
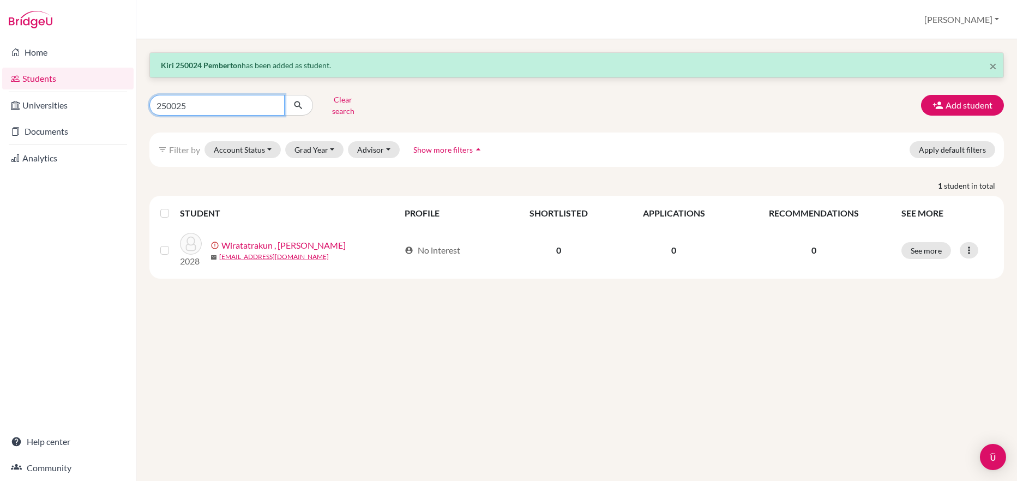
click at [187, 99] on input "250025" at bounding box center [216, 105] width 135 height 21
type input "250024"
click button "submit" at bounding box center [298, 105] width 29 height 21
click at [957, 97] on button "Add student" at bounding box center [962, 105] width 83 height 21
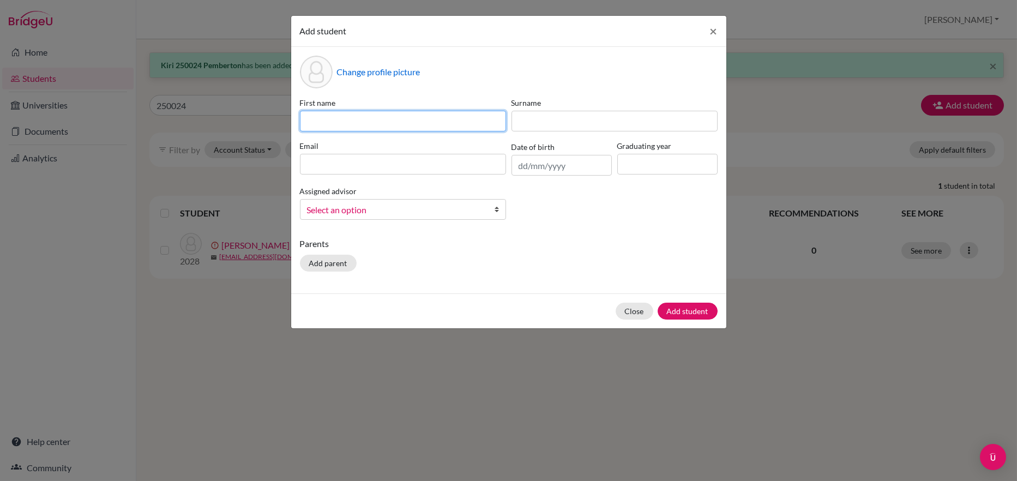
click at [312, 120] on input at bounding box center [403, 121] width 206 height 21
paste input "Amolrada Kitiyapichatkul [PERSON_NAME] 250195"
type input "Amolrada Kitiyapichatkul [PERSON_NAME] 250195"
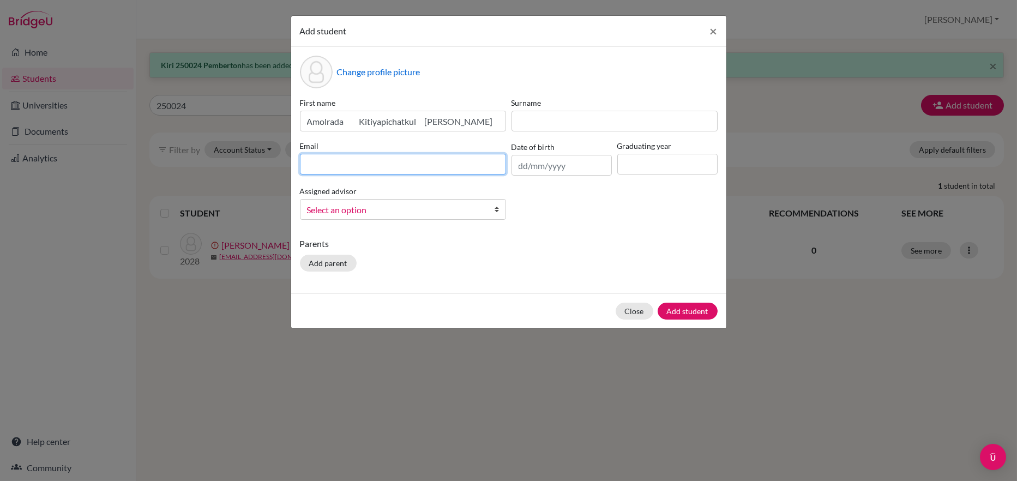
click at [331, 168] on input at bounding box center [403, 164] width 206 height 21
type input "250195"
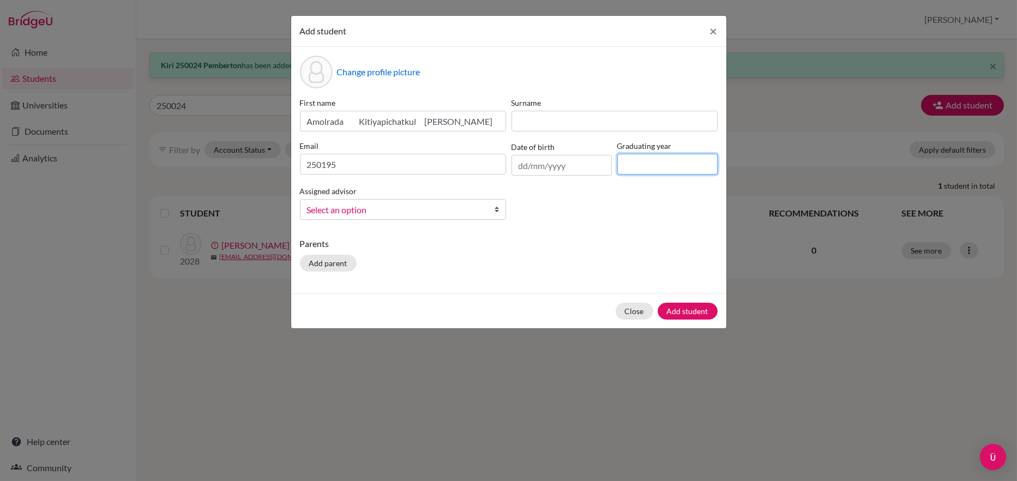
click at [633, 164] on input at bounding box center [667, 164] width 100 height 21
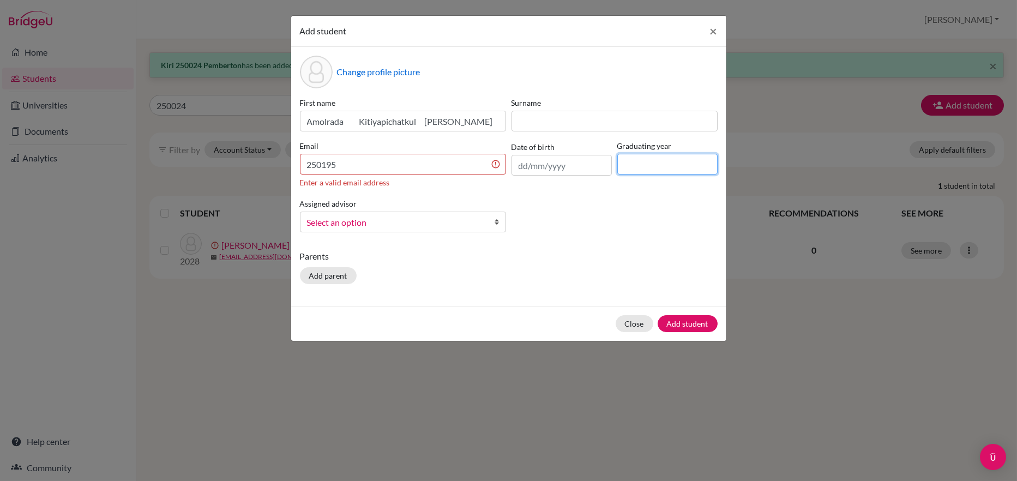
type input "2028"
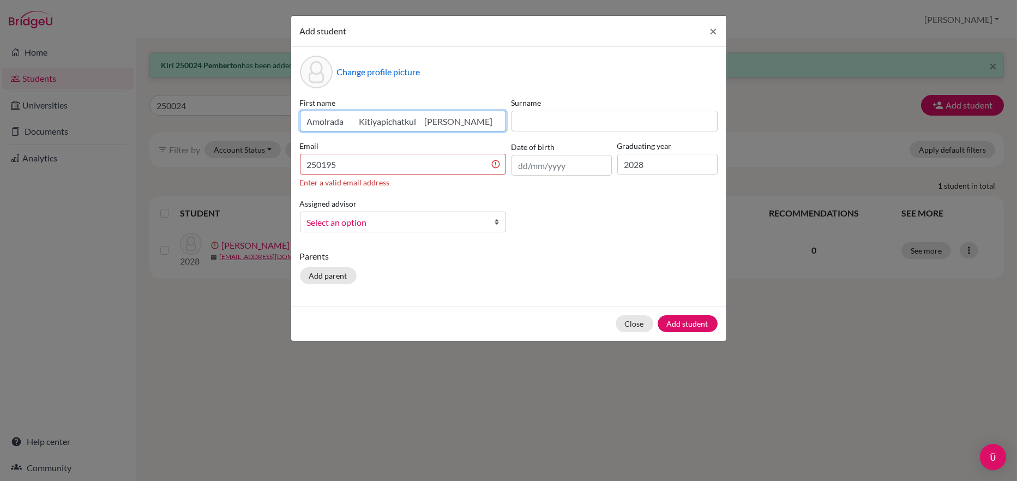
drag, startPoint x: 426, startPoint y: 119, endPoint x: 257, endPoint y: 120, distance: 169.0
click at [257, 120] on div "Add student × Change profile picture First name [PERSON_NAME] [PERSON_NAME] 250…" at bounding box center [508, 240] width 1017 height 481
type input "[PERSON_NAME] 250195"
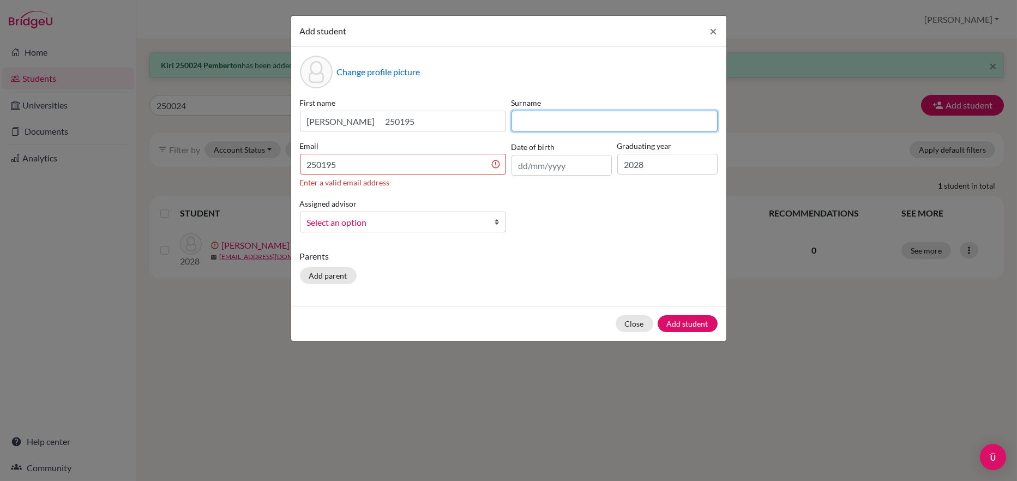
click at [526, 122] on input at bounding box center [614, 121] width 206 height 21
paste input "Amolrada Kitiyapichatkul [PERSON_NAME] 250195"
drag, startPoint x: 570, startPoint y: 119, endPoint x: 484, endPoint y: 124, distance: 86.3
click at [484, 124] on div "First name [PERSON_NAME] 250195 Surname [PERSON_NAME] [PERSON_NAME] 250195 Emai…" at bounding box center [508, 169] width 423 height 144
drag, startPoint x: 644, startPoint y: 122, endPoint x: 580, endPoint y: 123, distance: 63.8
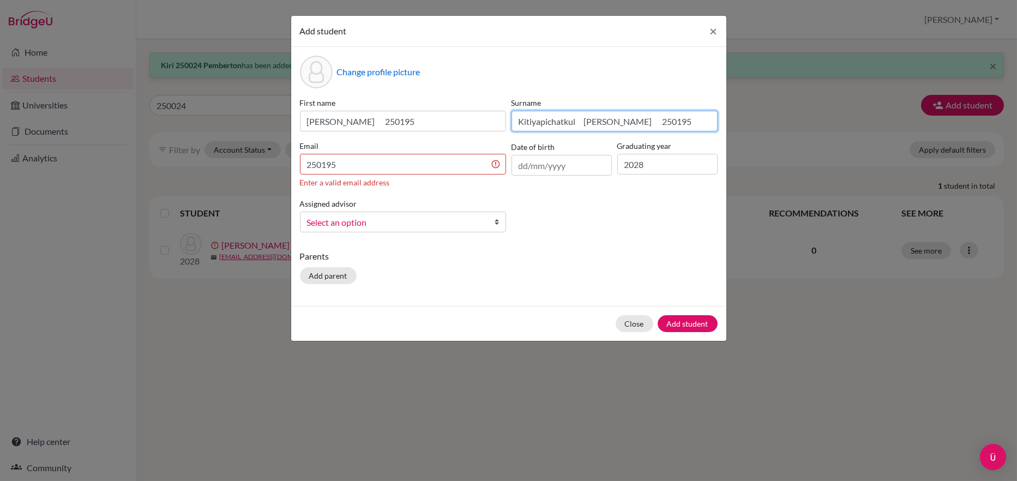
click at [580, 123] on input "Kitiyapichatkul [PERSON_NAME] 250195" at bounding box center [614, 121] width 206 height 21
type input "Kitiyapichatkul"
click at [345, 163] on input "250195" at bounding box center [403, 164] width 206 height 21
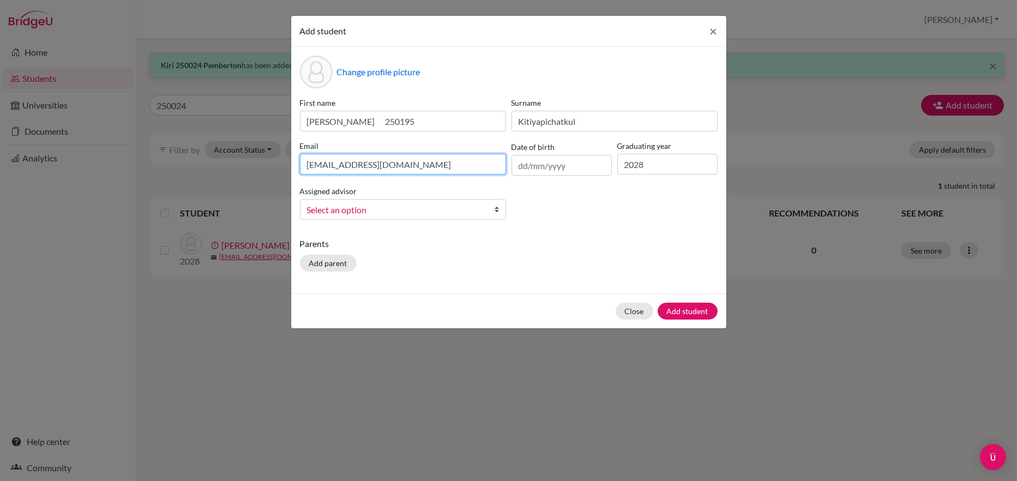
type input "[EMAIL_ADDRESS][DOMAIN_NAME]"
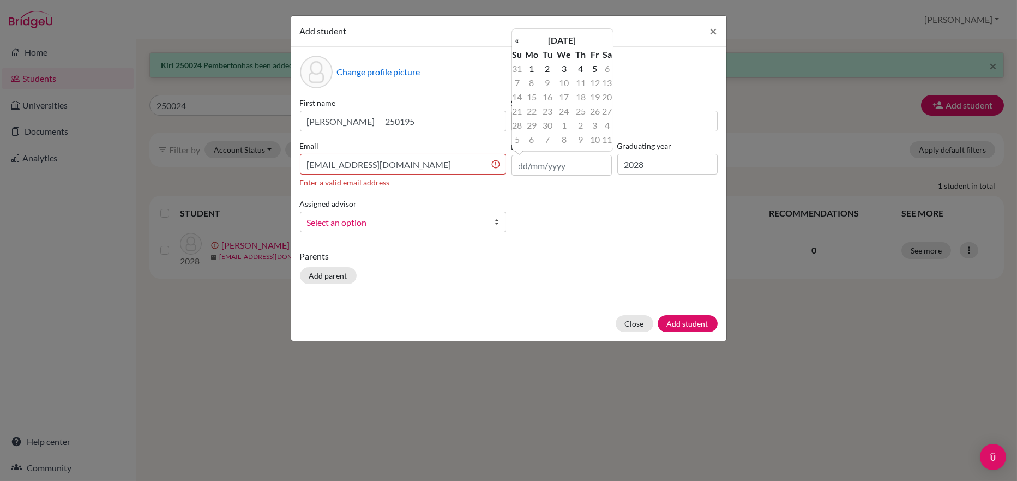
click at [367, 226] on span "Select an option" at bounding box center [396, 222] width 178 height 14
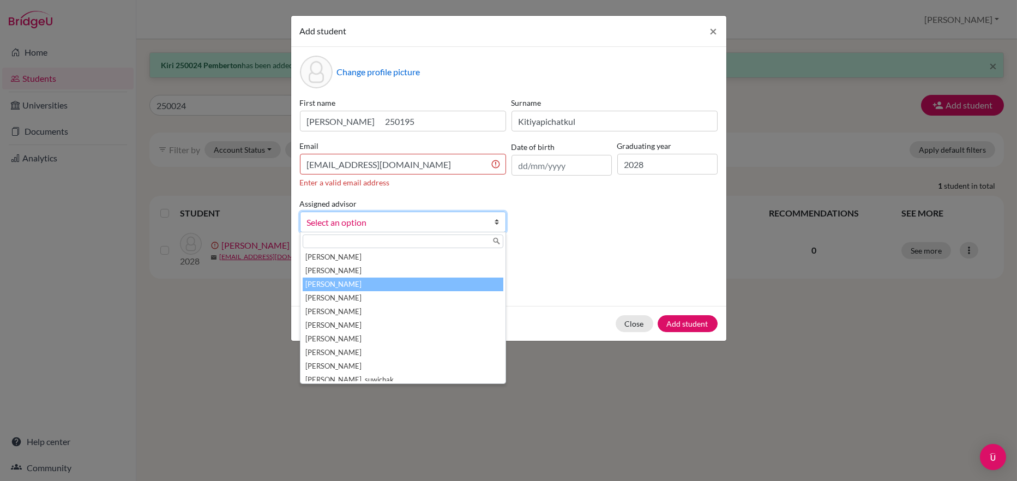
click at [354, 277] on li "[PERSON_NAME]" at bounding box center [402, 284] width 201 height 14
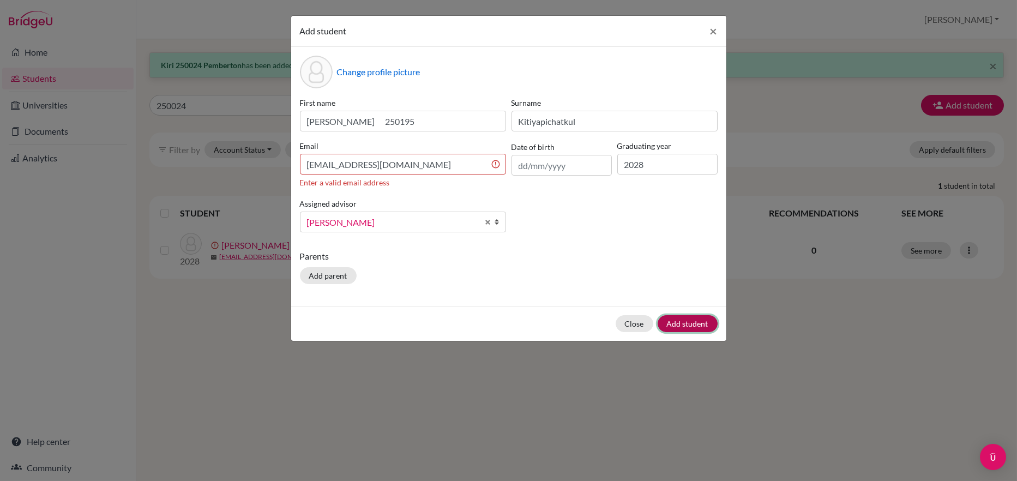
click at [686, 323] on button "Add student" at bounding box center [687, 323] width 60 height 17
click at [307, 164] on input "[EMAIL_ADDRESS][DOMAIN_NAME]" at bounding box center [403, 164] width 206 height 21
click at [683, 313] on div "Close Add student" at bounding box center [508, 323] width 435 height 35
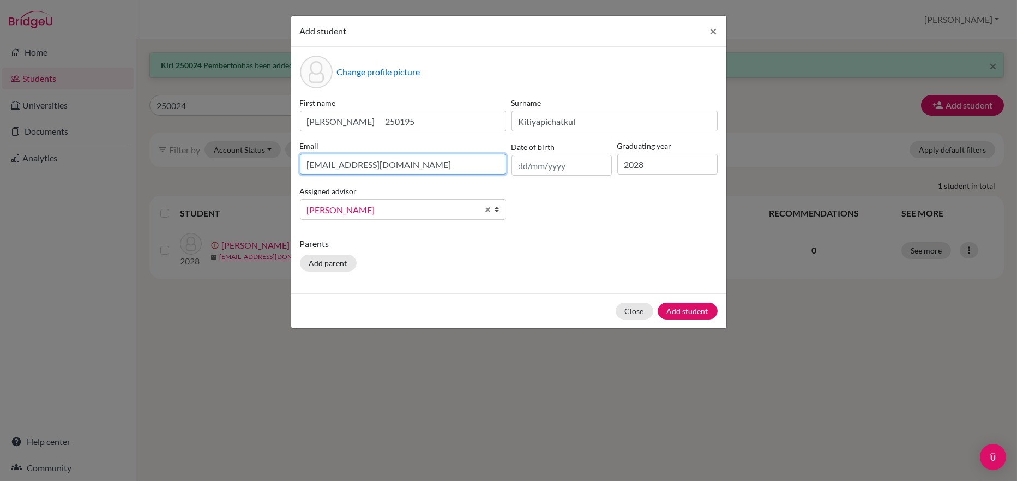
click at [308, 164] on input "[EMAIL_ADDRESS][DOMAIN_NAME]" at bounding box center [403, 164] width 206 height 21
click at [710, 29] on span "×" at bounding box center [714, 31] width 8 height 16
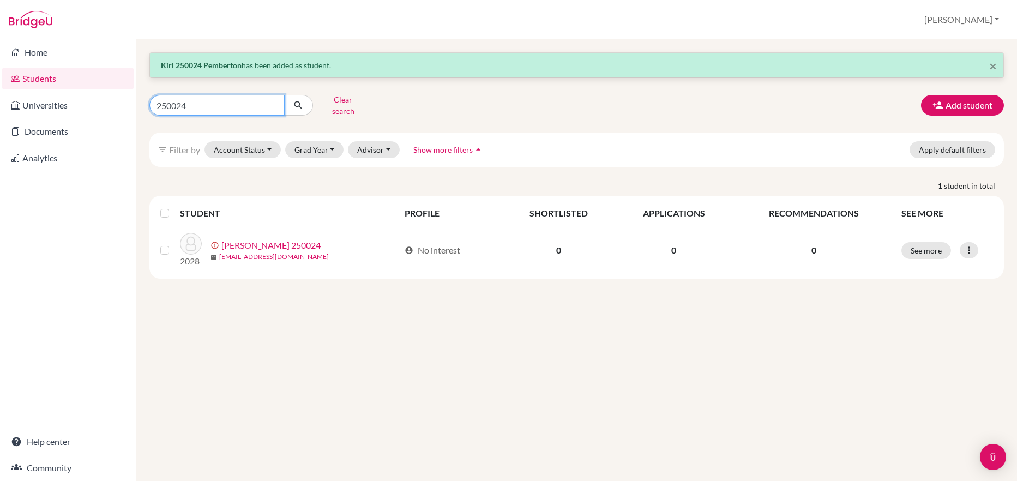
click at [187, 102] on input "250024" at bounding box center [216, 105] width 135 height 21
type input "250195"
click button "submit" at bounding box center [298, 105] width 29 height 21
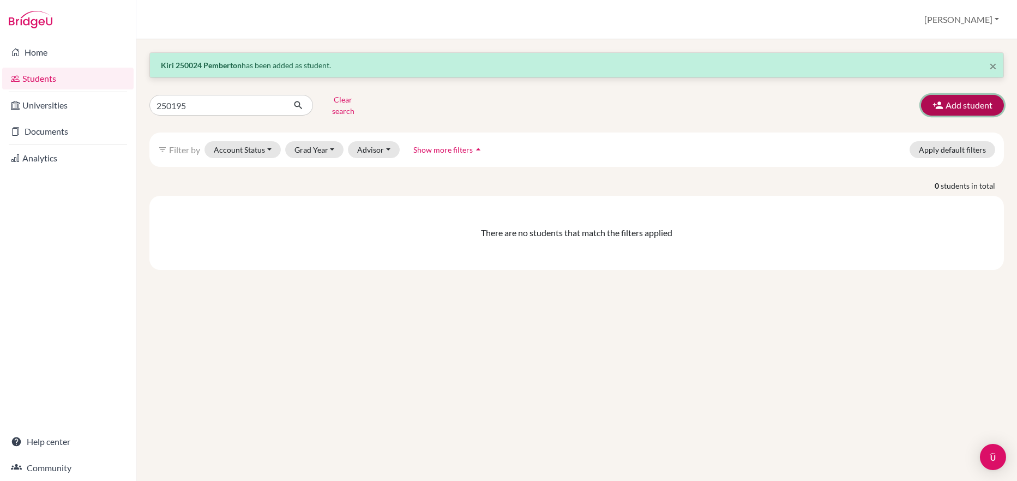
click at [971, 101] on button "Add student" at bounding box center [962, 105] width 83 height 21
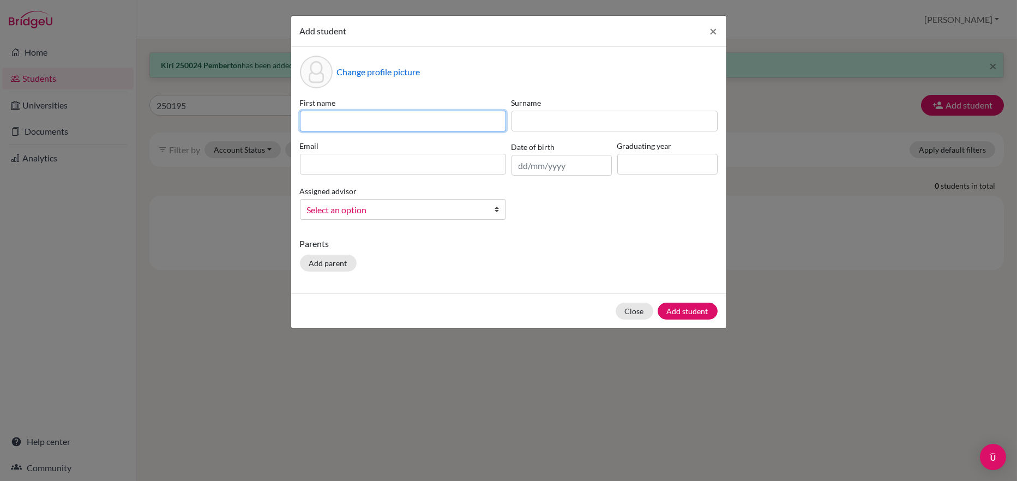
click at [312, 116] on input at bounding box center [403, 121] width 206 height 21
paste input "Amolrada Kitiyapichatkul [PERSON_NAME] 250195"
drag, startPoint x: 427, startPoint y: 120, endPoint x: 289, endPoint y: 122, distance: 137.9
click at [289, 122] on div "Add student × Change profile picture First name [PERSON_NAME] [PERSON_NAME] 250…" at bounding box center [508, 240] width 1017 height 481
type input "[PERSON_NAME] 250195"
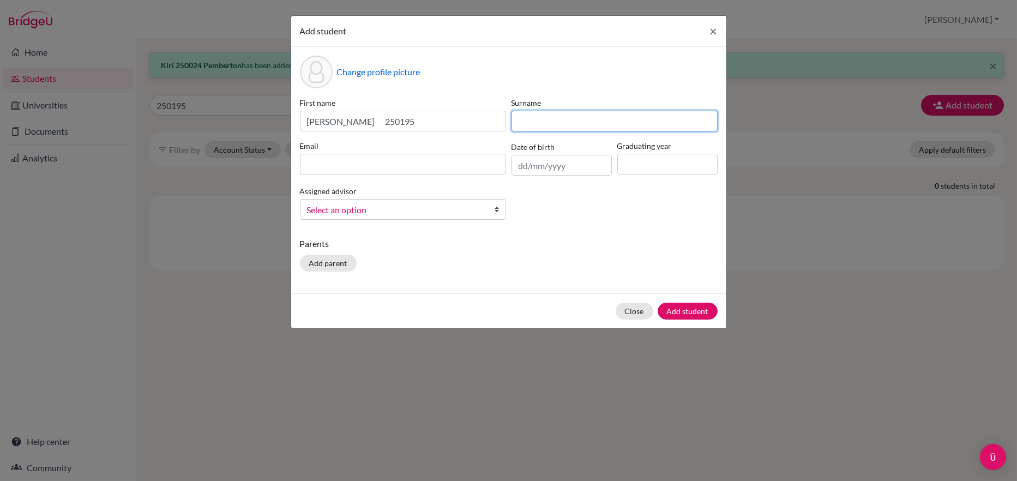
click at [521, 120] on input at bounding box center [614, 121] width 206 height 21
paste input "Amolrada Kitiyapichatkul [PERSON_NAME] 250195"
drag, startPoint x: 570, startPoint y: 116, endPoint x: 501, endPoint y: 126, distance: 69.4
click at [501, 126] on div "First name [PERSON_NAME] 250195 Surname [PERSON_NAME] [PERSON_NAME] 250195 Emai…" at bounding box center [508, 162] width 423 height 131
drag, startPoint x: 640, startPoint y: 119, endPoint x: 614, endPoint y: 120, distance: 26.2
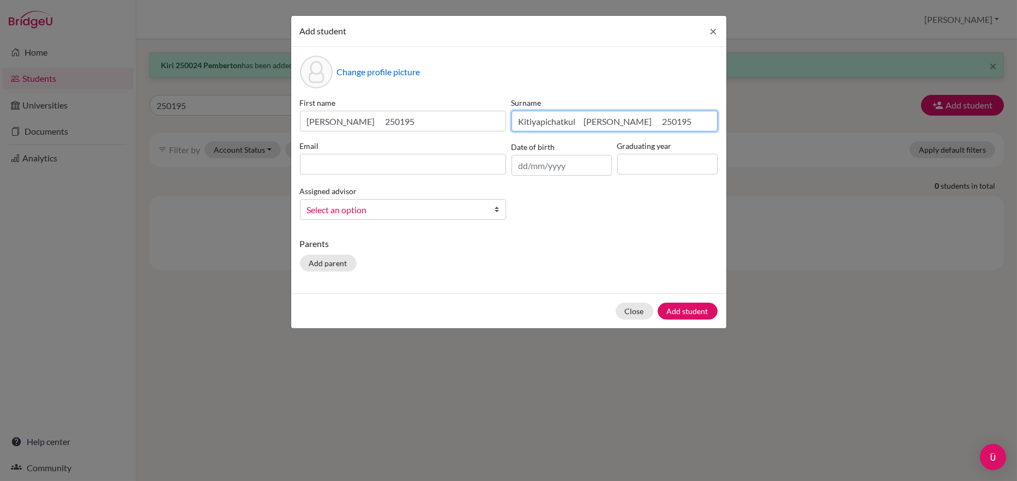
click at [614, 120] on input "Kitiyapichatkul [PERSON_NAME] 250195" at bounding box center [614, 121] width 206 height 21
type input "Kitiyapichatkul [PERSON_NAME] 250195"
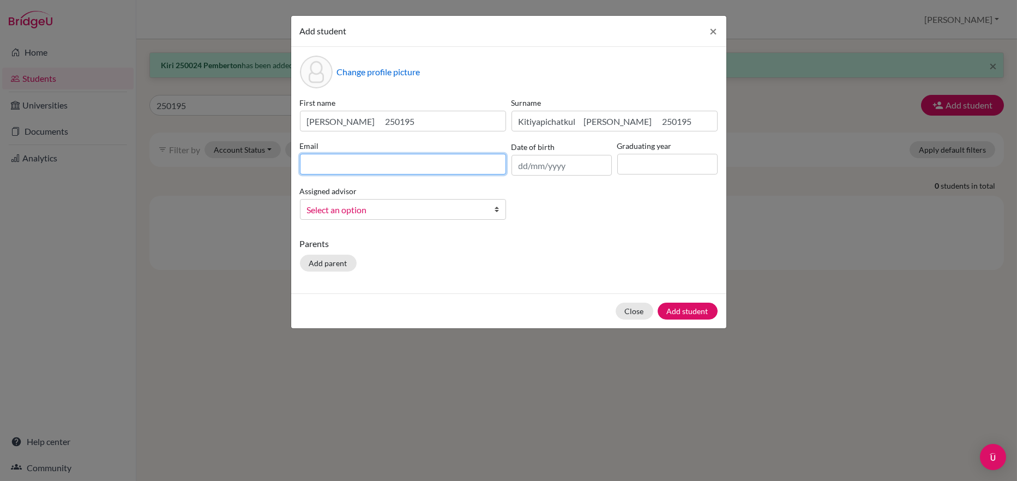
click at [311, 162] on input at bounding box center [403, 164] width 206 height 21
paste input "250195"
type input "[EMAIL_ADDRESS][DOMAIN_NAME]"
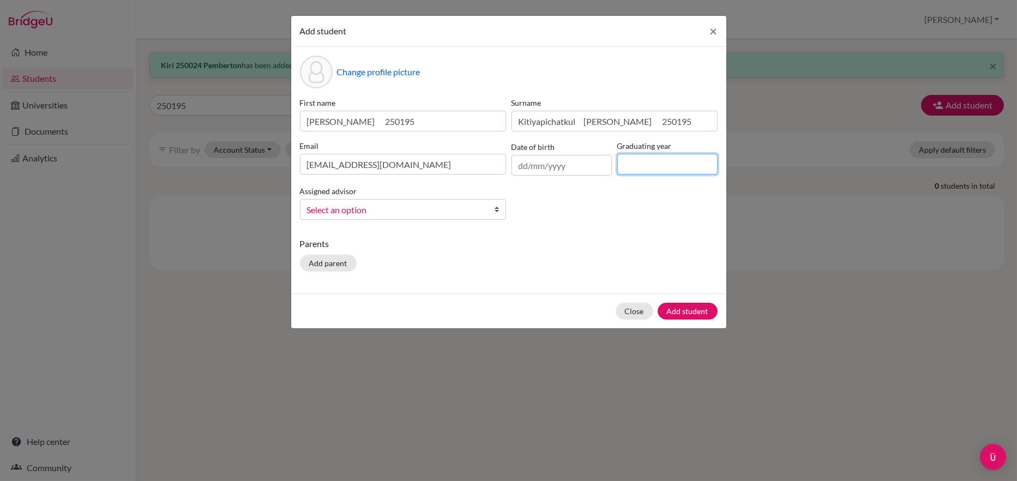
click at [631, 167] on input at bounding box center [667, 164] width 100 height 21
type input "2028"
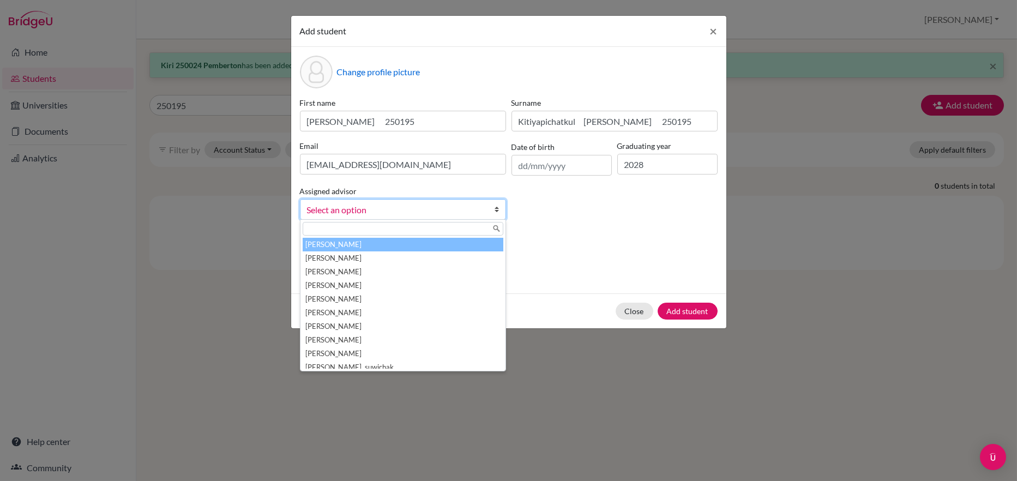
click at [358, 209] on span "Select an option" at bounding box center [396, 210] width 178 height 14
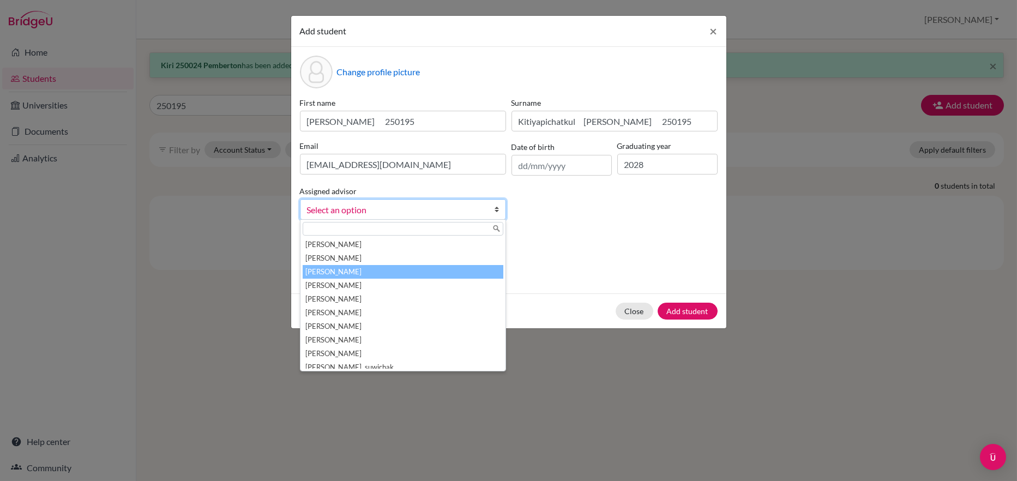
click at [347, 267] on li "[PERSON_NAME]" at bounding box center [402, 272] width 201 height 14
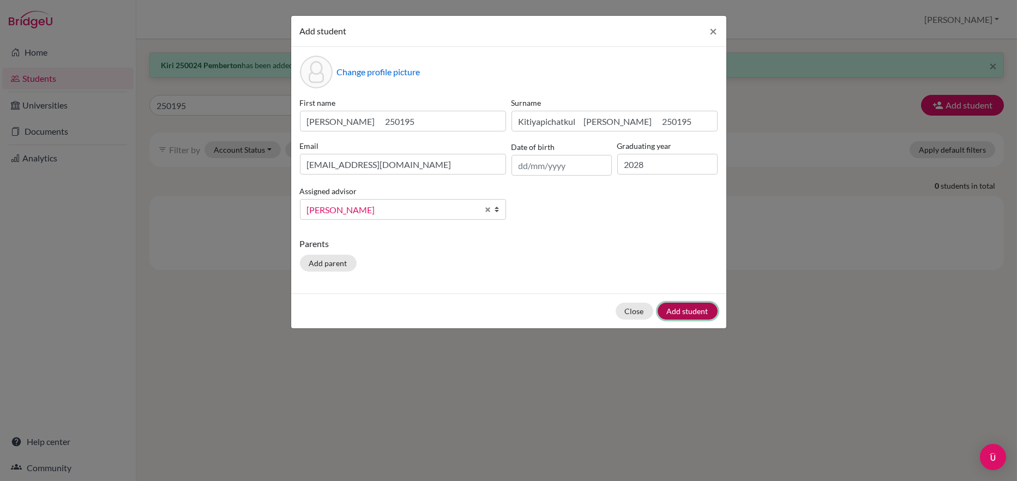
click at [678, 307] on button "Add student" at bounding box center [687, 310] width 60 height 17
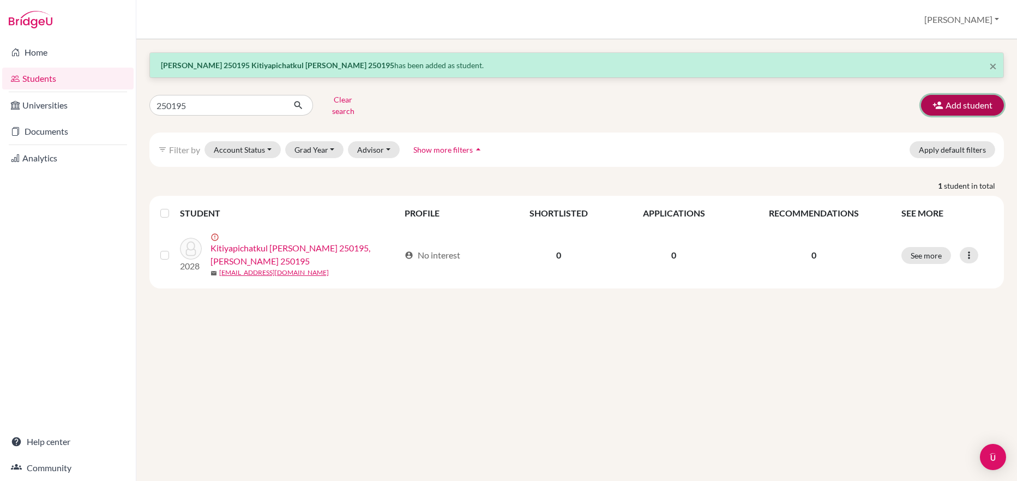
click at [982, 99] on button "Add student" at bounding box center [962, 105] width 83 height 21
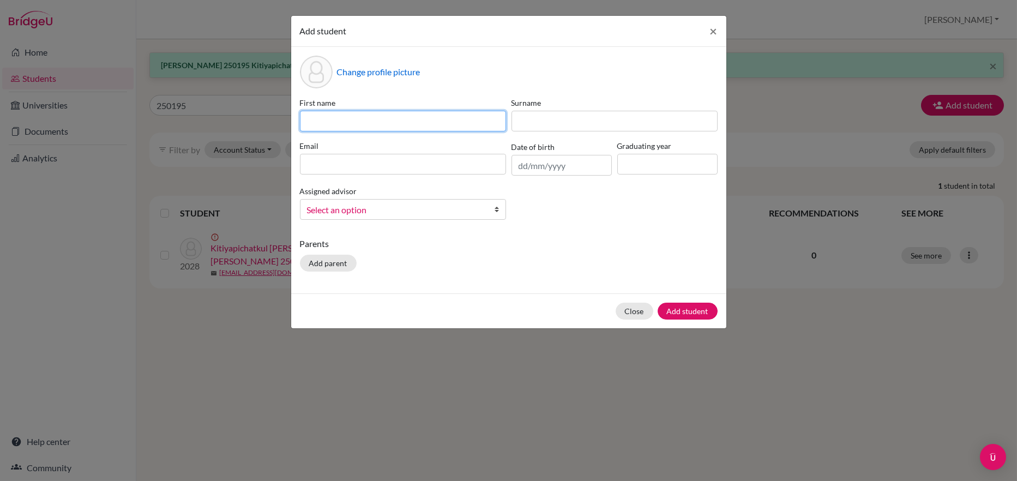
click at [325, 119] on input at bounding box center [403, 121] width 206 height 21
paste input "[PERSON_NAME] Nadi - [PERSON_NAME] 250020"
type input "[PERSON_NAME] Nadi - [PERSON_NAME] 250020"
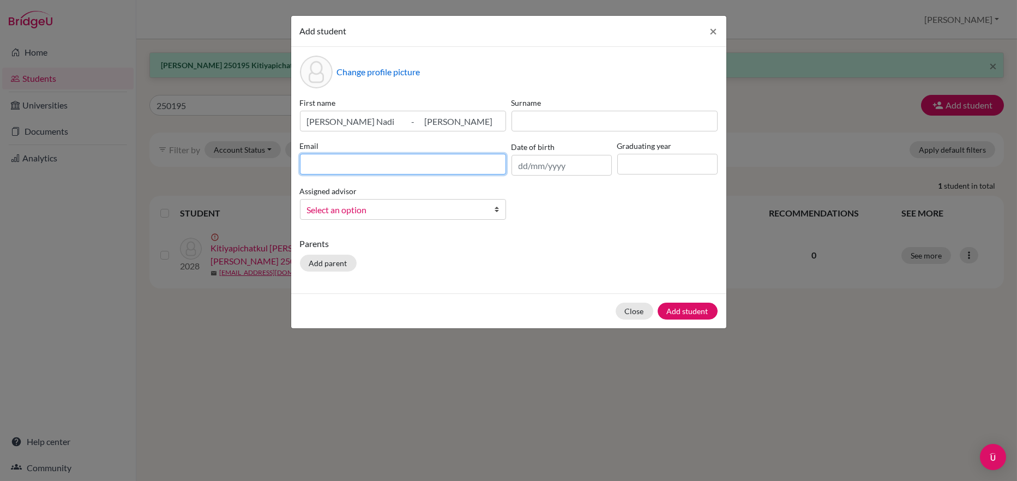
click at [317, 164] on input at bounding box center [403, 164] width 206 height 21
type input "[EMAIL_ADDRESS][DOMAIN_NAME]"
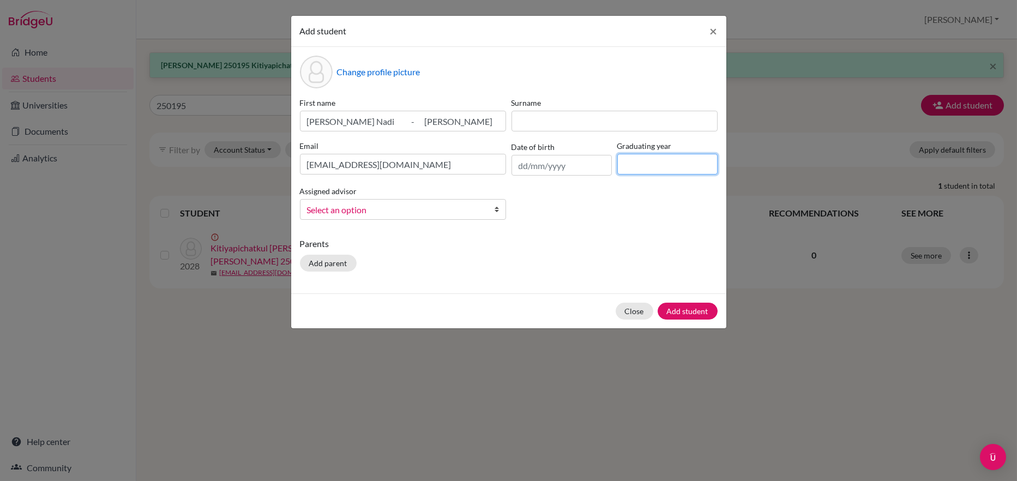
click at [642, 158] on input at bounding box center [667, 164] width 100 height 21
type input "2028"
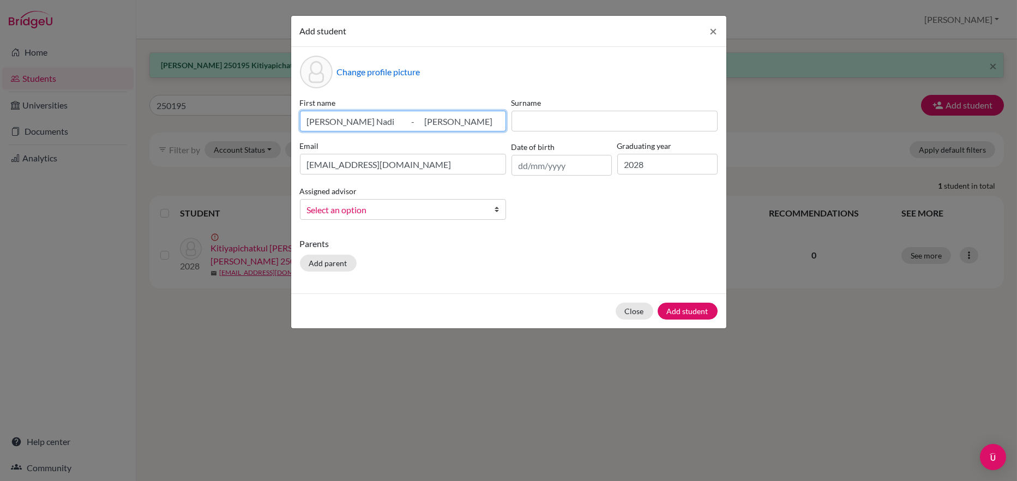
drag, startPoint x: 382, startPoint y: 119, endPoint x: 221, endPoint y: 116, distance: 160.8
click at [221, 116] on div "Add student × Change profile picture First name [PERSON_NAME] Nadi - [PERSON_NA…" at bounding box center [508, 240] width 1017 height 481
type input "[PERSON_NAME] 250020"
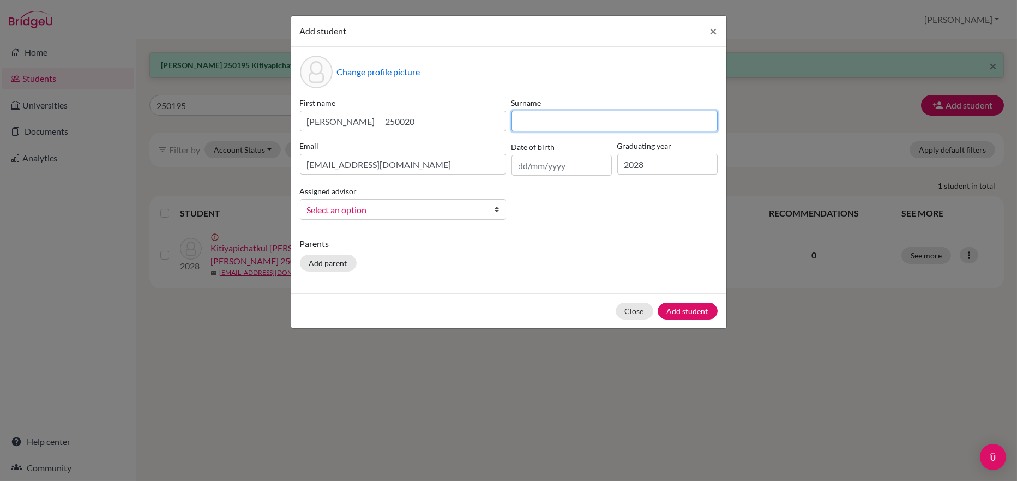
click at [527, 122] on input at bounding box center [614, 121] width 206 height 21
paste input "[PERSON_NAME] Nadi - [PERSON_NAME] 250020"
drag, startPoint x: 675, startPoint y: 120, endPoint x: 580, endPoint y: 120, distance: 95.4
click at [580, 120] on input "[PERSON_NAME] Nadi - [PERSON_NAME] 250020" at bounding box center [614, 121] width 206 height 21
type input "[PERSON_NAME] Nadi"
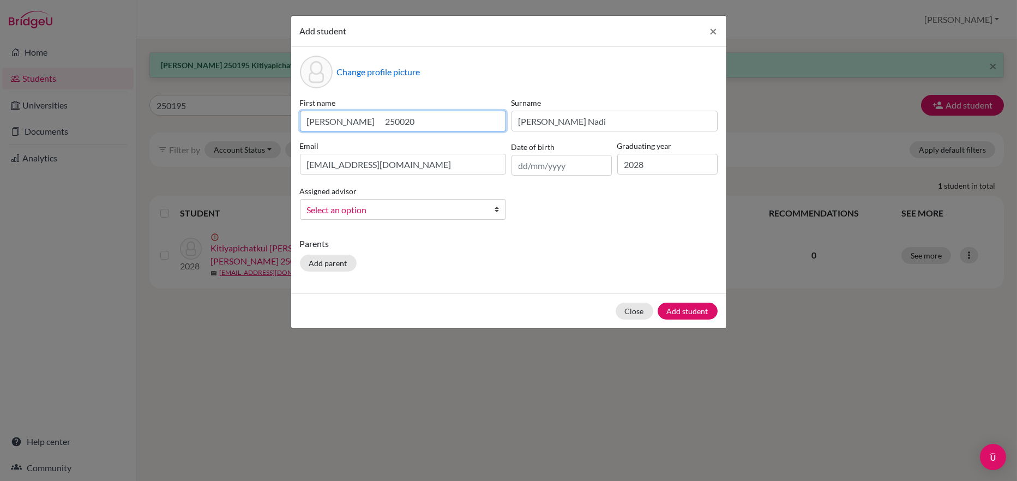
drag, startPoint x: 402, startPoint y: 119, endPoint x: 349, endPoint y: 119, distance: 53.4
click at [349, 119] on input "[PERSON_NAME] 250020" at bounding box center [403, 121] width 206 height 21
type input "[PERSON_NAME]"
click at [336, 211] on span "Select an option" at bounding box center [396, 210] width 178 height 14
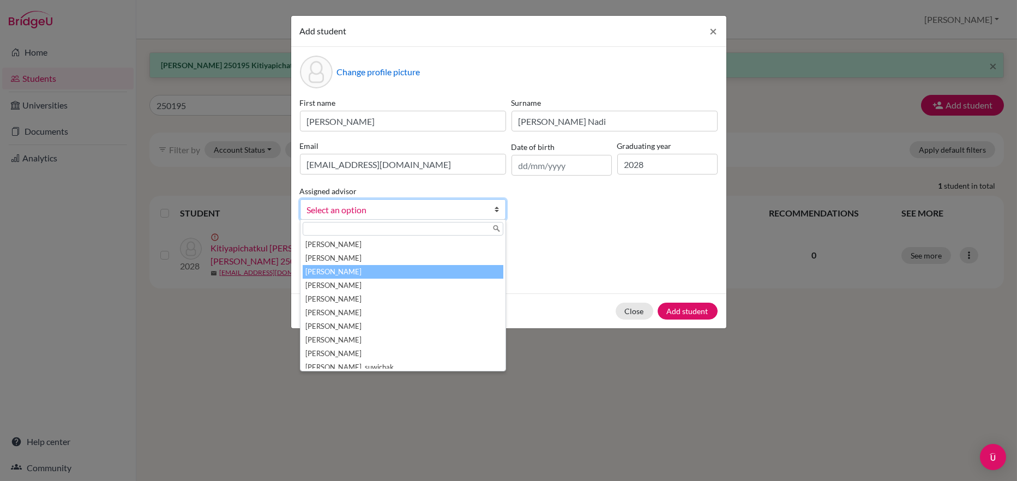
click at [325, 270] on li "[PERSON_NAME]" at bounding box center [402, 272] width 201 height 14
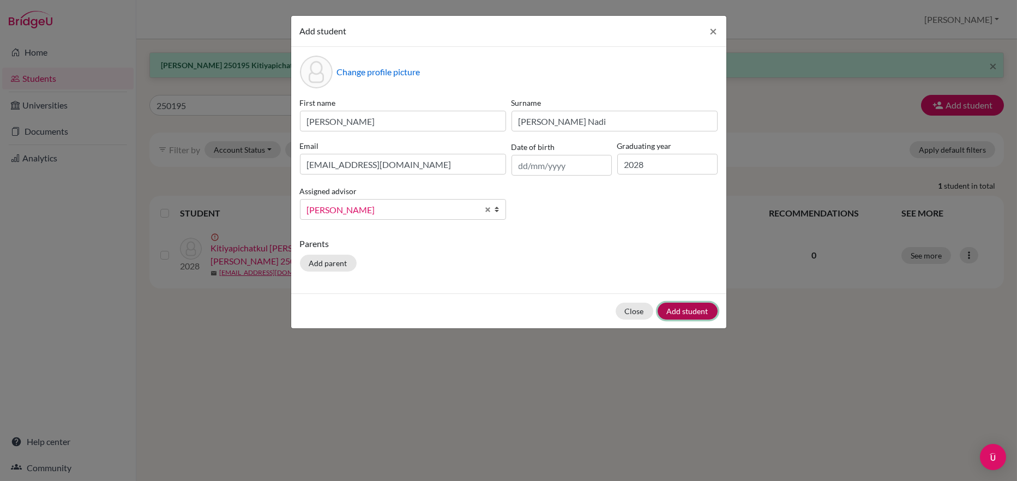
click at [677, 303] on button "Add student" at bounding box center [687, 310] width 60 height 17
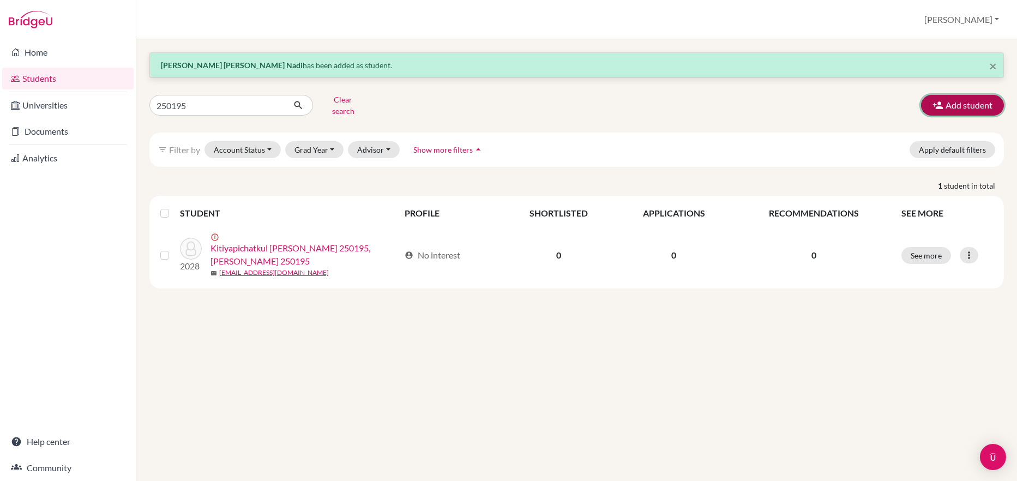
click at [971, 101] on button "Add student" at bounding box center [962, 105] width 83 height 21
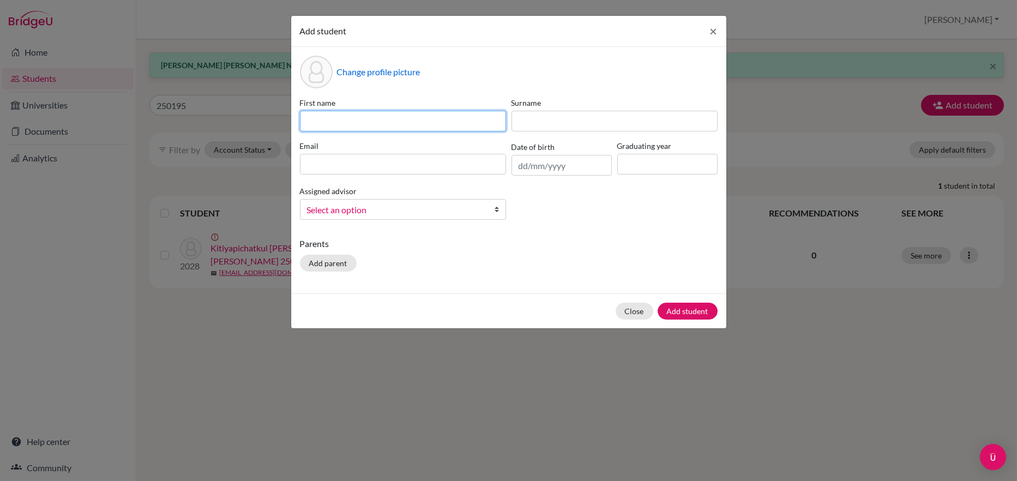
click at [310, 120] on input at bounding box center [403, 121] width 206 height 21
paste input "[PERSON_NAME] [PERSON_NAME] 250022"
type input "[PERSON_NAME] [PERSON_NAME] 250022"
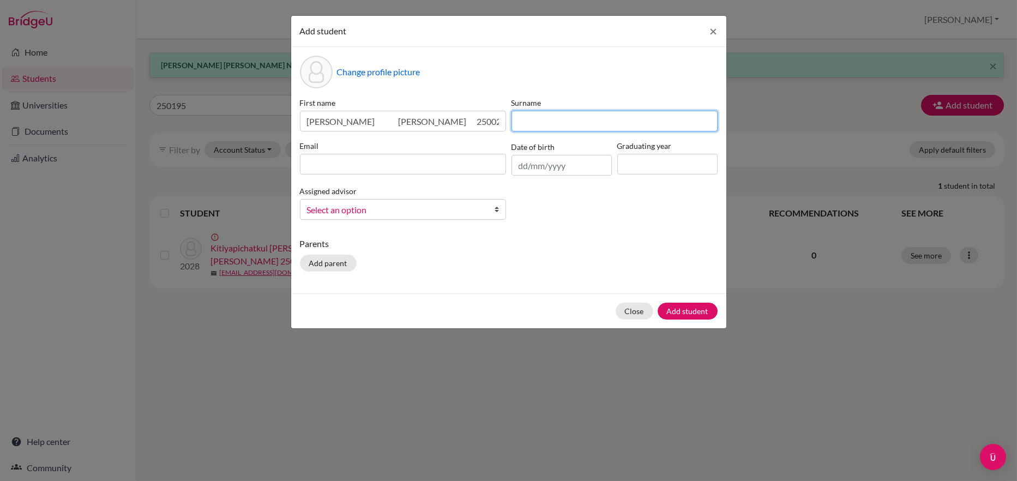
click at [531, 122] on input at bounding box center [614, 121] width 206 height 21
paste input "[PERSON_NAME] [PERSON_NAME] 250022"
drag, startPoint x: 687, startPoint y: 121, endPoint x: 625, endPoint y: 118, distance: 62.2
click at [625, 118] on input "[PERSON_NAME] [PERSON_NAME] 250022" at bounding box center [614, 121] width 206 height 21
drag, startPoint x: 586, startPoint y: 120, endPoint x: 493, endPoint y: 126, distance: 93.4
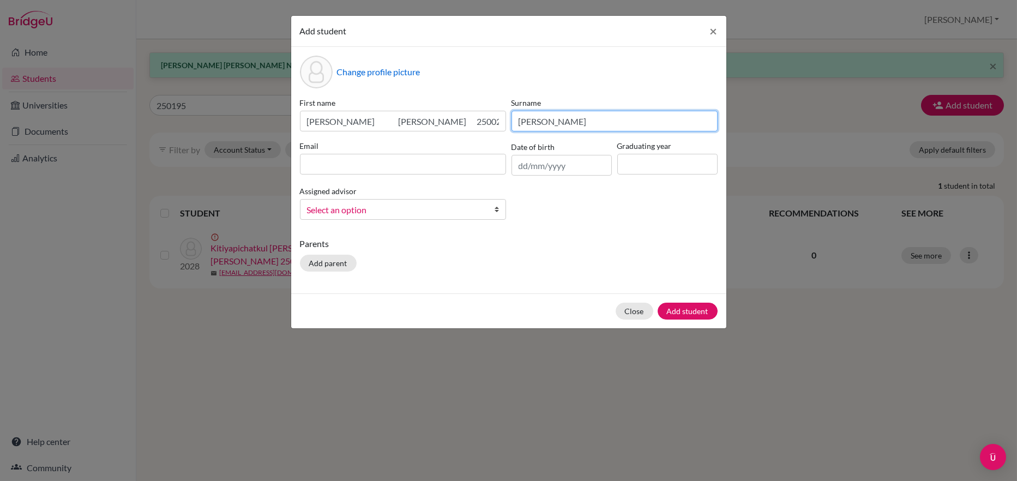
click at [493, 126] on div "First name [PERSON_NAME] [PERSON_NAME] 250022 Surname [PERSON_NAME] Email Date …" at bounding box center [508, 162] width 423 height 131
type input "[PERSON_NAME]"
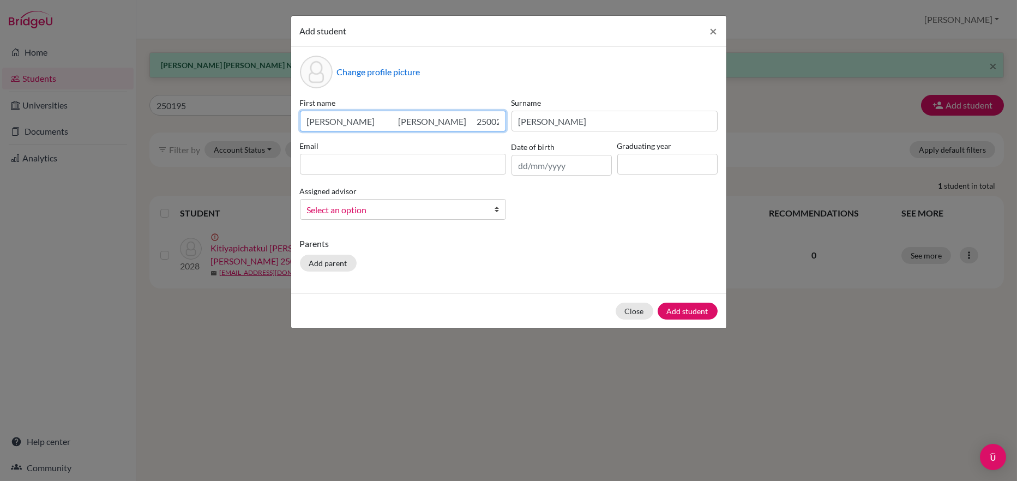
drag, startPoint x: 410, startPoint y: 119, endPoint x: 292, endPoint y: 129, distance: 118.7
click at [292, 129] on div "Change profile picture First name [PERSON_NAME] [PERSON_NAME] 250022 Surname [P…" at bounding box center [508, 170] width 435 height 246
click at [319, 122] on input "Lola 250022" at bounding box center [403, 121] width 206 height 21
drag, startPoint x: 373, startPoint y: 121, endPoint x: 333, endPoint y: 119, distance: 39.8
click at [333, 119] on input "Lola 250022" at bounding box center [403, 121] width 206 height 21
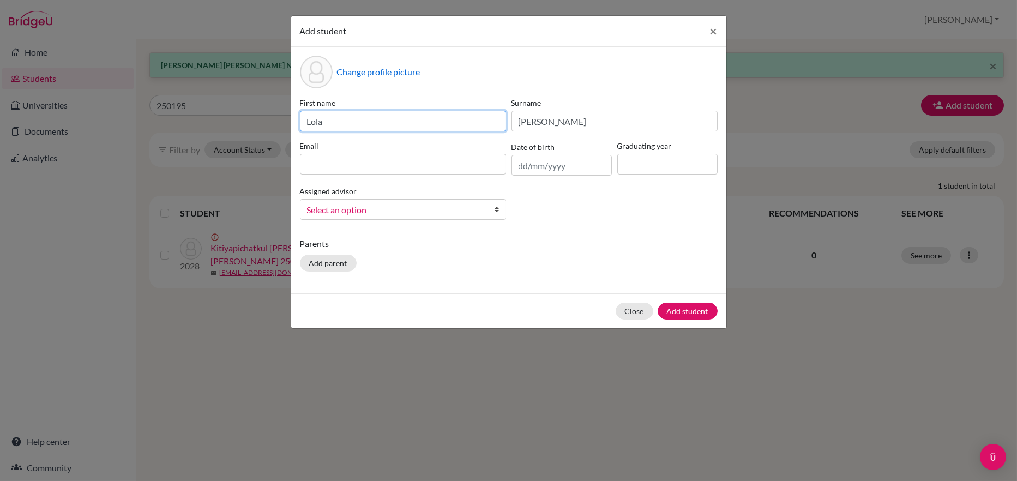
type input "Lola"
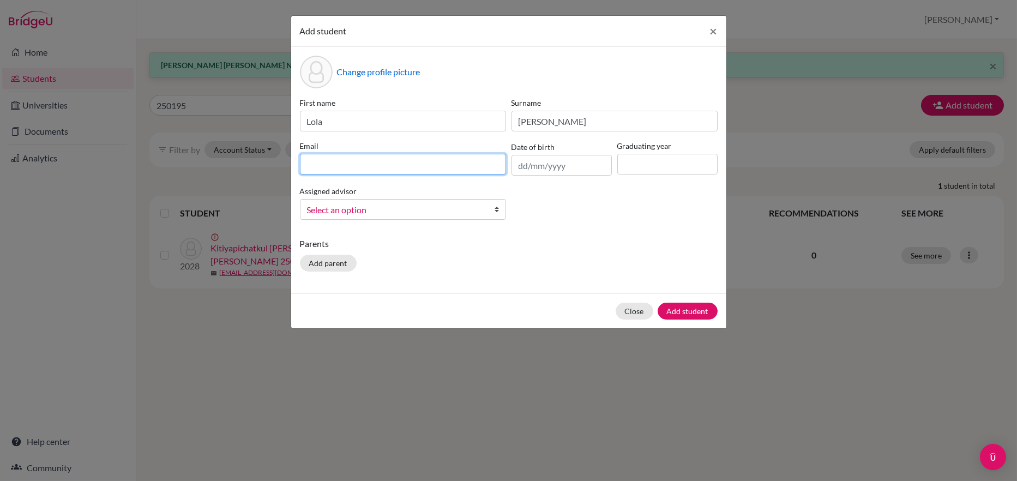
click at [312, 165] on input at bounding box center [403, 164] width 206 height 21
paste input "250022"
type input "[EMAIL_ADDRESS][DOMAIN_NAME]"
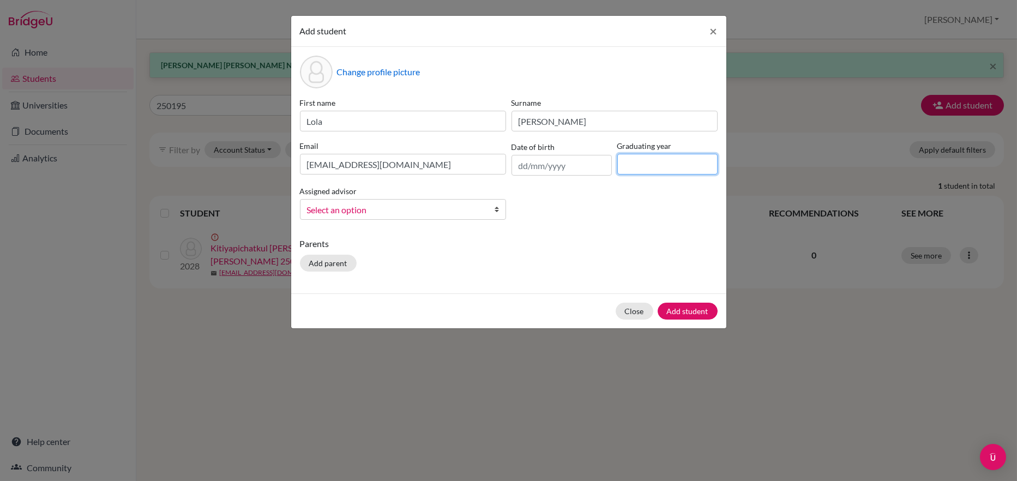
click at [642, 167] on input at bounding box center [667, 164] width 100 height 21
type input "2028"
click at [353, 209] on span "Select an option" at bounding box center [396, 210] width 178 height 14
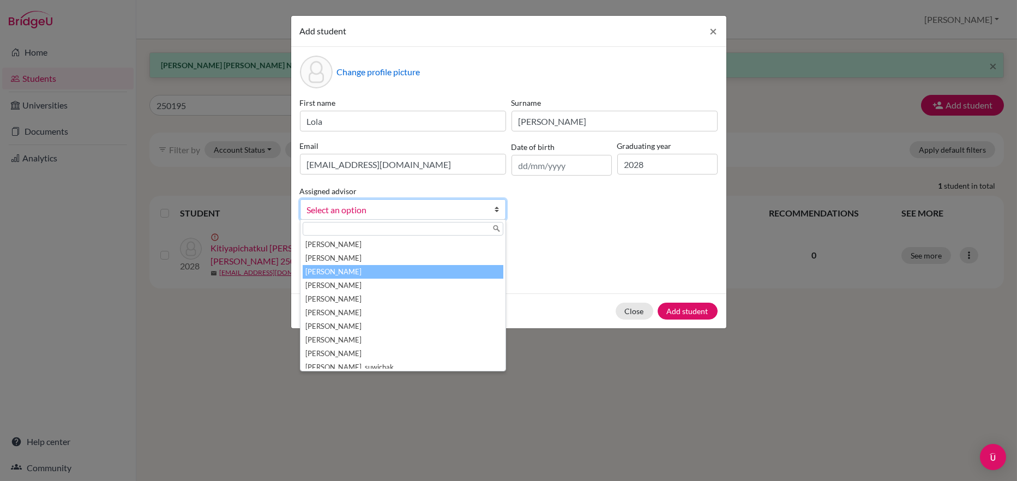
click at [343, 271] on li "[PERSON_NAME]" at bounding box center [402, 272] width 201 height 14
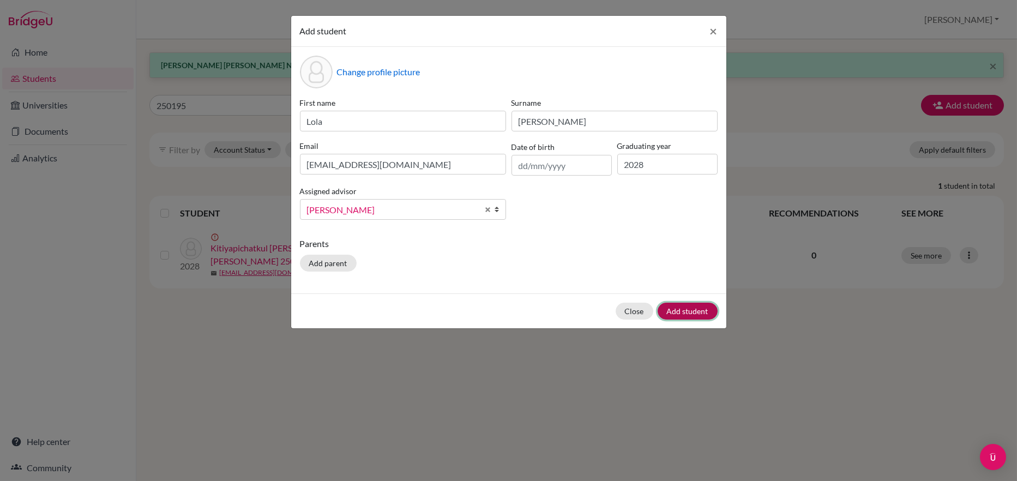
click at [693, 309] on button "Add student" at bounding box center [687, 310] width 60 height 17
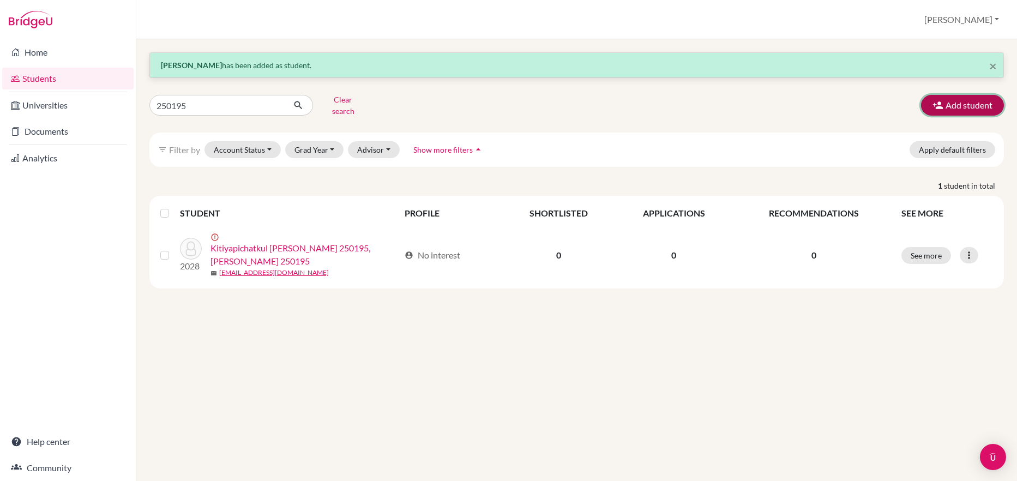
click at [952, 96] on button "Add student" at bounding box center [962, 105] width 83 height 21
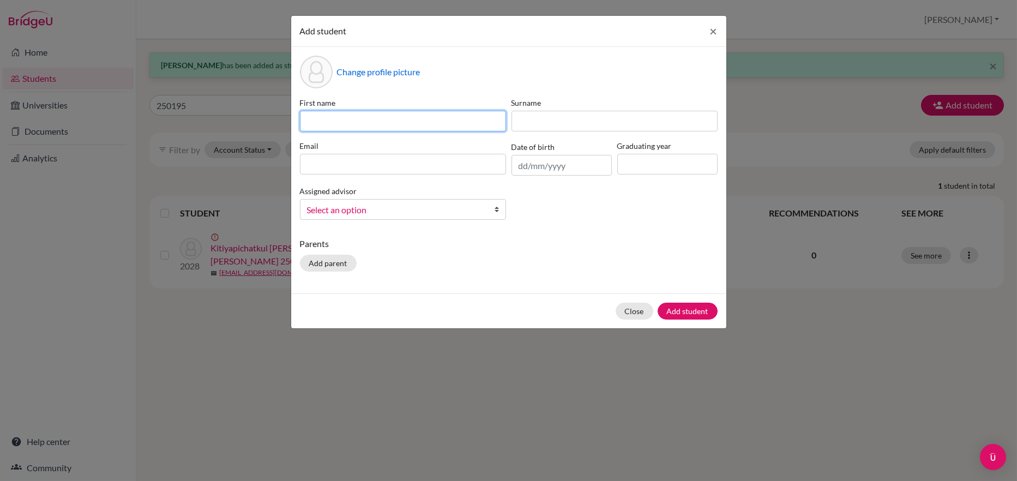
click at [321, 119] on input at bounding box center [403, 121] width 206 height 21
paste input "[PERSON_NAME] [PERSON_NAME] 250019"
type input "[PERSON_NAME] [PERSON_NAME] 250019"
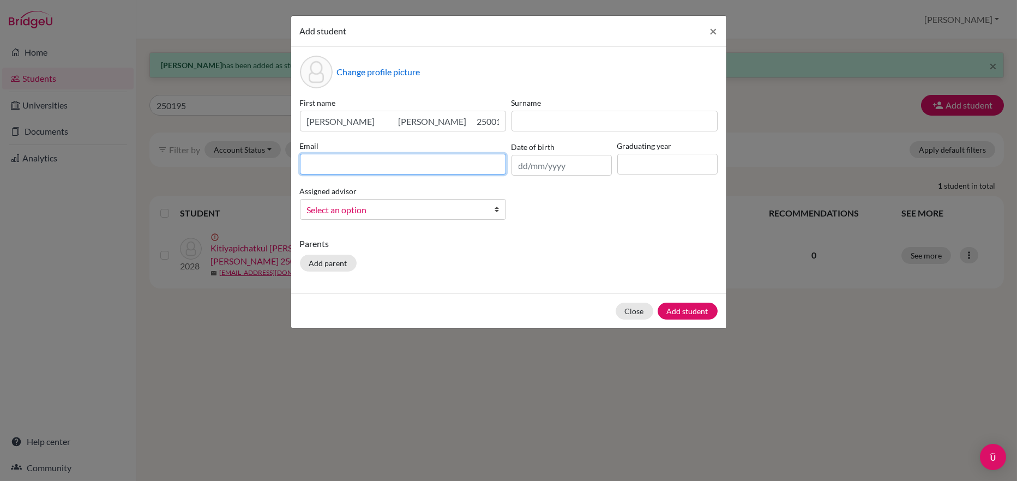
click at [314, 165] on input at bounding box center [403, 164] width 206 height 21
type input "[EMAIL_ADDRESS][DOMAIN_NAME]"
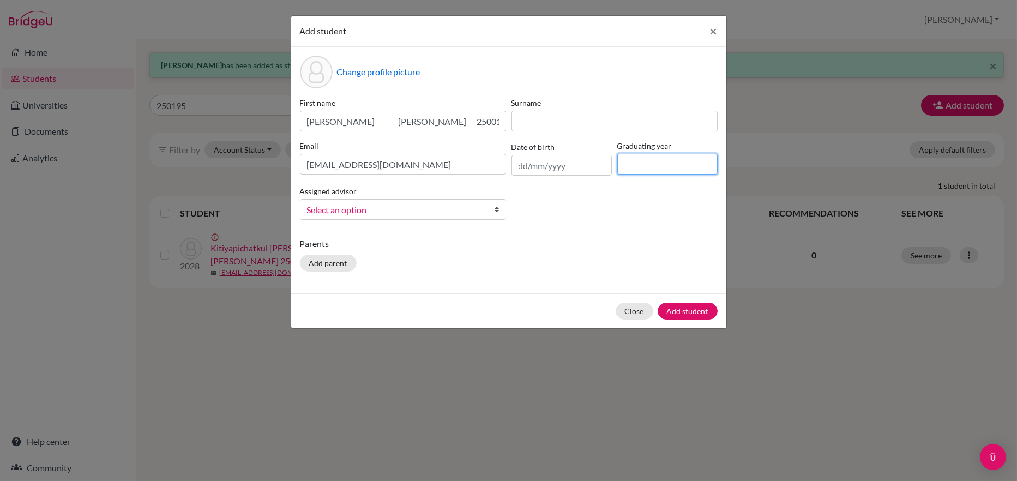
click at [632, 158] on input at bounding box center [667, 164] width 100 height 21
type input "2028"
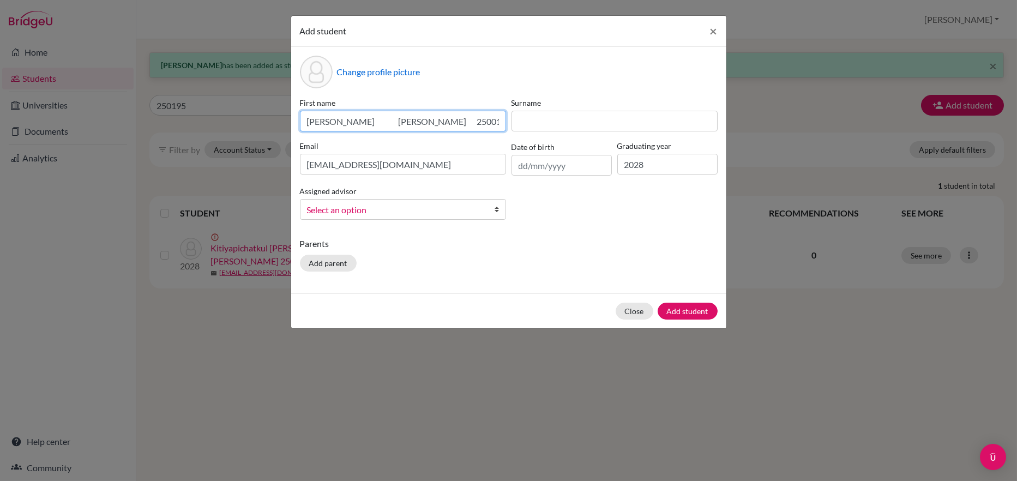
drag, startPoint x: 433, startPoint y: 120, endPoint x: 228, endPoint y: 109, distance: 204.7
click at [228, 109] on div "Add student × Change profile picture First name [PERSON_NAME] [PERSON_NAME] 250…" at bounding box center [508, 240] width 1017 height 481
type input "Joey 250019"
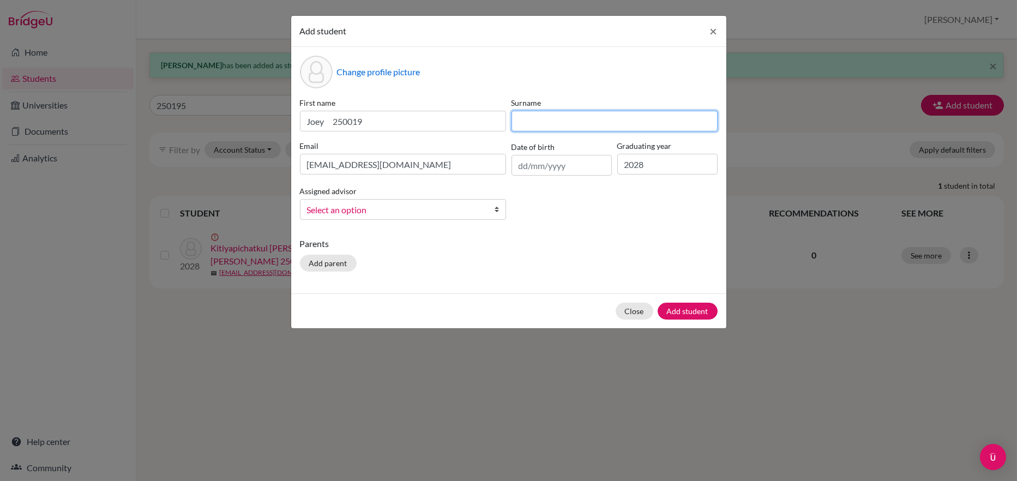
click at [529, 120] on input at bounding box center [614, 121] width 206 height 21
paste input "[PERSON_NAME] [PERSON_NAME] 250019"
drag, startPoint x: 713, startPoint y: 120, endPoint x: 652, endPoint y: 121, distance: 61.0
click at [652, 121] on input "[PERSON_NAME] [PERSON_NAME] 250019" at bounding box center [614, 121] width 206 height 21
drag, startPoint x: 608, startPoint y: 120, endPoint x: 491, endPoint y: 120, distance: 117.2
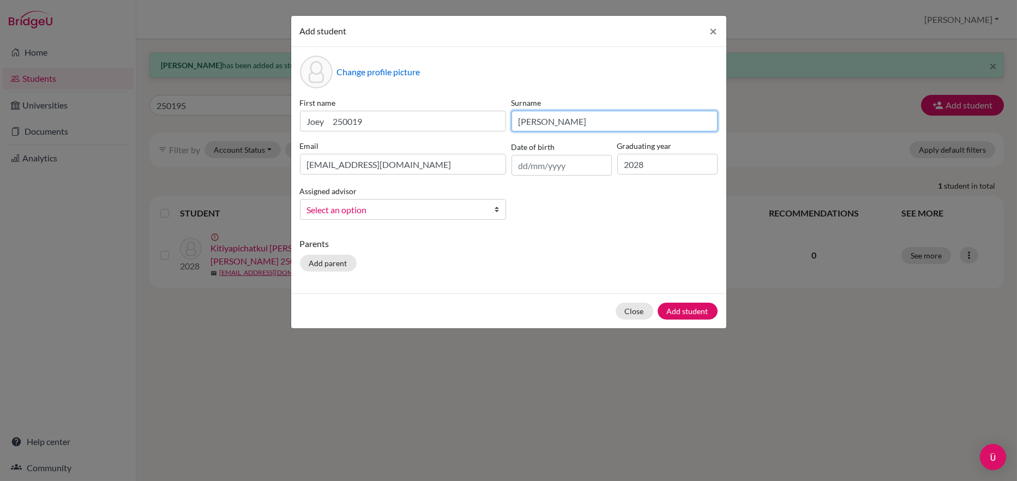
click at [491, 120] on div "First name [PERSON_NAME] 250019 Surname [PERSON_NAME] Email [EMAIL_ADDRESS][DOM…" at bounding box center [508, 162] width 423 height 131
type input "Rysanek"
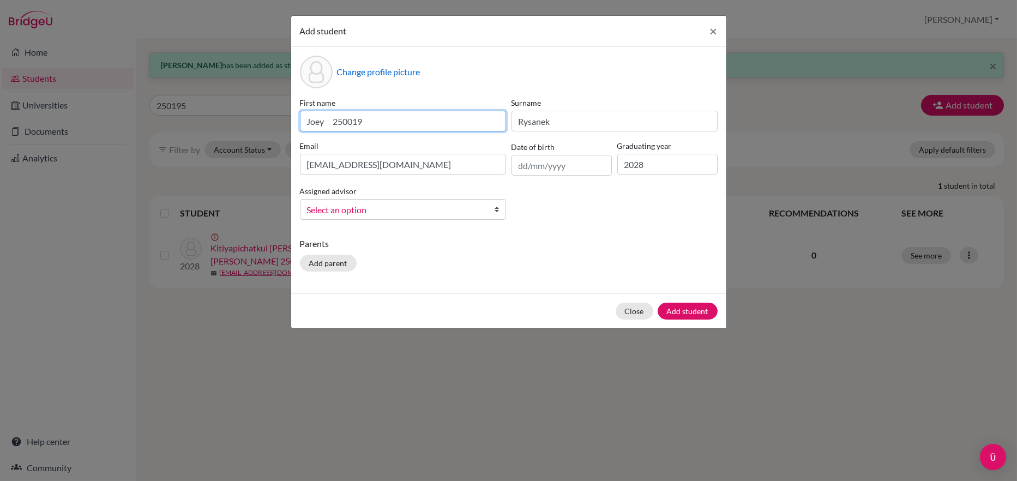
click at [319, 117] on input "Joey 250019" at bounding box center [403, 121] width 206 height 21
drag, startPoint x: 370, startPoint y: 122, endPoint x: 333, endPoint y: 119, distance: 36.6
click at [333, 119] on input "Joey 250019" at bounding box center [403, 121] width 206 height 21
type input "[PERSON_NAME]"
click at [382, 209] on span "Select an option" at bounding box center [396, 210] width 178 height 14
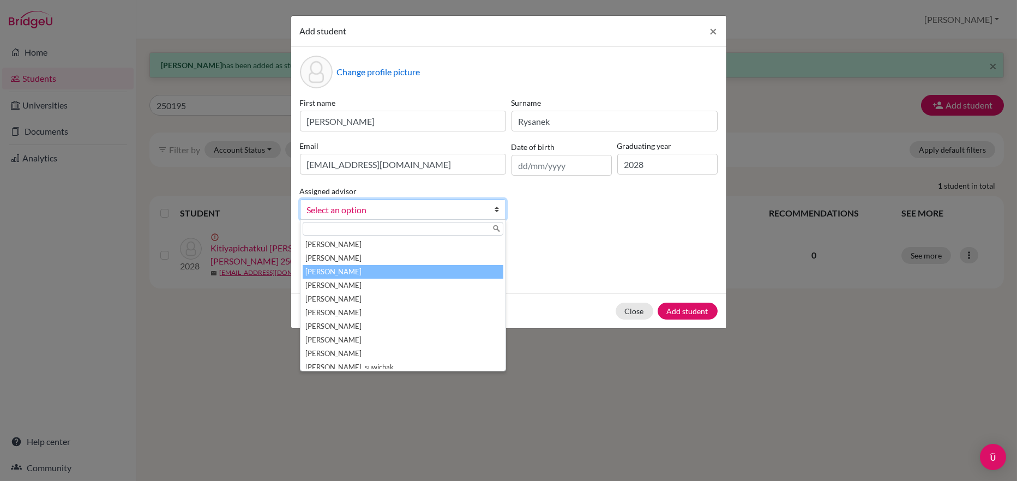
click at [339, 266] on li "[PERSON_NAME]" at bounding box center [402, 272] width 201 height 14
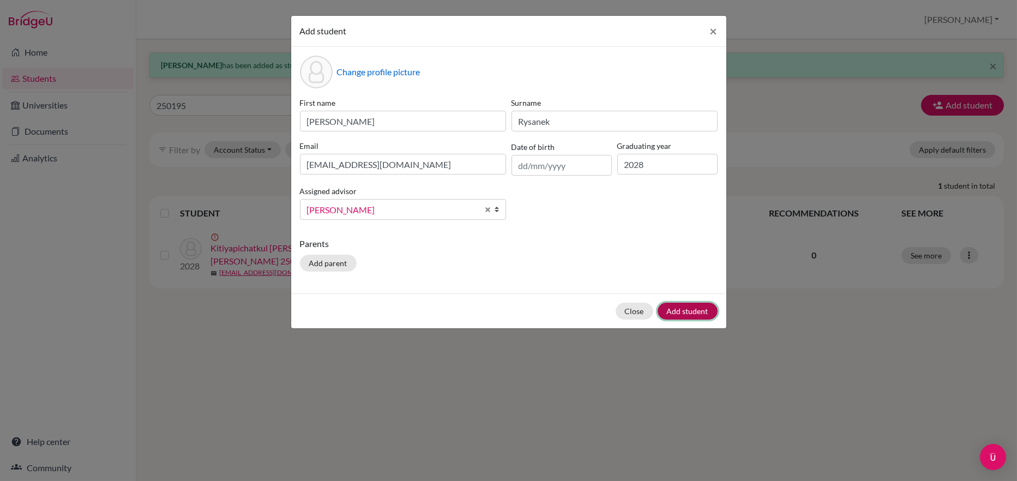
click at [681, 312] on button "Add student" at bounding box center [687, 310] width 60 height 17
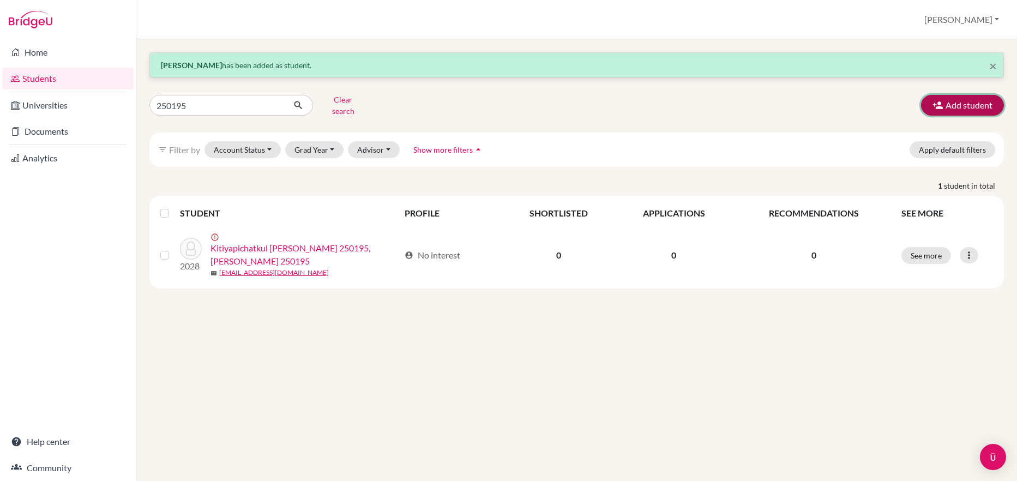
click at [963, 96] on button "Add student" at bounding box center [962, 105] width 83 height 21
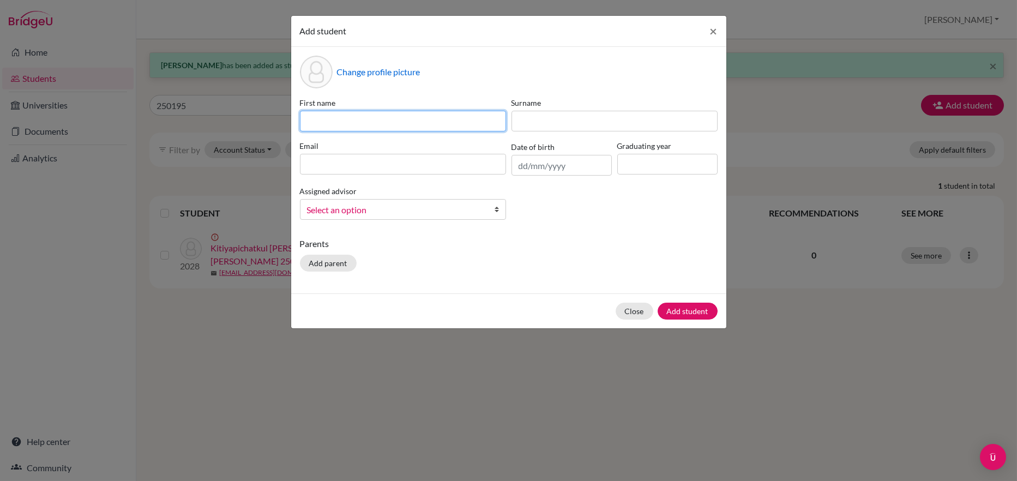
click at [319, 120] on input at bounding box center [403, 121] width 206 height 21
paste input "[PERSON_NAME] Vi 250021"
type input "[PERSON_NAME] Vi 250021"
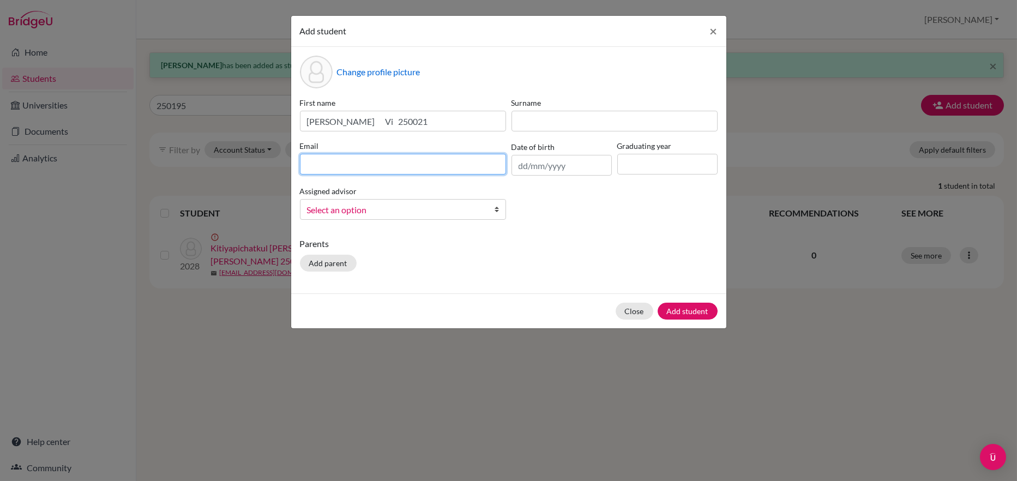
click at [310, 164] on input at bounding box center [403, 164] width 206 height 21
type input "[EMAIL_ADDRESS][DOMAIN_NAME]"
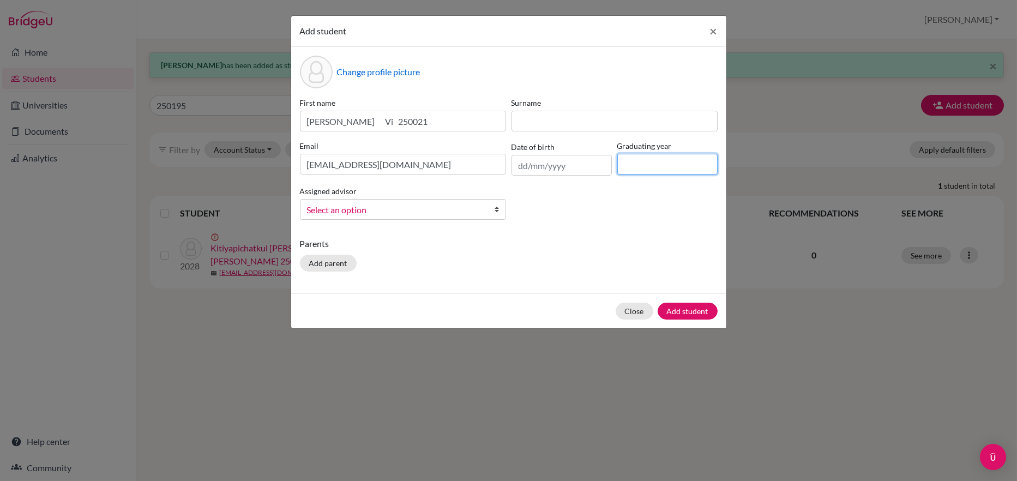
click at [622, 164] on input at bounding box center [667, 164] width 100 height 21
type input "2028"
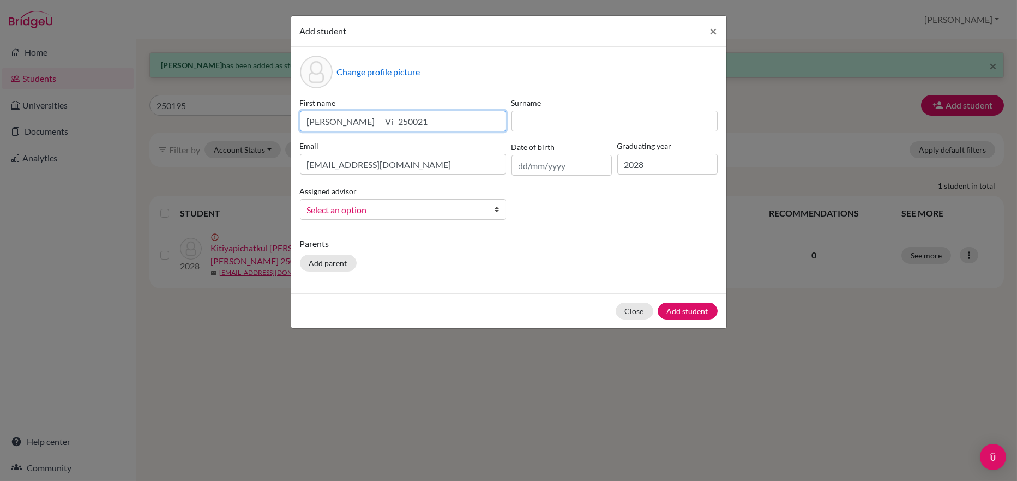
drag, startPoint x: 453, startPoint y: 120, endPoint x: 276, endPoint y: 116, distance: 176.6
click at [276, 116] on div "Add student × Change profile picture First name [PERSON_NAME] Vi 250021 Surname…" at bounding box center [508, 240] width 1017 height 481
type input "Vi 250021"
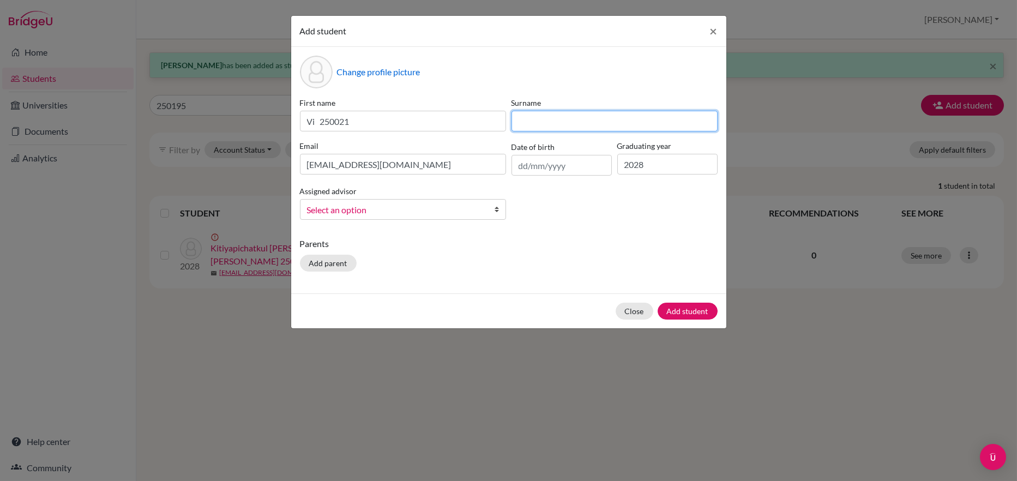
click at [521, 120] on input at bounding box center [614, 121] width 206 height 21
paste input "[PERSON_NAME] Vi 250021"
drag, startPoint x: 711, startPoint y: 122, endPoint x: 662, endPoint y: 117, distance: 49.3
click at [662, 117] on input "[PERSON_NAME] Vi 250021" at bounding box center [614, 121] width 206 height 21
click at [598, 121] on input "[PERSON_NAME]" at bounding box center [614, 121] width 206 height 21
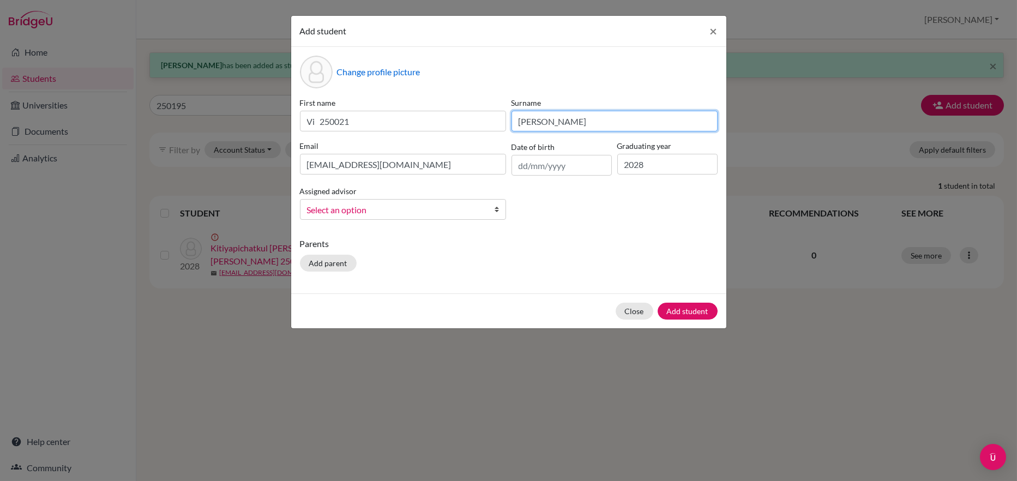
type input "[PERSON_NAME]"
click at [373, 210] on span "Select an option" at bounding box center [396, 210] width 178 height 14
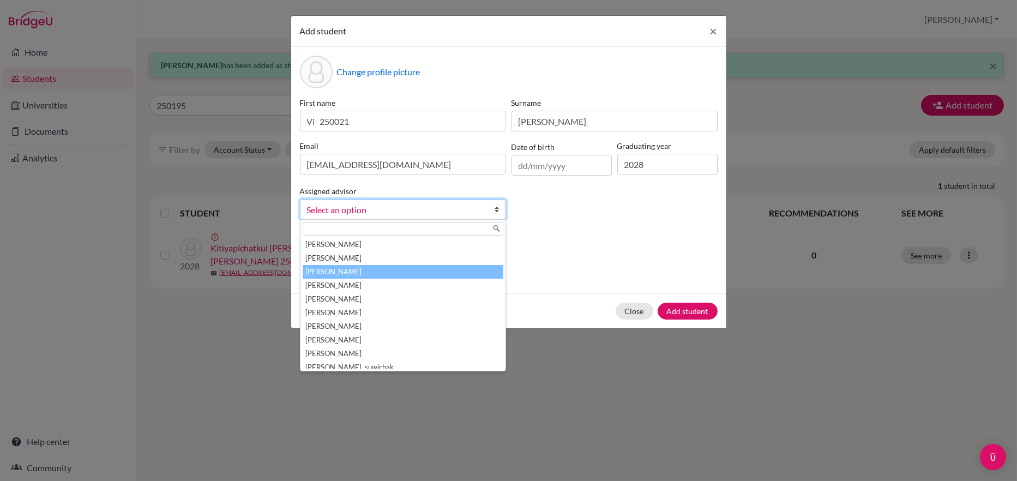
click at [340, 268] on li "[PERSON_NAME]" at bounding box center [402, 272] width 201 height 14
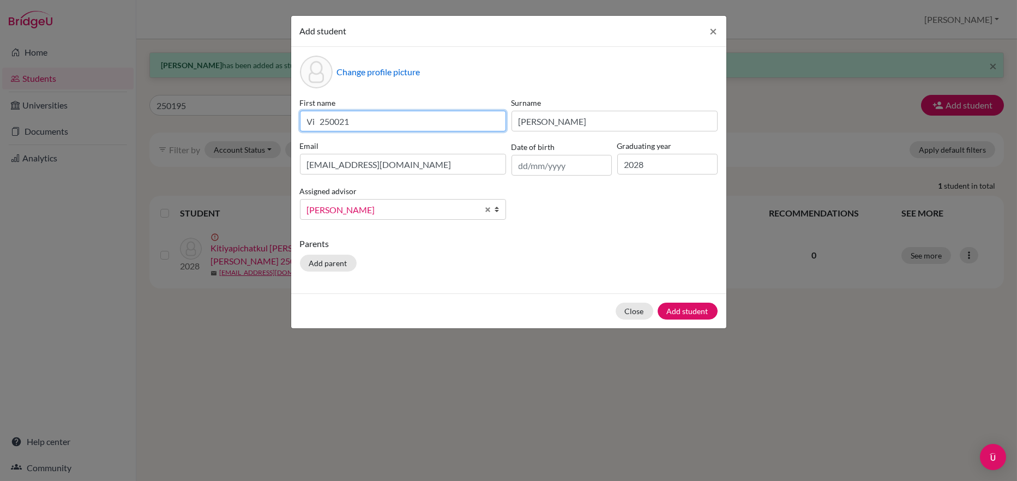
drag, startPoint x: 361, startPoint y: 122, endPoint x: 322, endPoint y: 117, distance: 39.6
click at [322, 117] on input "Vi 250021" at bounding box center [403, 121] width 206 height 21
type input "Vi"
click at [679, 309] on button "Add student" at bounding box center [687, 310] width 60 height 17
